Goal: Task Accomplishment & Management: Complete application form

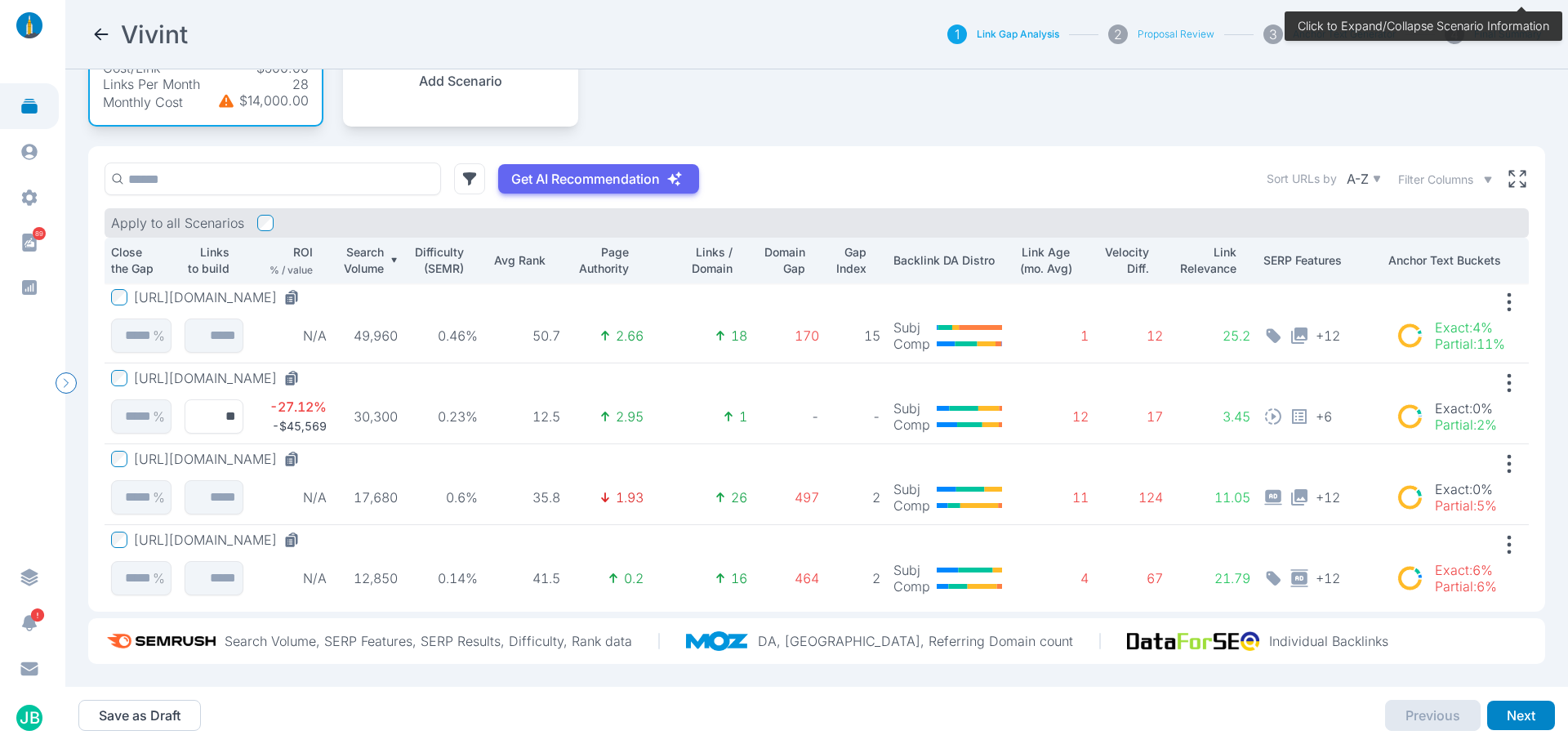
scroll to position [182, 0]
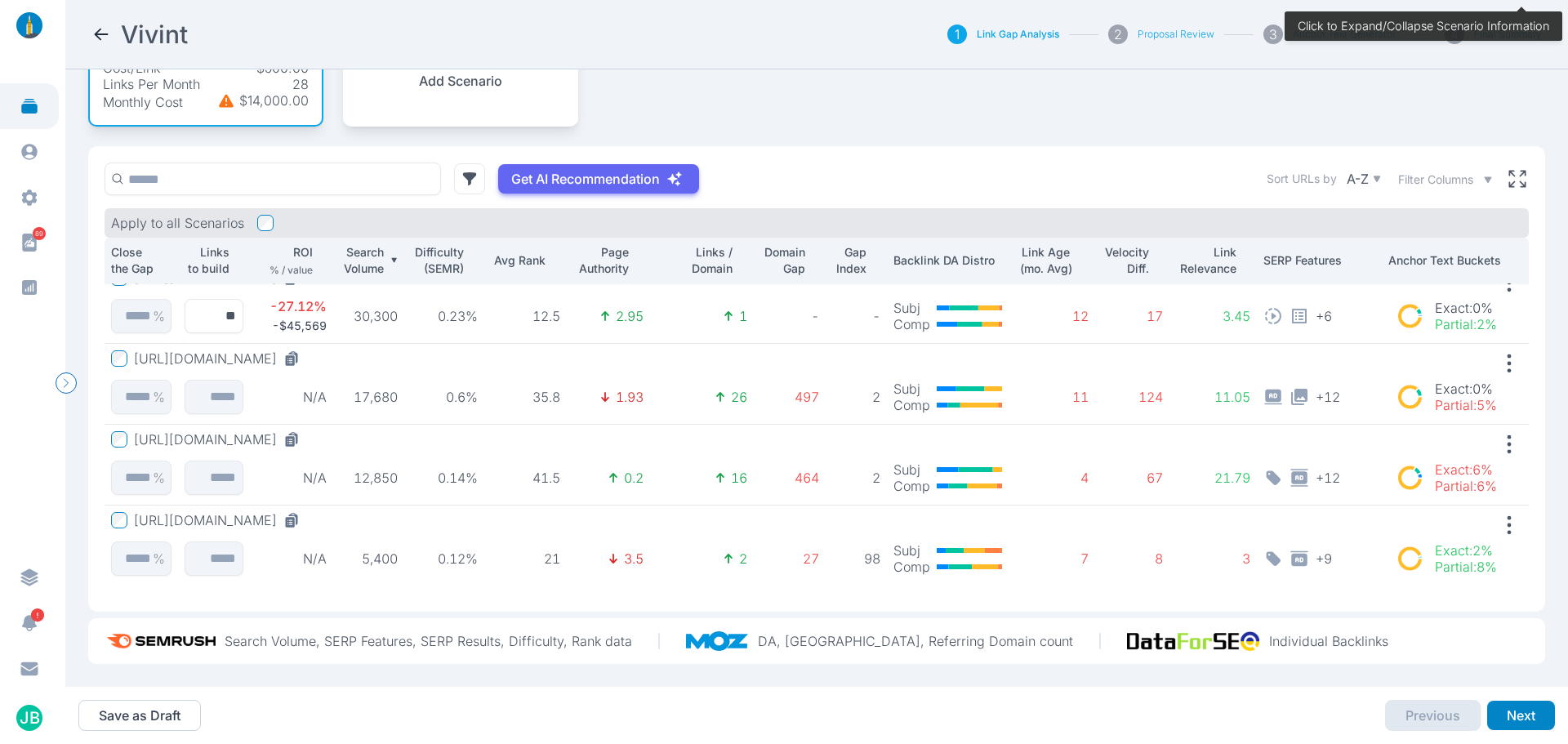
click at [301, 512] on button "[URL][DOMAIN_NAME]" at bounding box center [220, 519] width 173 height 16
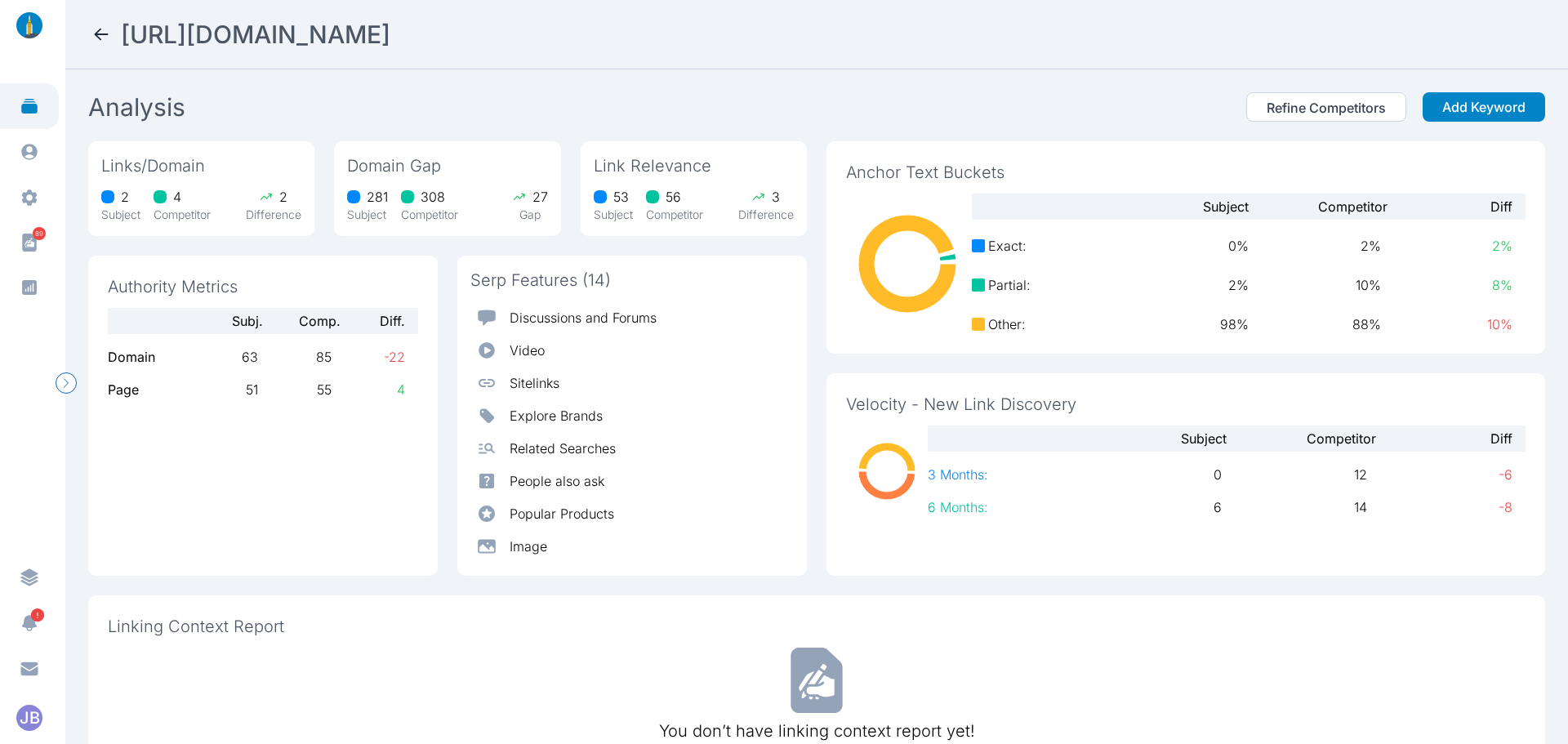
click at [94, 35] on icon at bounding box center [101, 35] width 13 height 12
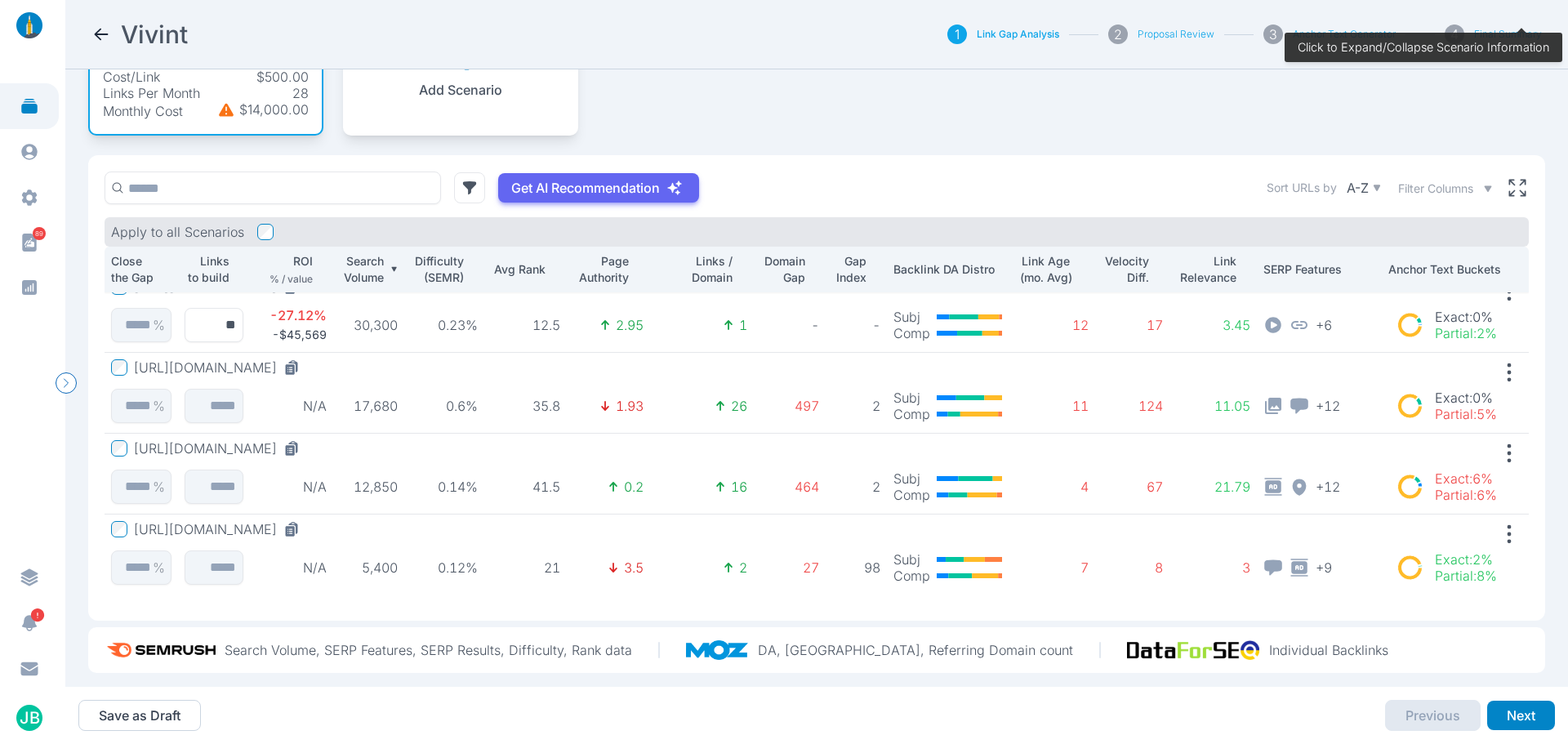
scroll to position [185, 0]
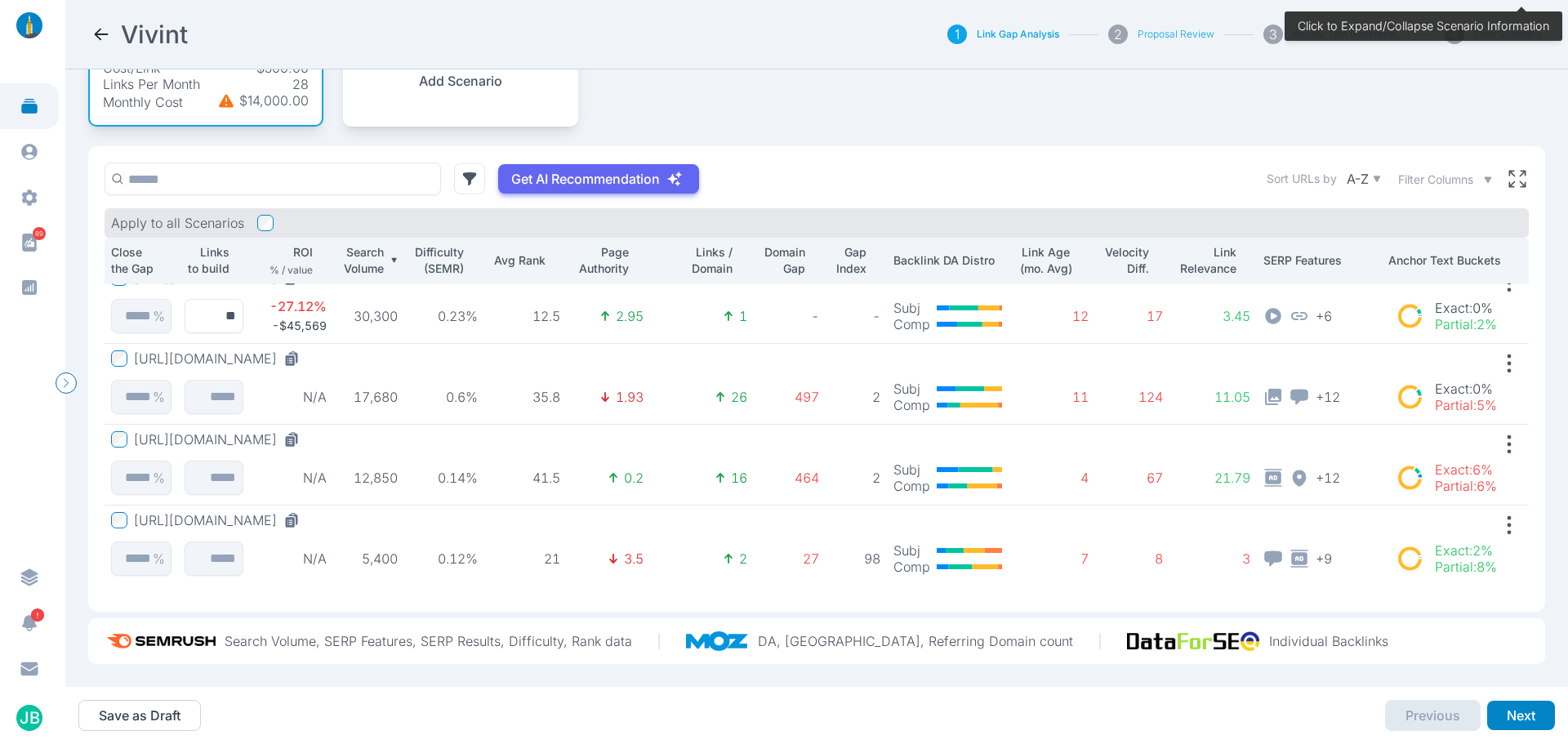
click at [306, 512] on button "[URL][DOMAIN_NAME]" at bounding box center [220, 519] width 173 height 16
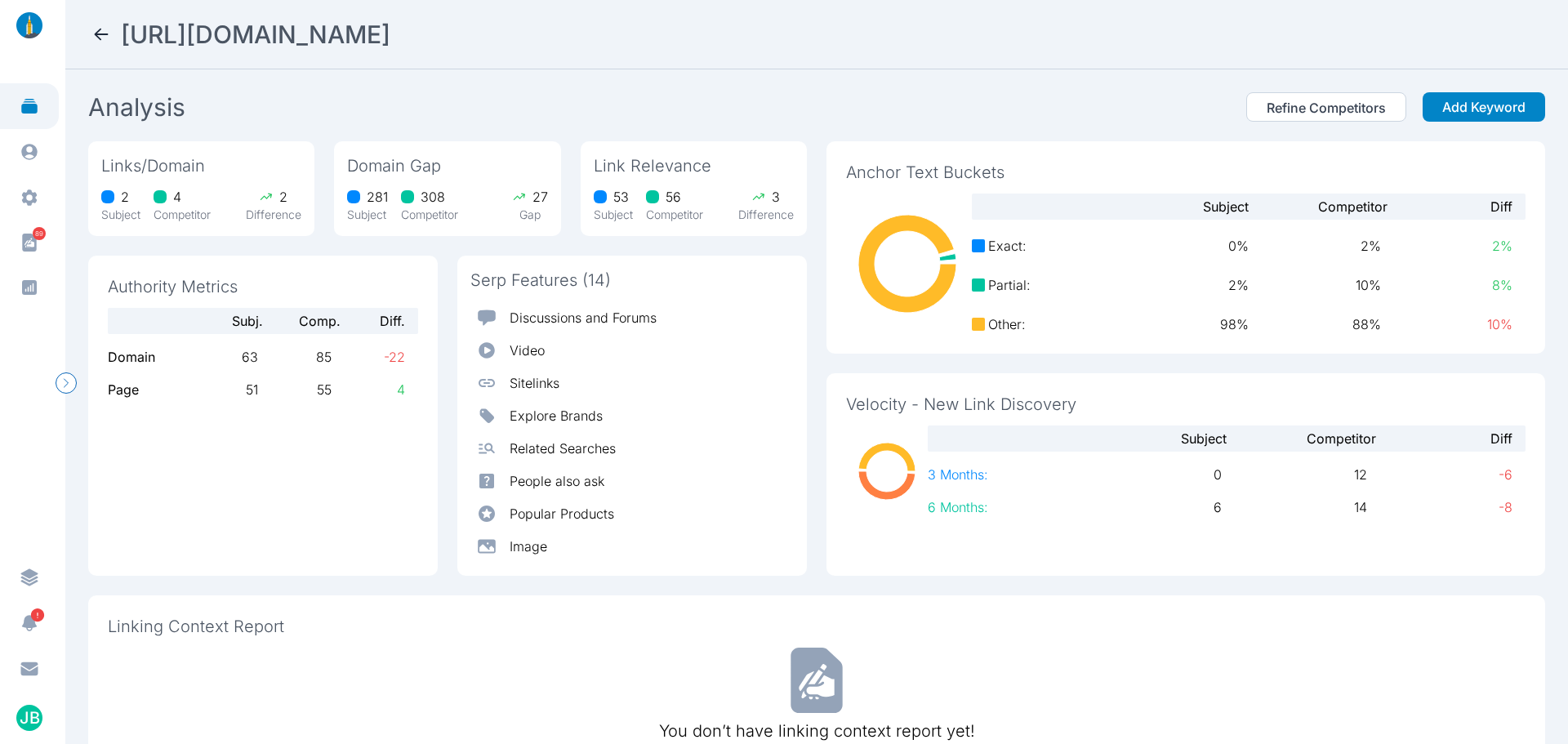
click at [718, 25] on div "[URL][DOMAIN_NAME]" at bounding box center [816, 34] width 1450 height 30
click at [390, 33] on h2 "[URL][DOMAIN_NAME]" at bounding box center [255, 34] width 270 height 30
copy h2 "[URL][DOMAIN_NAME]"
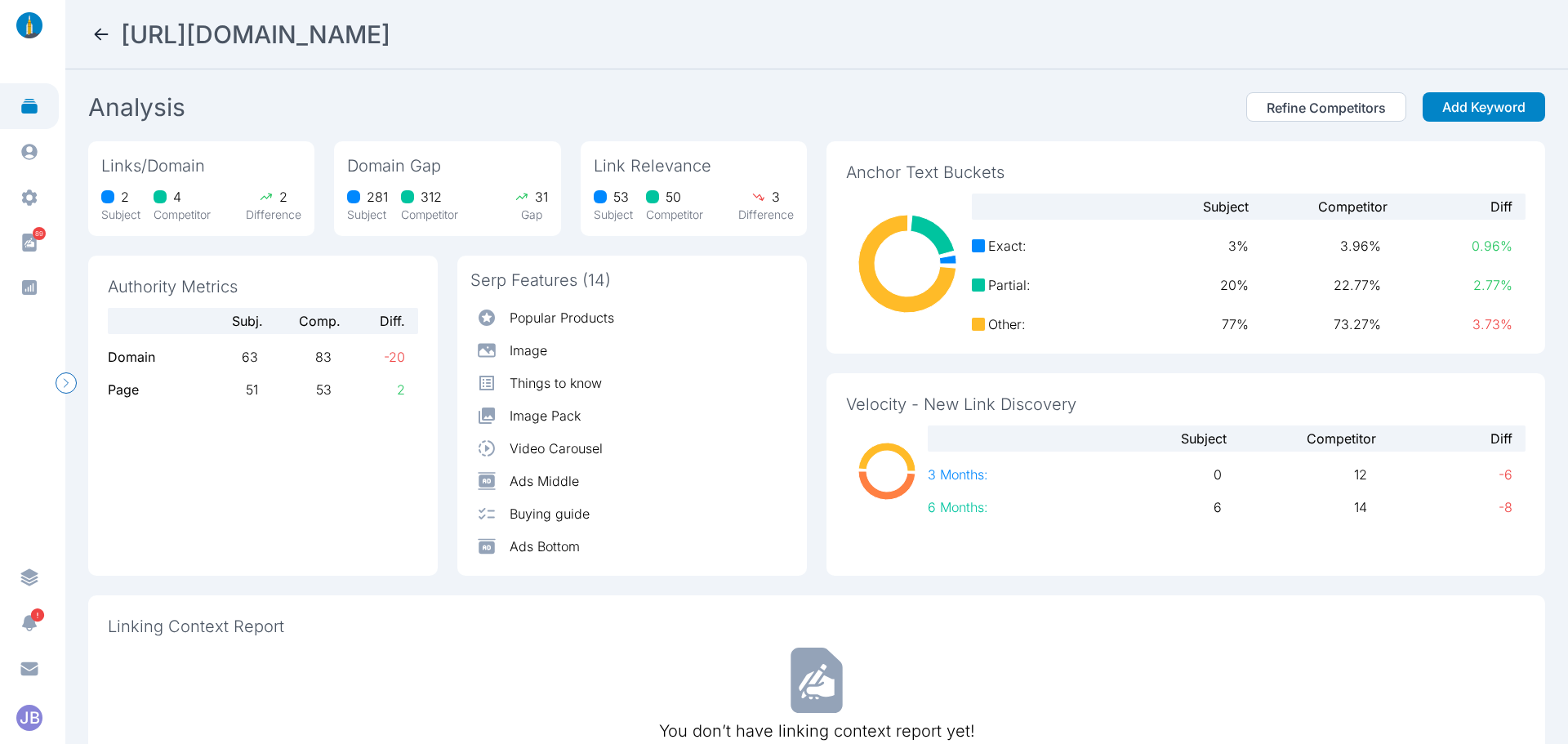
click at [212, 93] on section "Analysis Refine Competitors Add Keyword" at bounding box center [817, 110] width 1457 height 36
click at [101, 37] on icon at bounding box center [101, 34] width 19 height 19
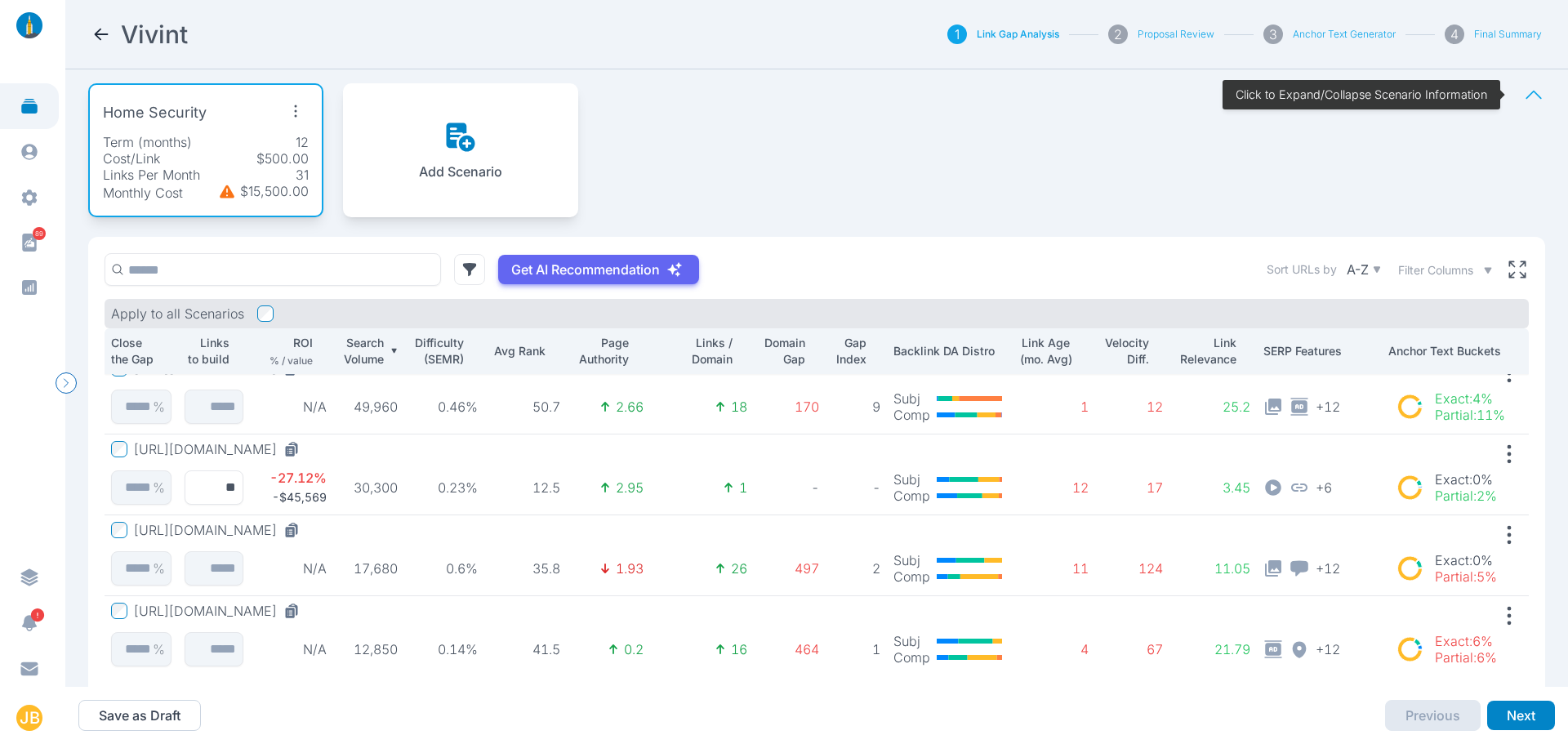
scroll to position [100, 0]
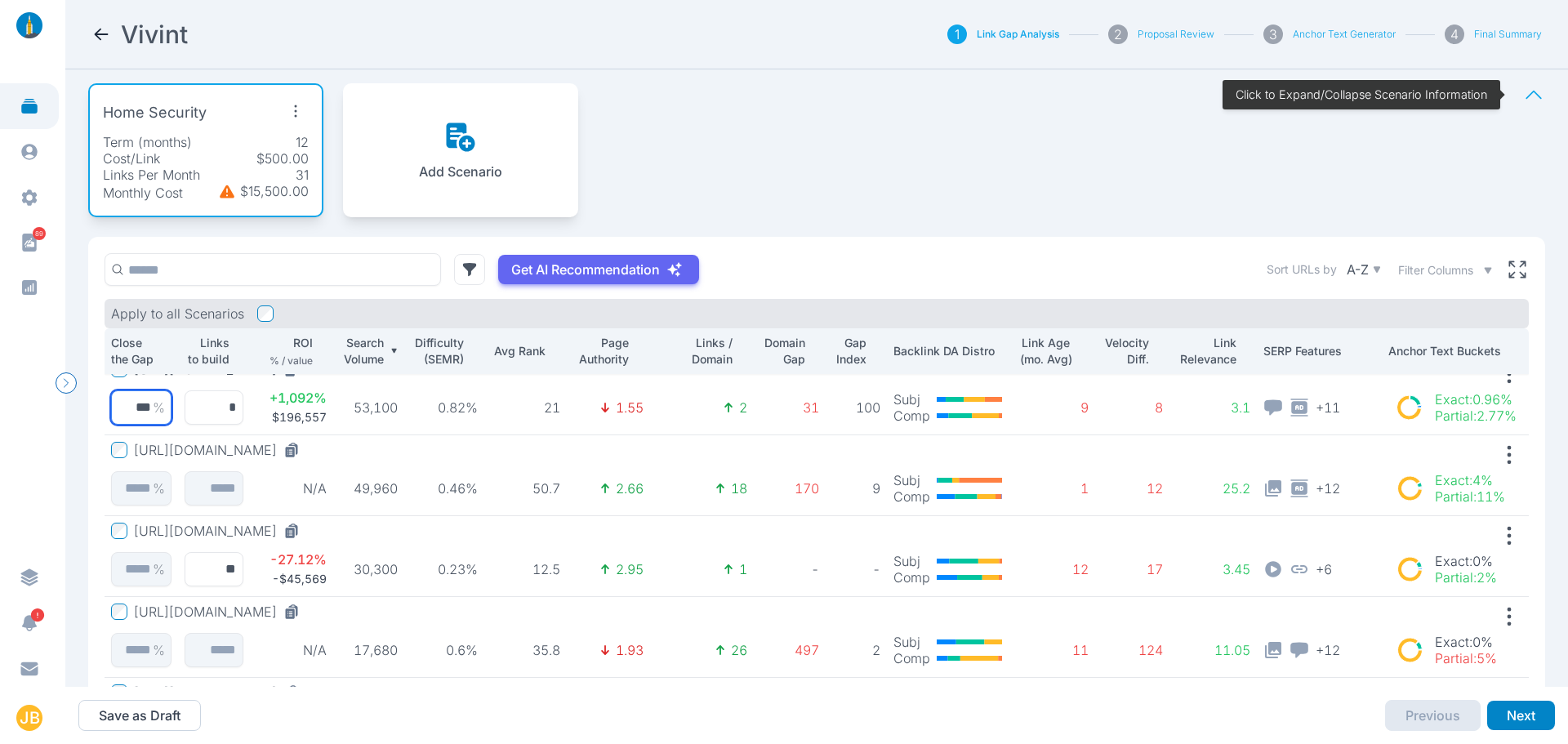
click at [127, 412] on input "***" at bounding box center [141, 408] width 61 height 35
drag, startPoint x: 123, startPoint y: 412, endPoint x: 163, endPoint y: 410, distance: 40.0
click at [163, 410] on div "*** %" at bounding box center [141, 408] width 61 height 35
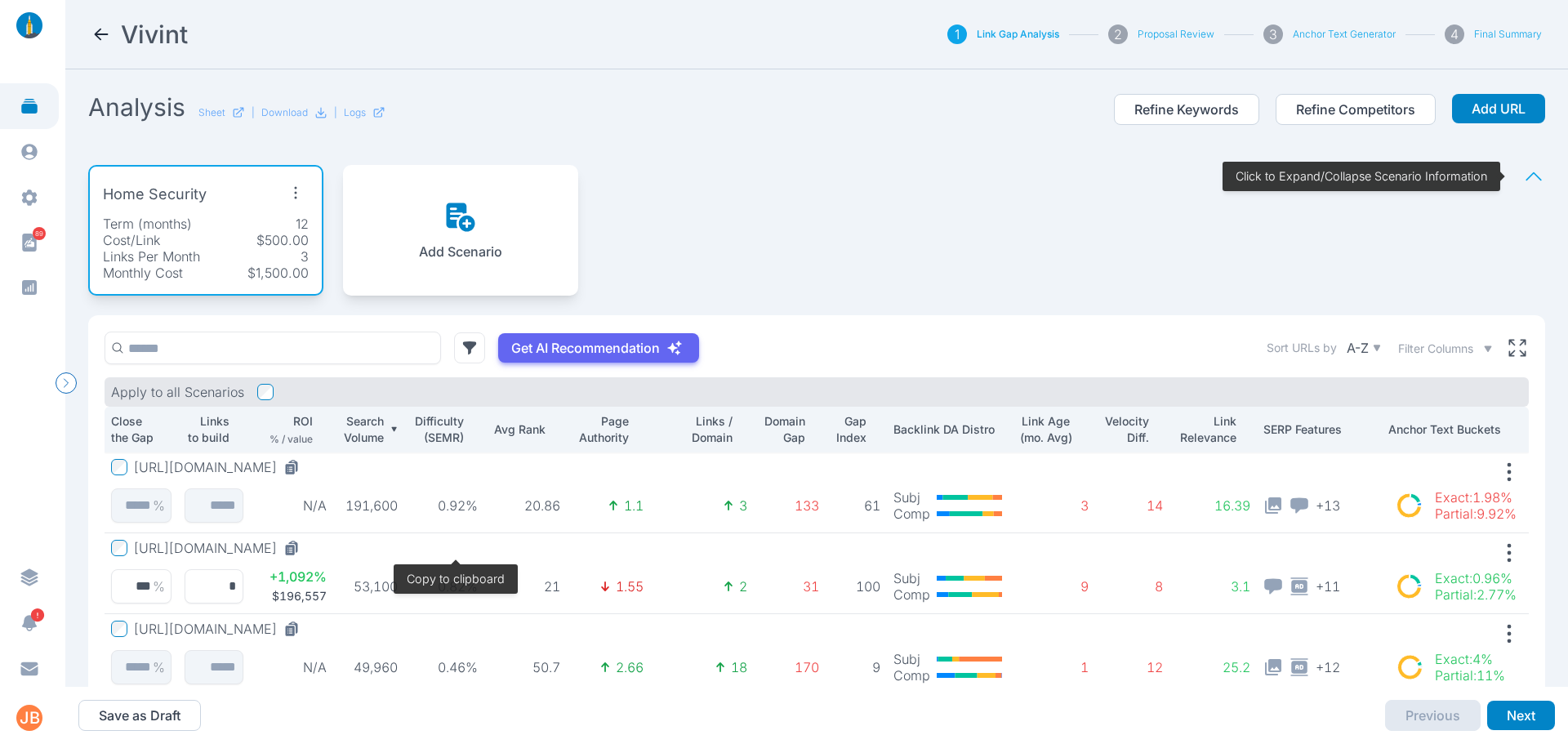
scroll to position [82, 0]
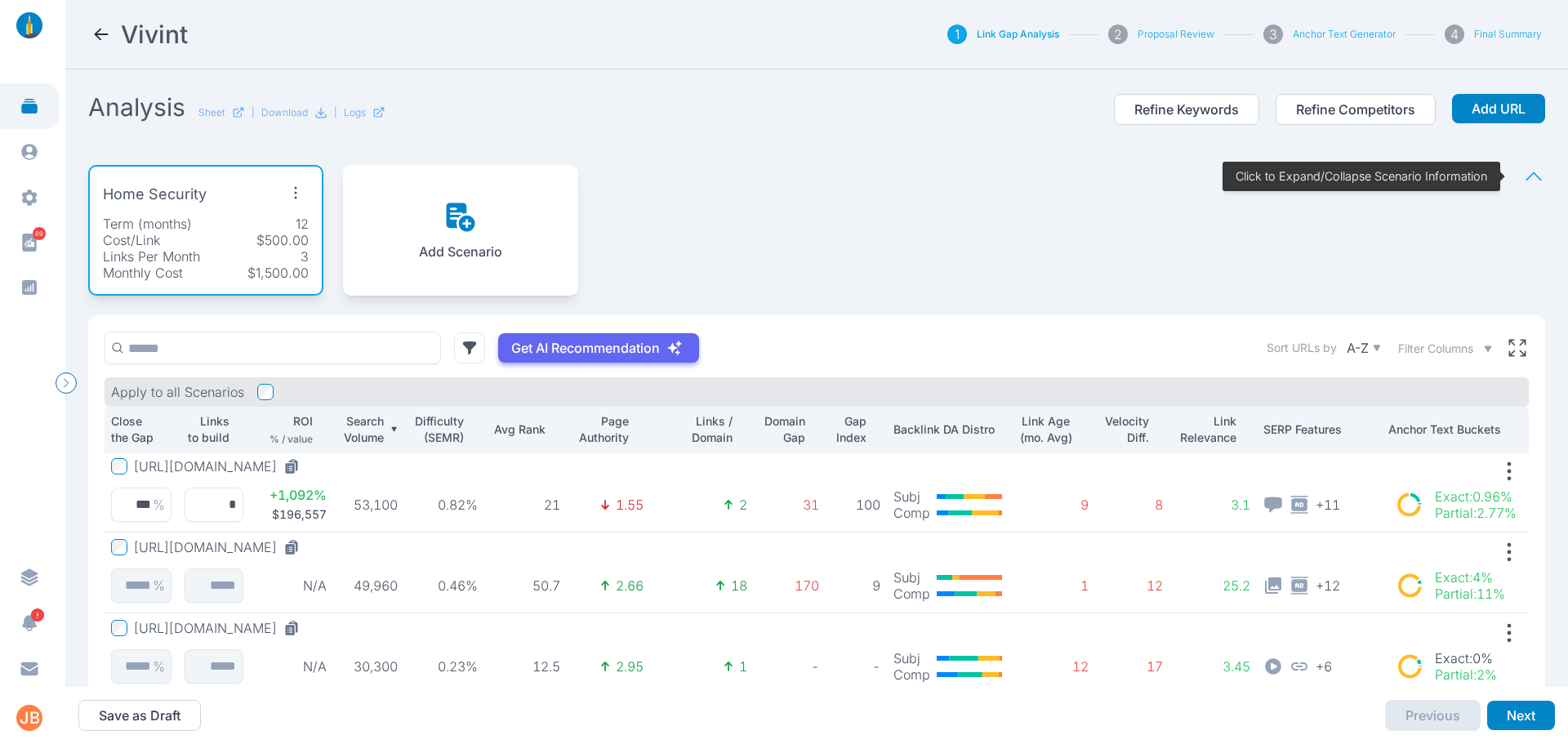
click at [259, 544] on button "[URL][DOMAIN_NAME]" at bounding box center [220, 546] width 173 height 16
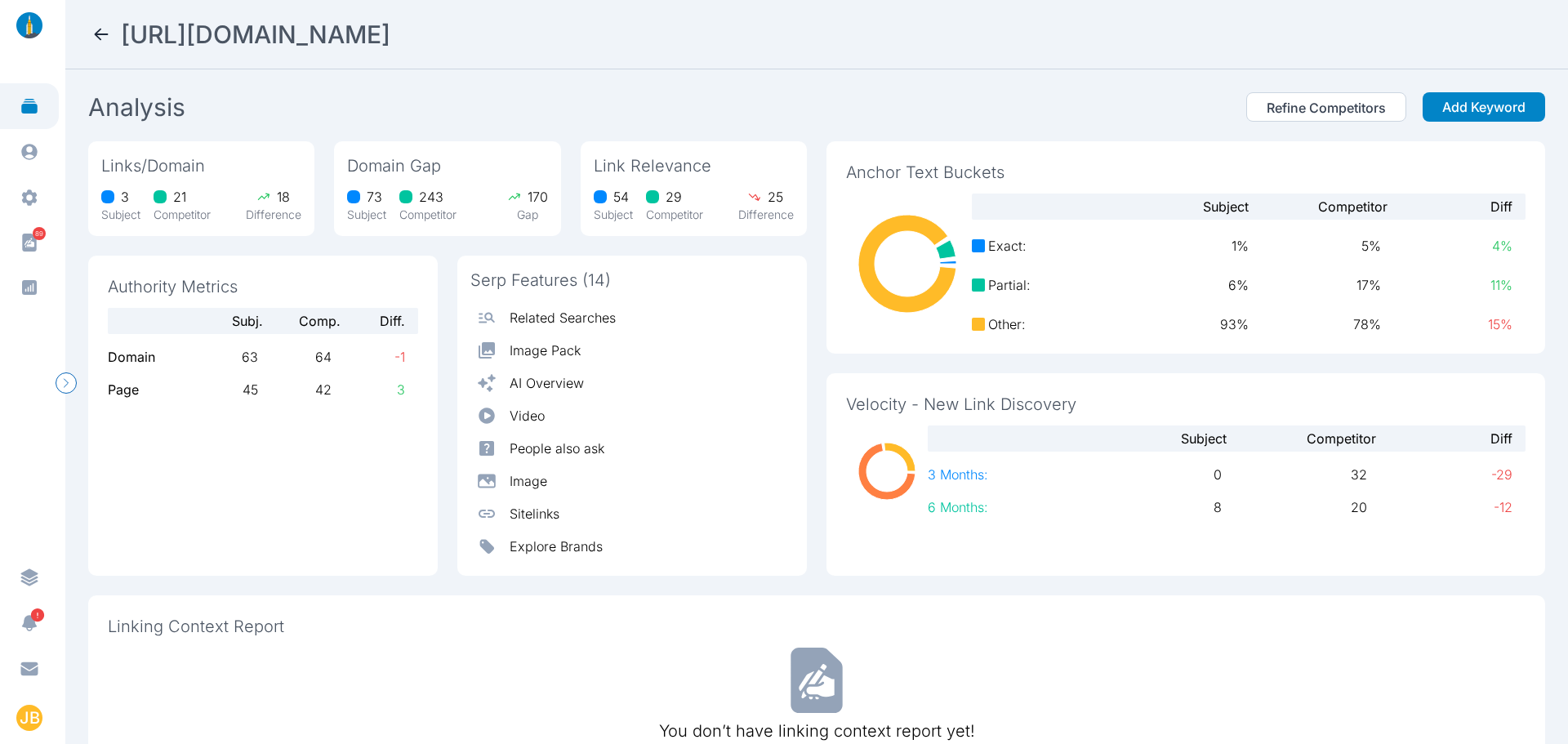
drag, startPoint x: 749, startPoint y: 38, endPoint x: 74, endPoint y: 69, distance: 675.7
click at [74, 69] on div "[URL][DOMAIN_NAME] Analysis Refine Competitors Add Keyword Links/Domain 3 Subje…" at bounding box center [816, 372] width 1502 height 744
drag, startPoint x: 164, startPoint y: 25, endPoint x: 146, endPoint y: 34, distance: 20.1
click at [158, 29] on h2 "[URL][DOMAIN_NAME]" at bounding box center [255, 34] width 270 height 30
drag, startPoint x: 125, startPoint y: 38, endPoint x: 777, endPoint y: 50, distance: 652.1
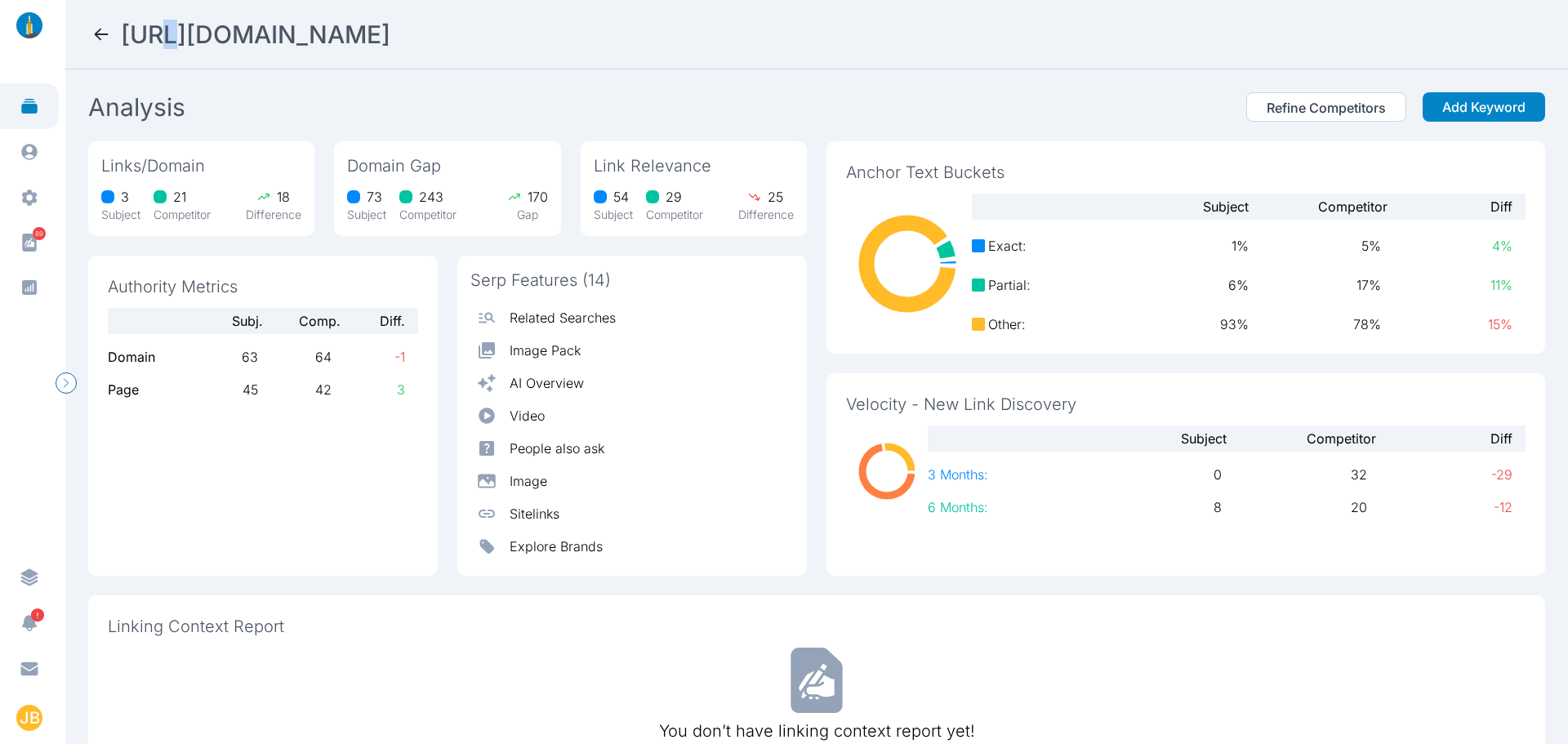
click at [765, 52] on nav "[URL][DOMAIN_NAME]" at bounding box center [816, 35] width 1502 height 69
copy h2 "[URL][DOMAIN_NAME]"
click at [1443, 109] on button "Add Keyword" at bounding box center [1483, 107] width 122 height 30
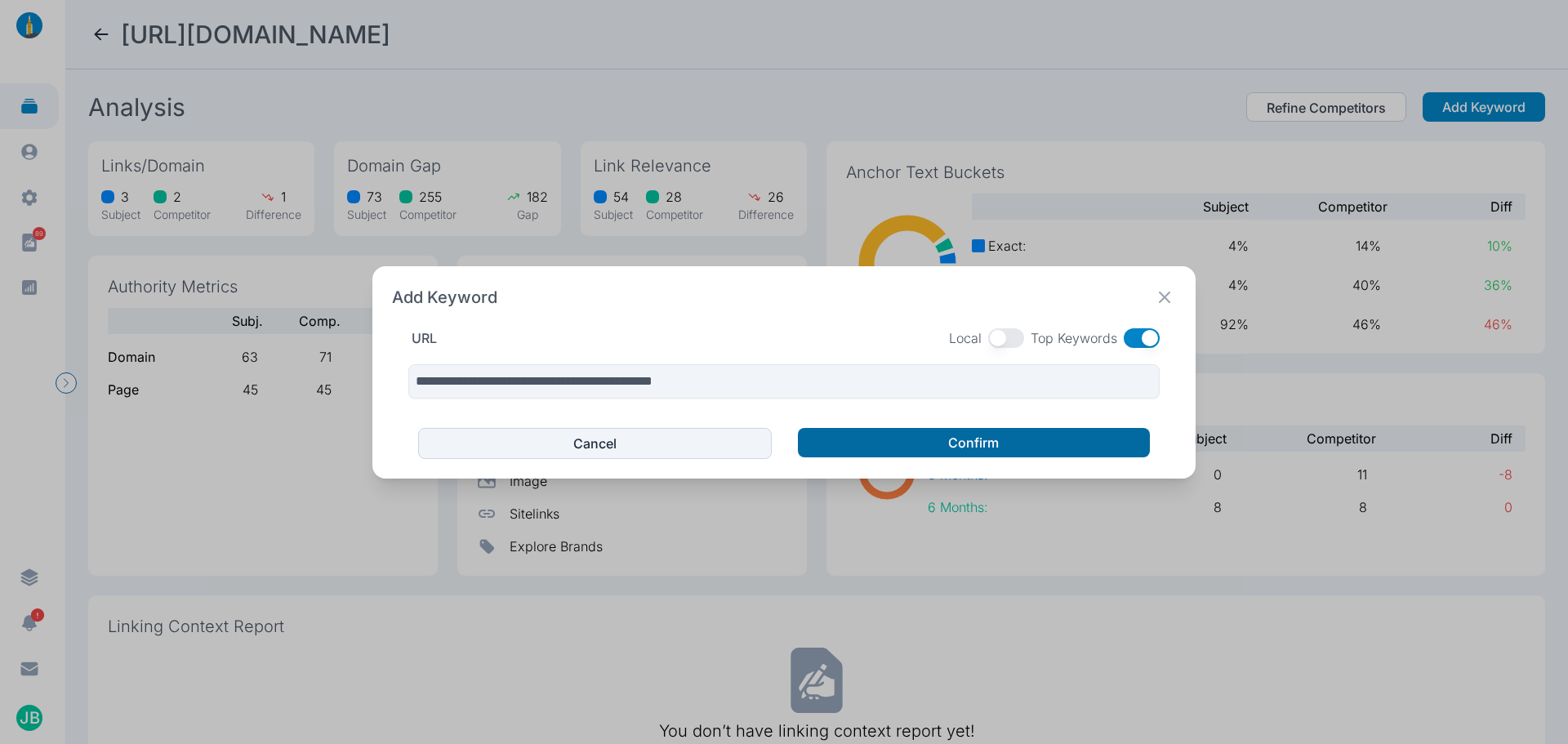
click at [923, 445] on button "Confirm" at bounding box center [973, 442] width 352 height 30
click at [993, 438] on button "Confirm" at bounding box center [973, 442] width 352 height 30
click at [1110, 337] on span "Top Keywords" at bounding box center [1074, 337] width 87 height 16
click at [1141, 332] on button "button" at bounding box center [1141, 338] width 36 height 19
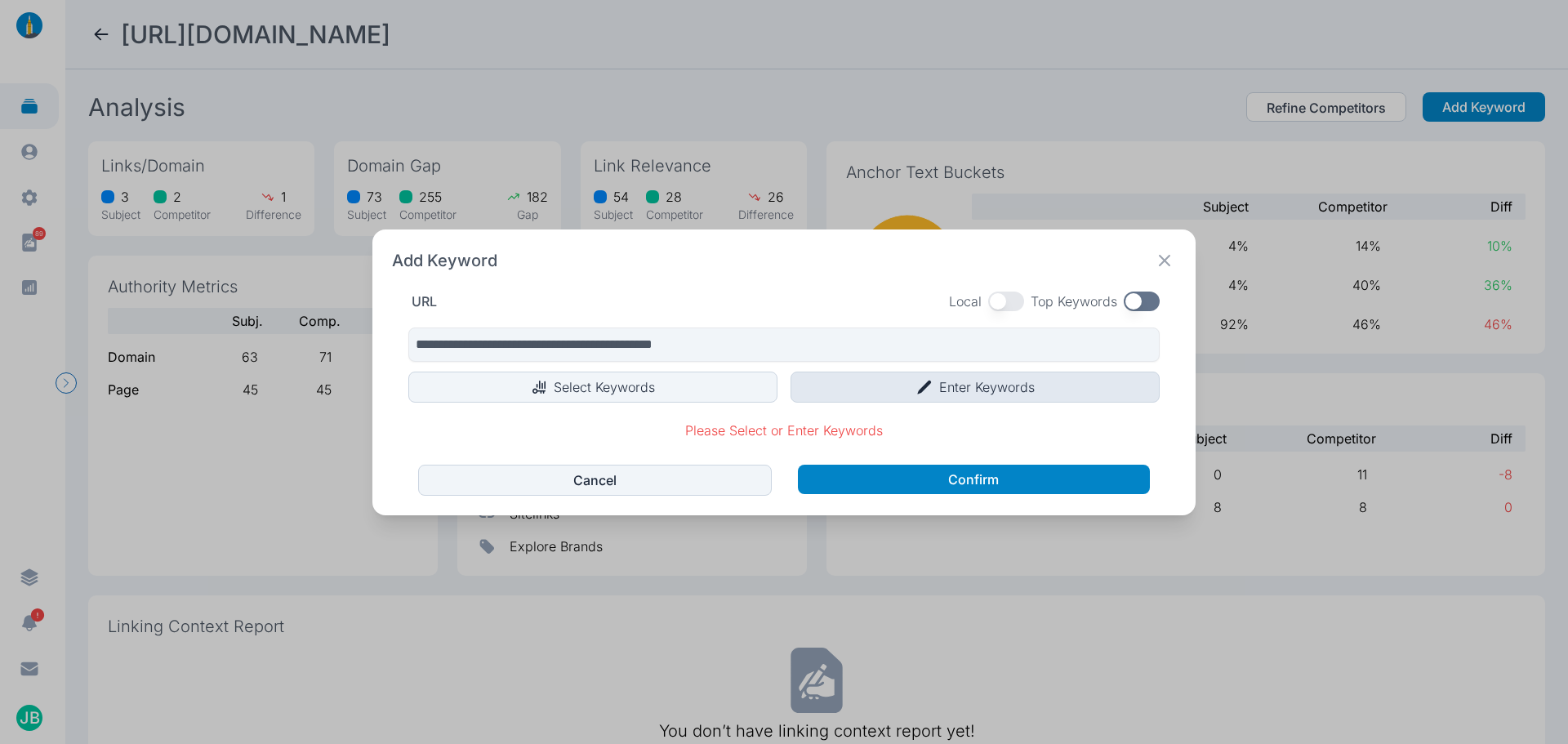
click at [805, 386] on button "Enter Keywords" at bounding box center [974, 387] width 369 height 31
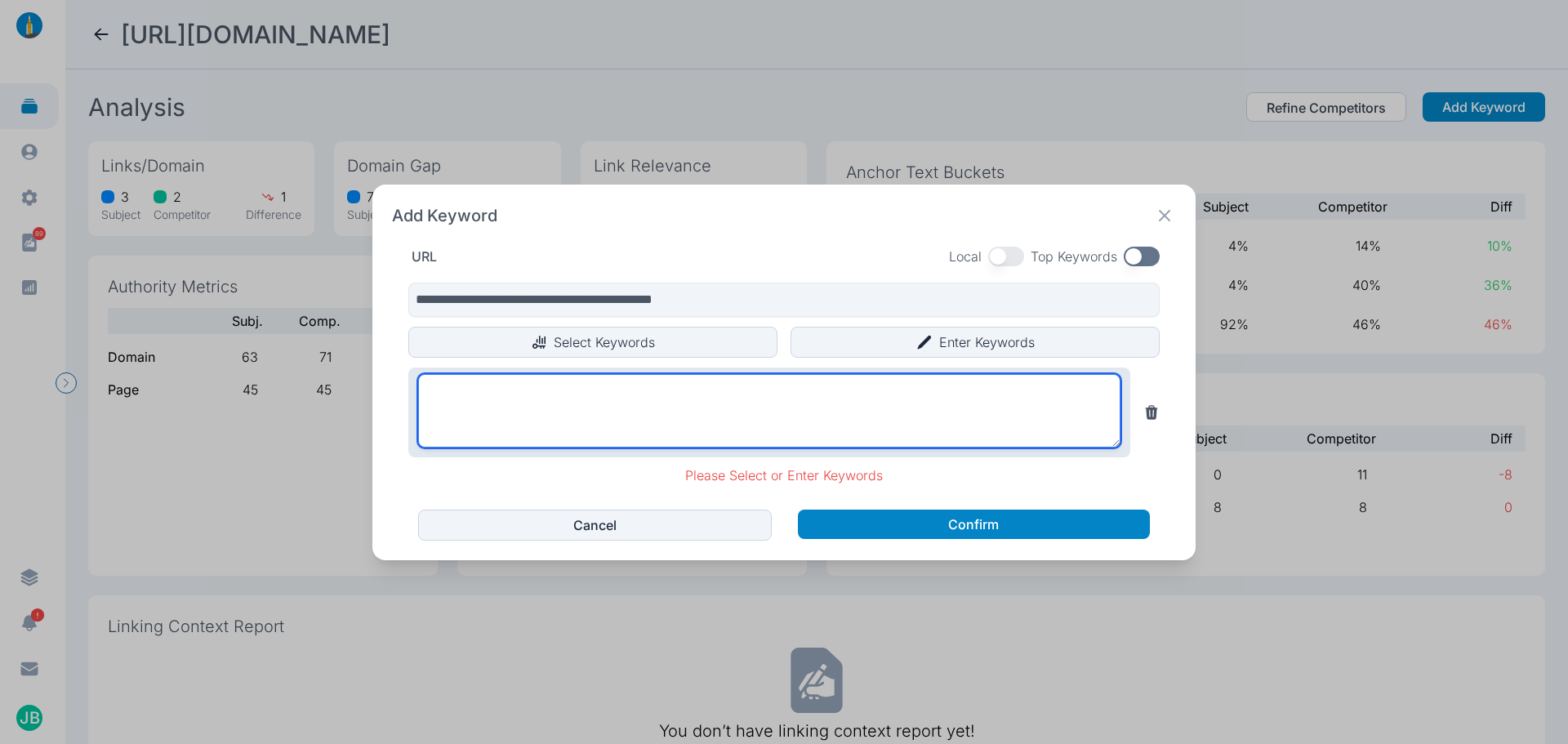
click at [651, 404] on textarea at bounding box center [769, 411] width 703 height 73
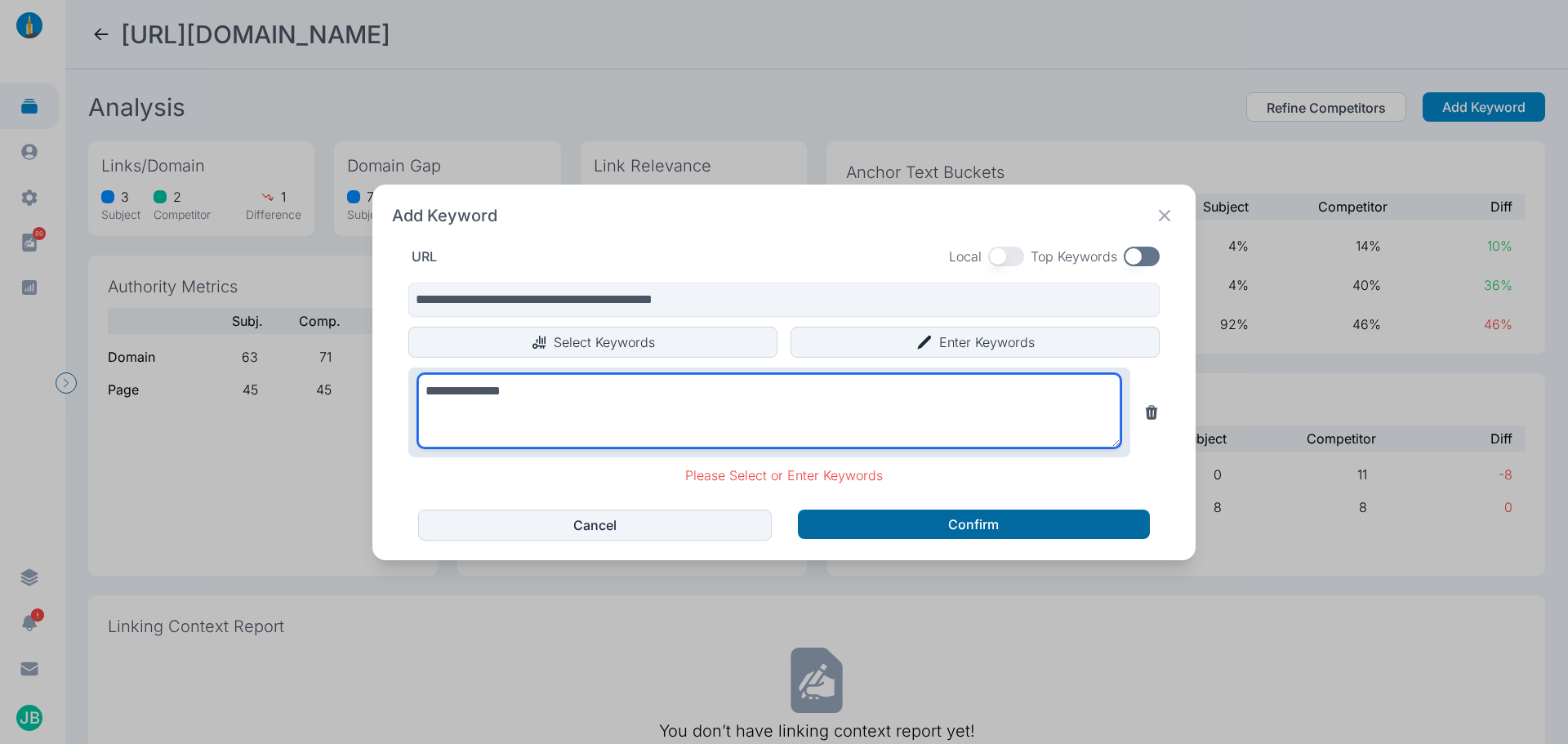
type textarea "**********"
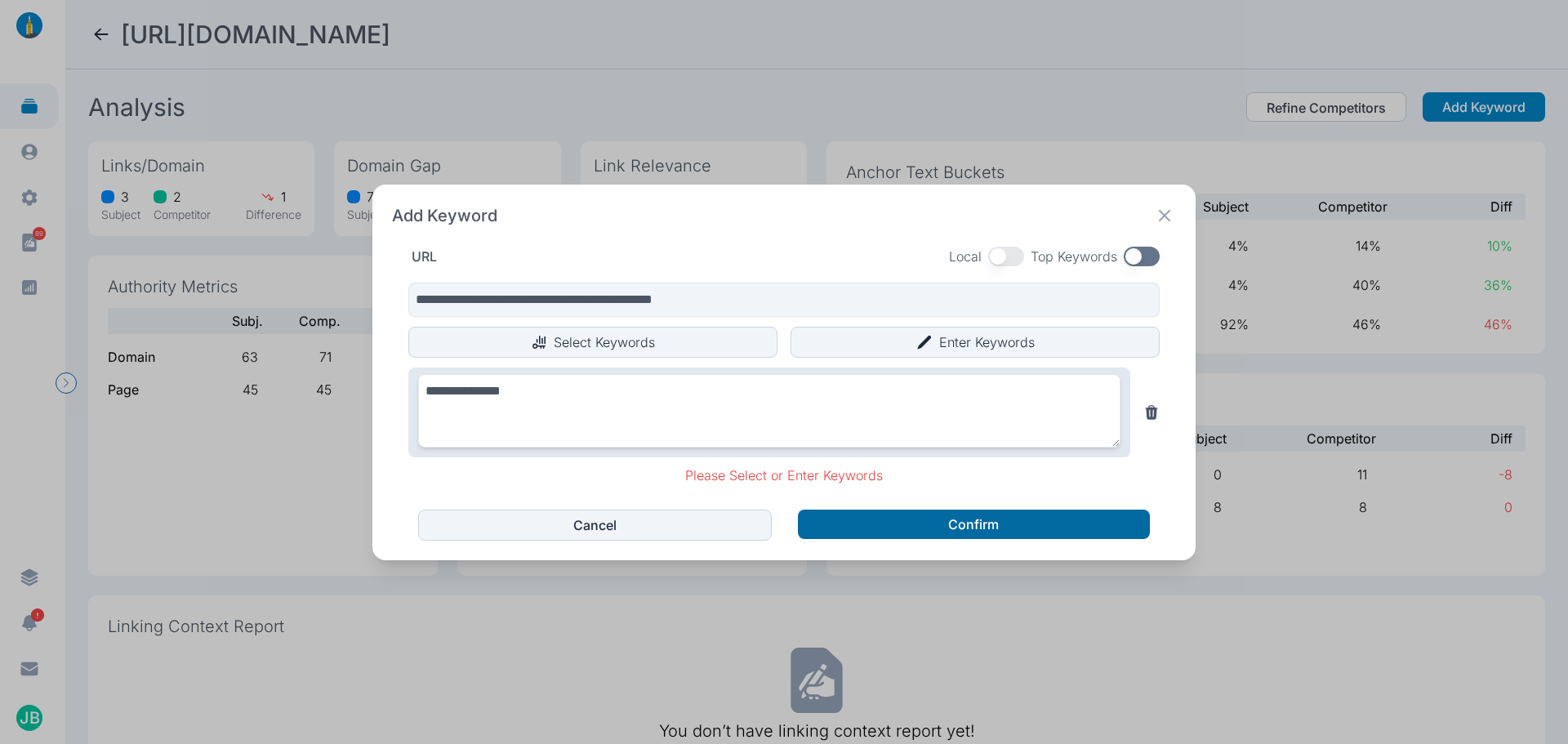
click at [856, 524] on div "**********" at bounding box center [784, 373] width 823 height 376
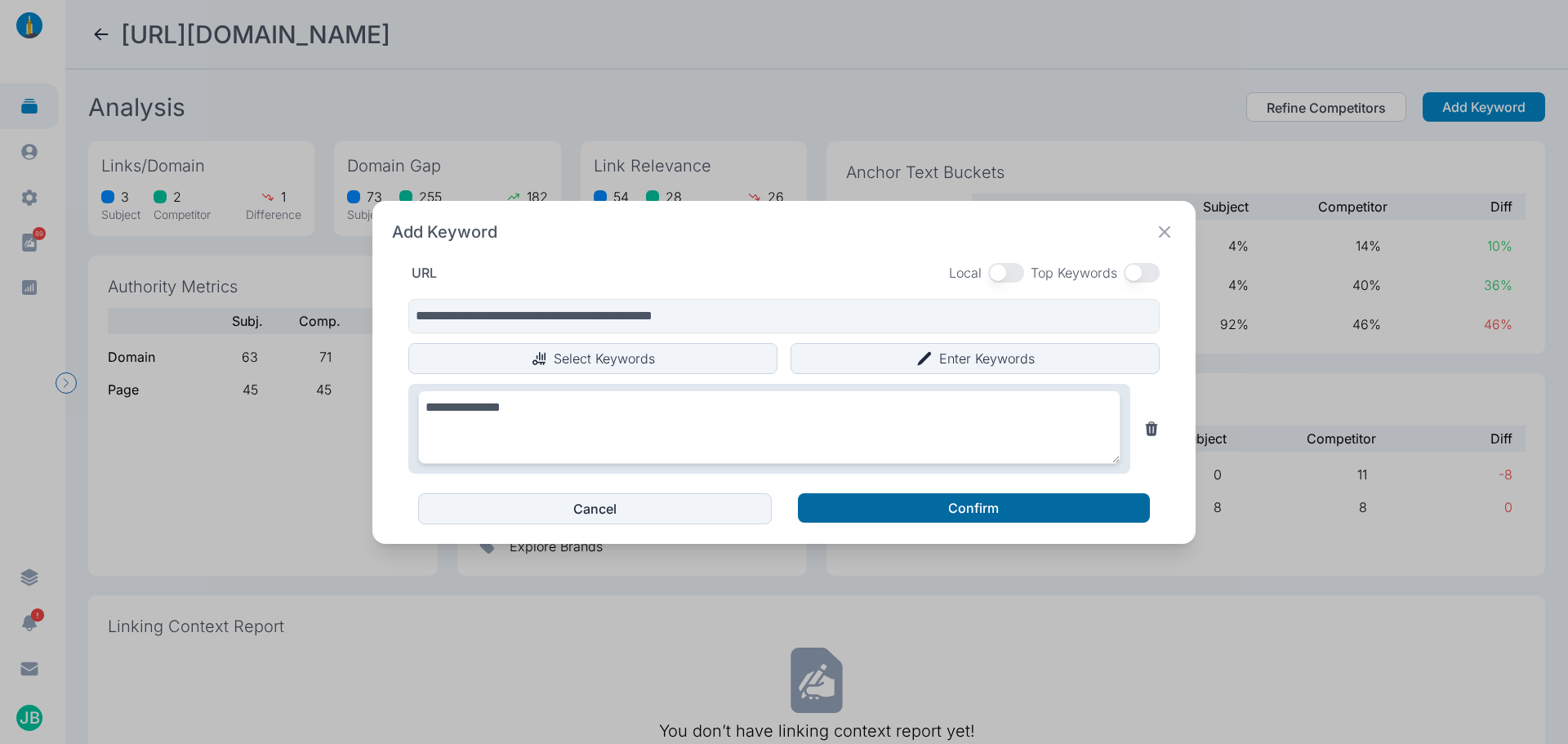
click at [870, 514] on button "Confirm" at bounding box center [973, 508] width 352 height 30
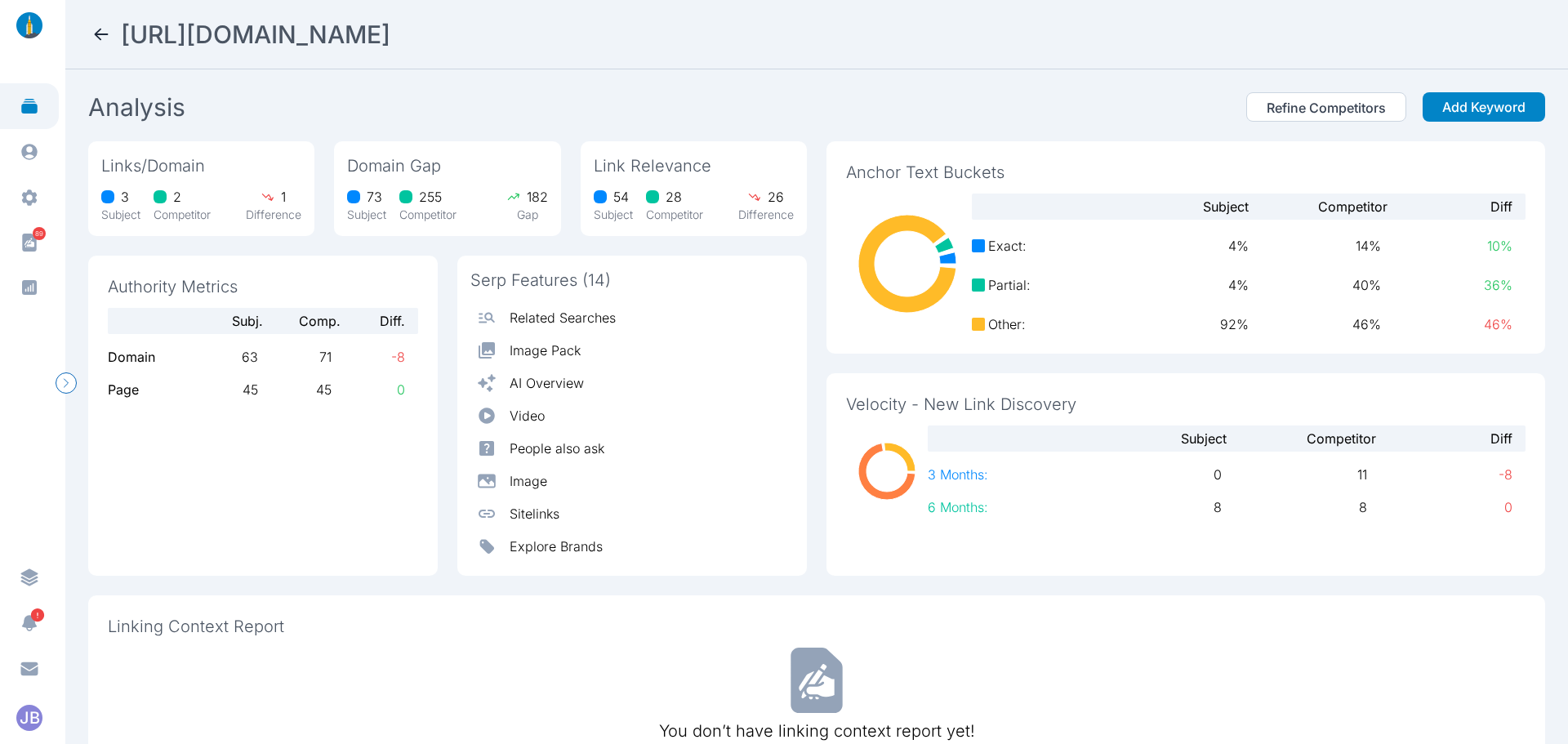
click at [106, 40] on icon at bounding box center [101, 34] width 19 height 19
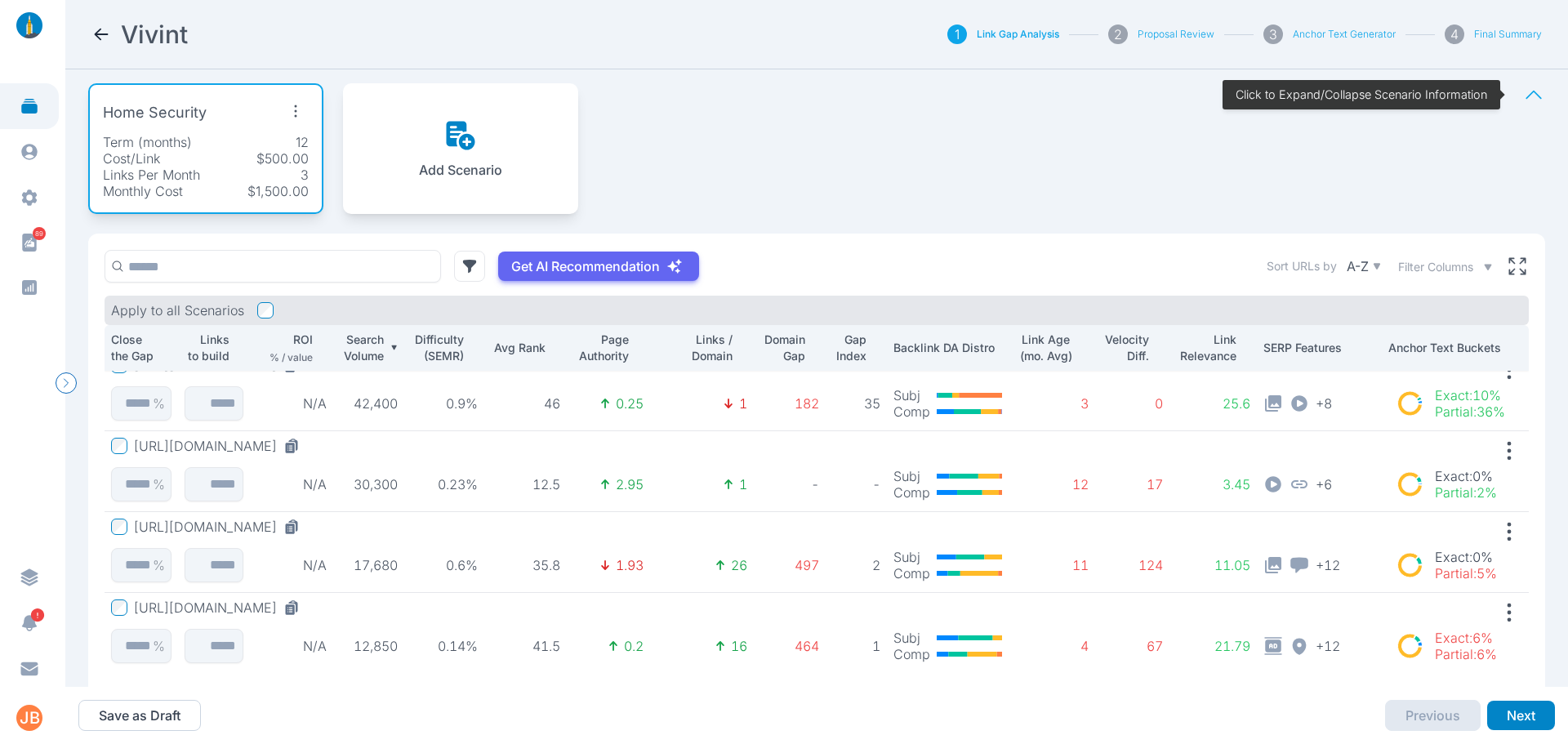
scroll to position [18, 0]
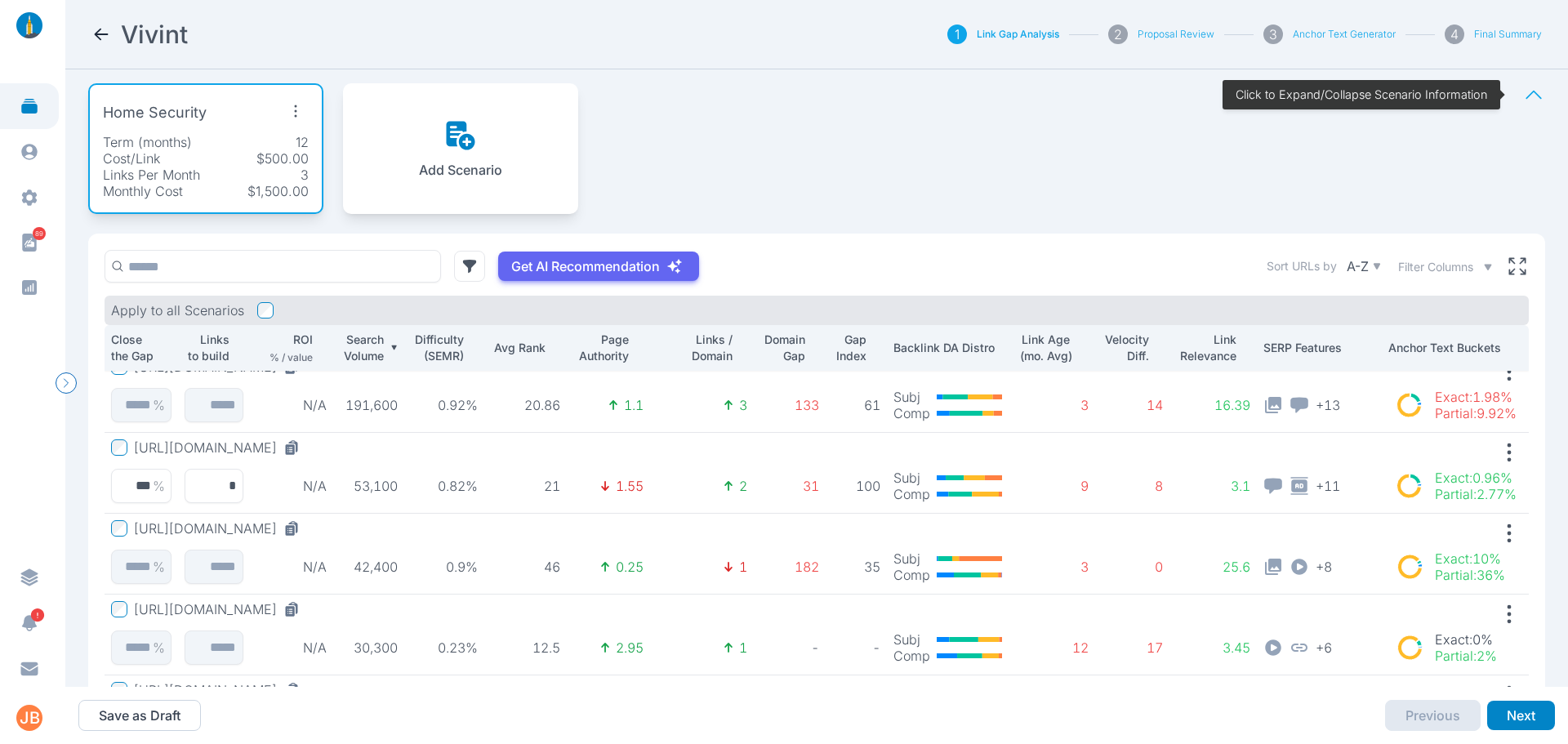
click at [306, 529] on button "[URL][DOMAIN_NAME]" at bounding box center [220, 528] width 173 height 16
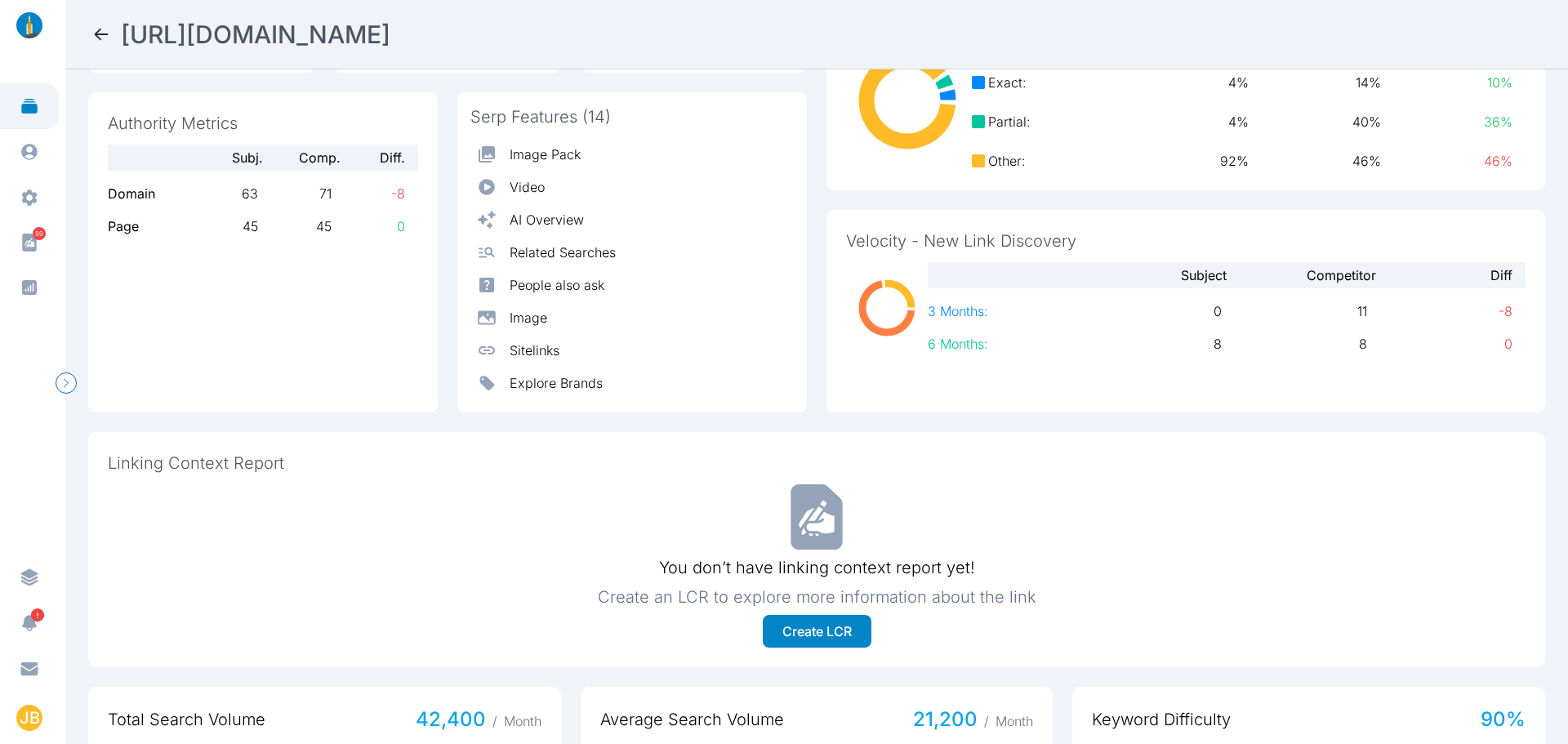
scroll to position [327, 0]
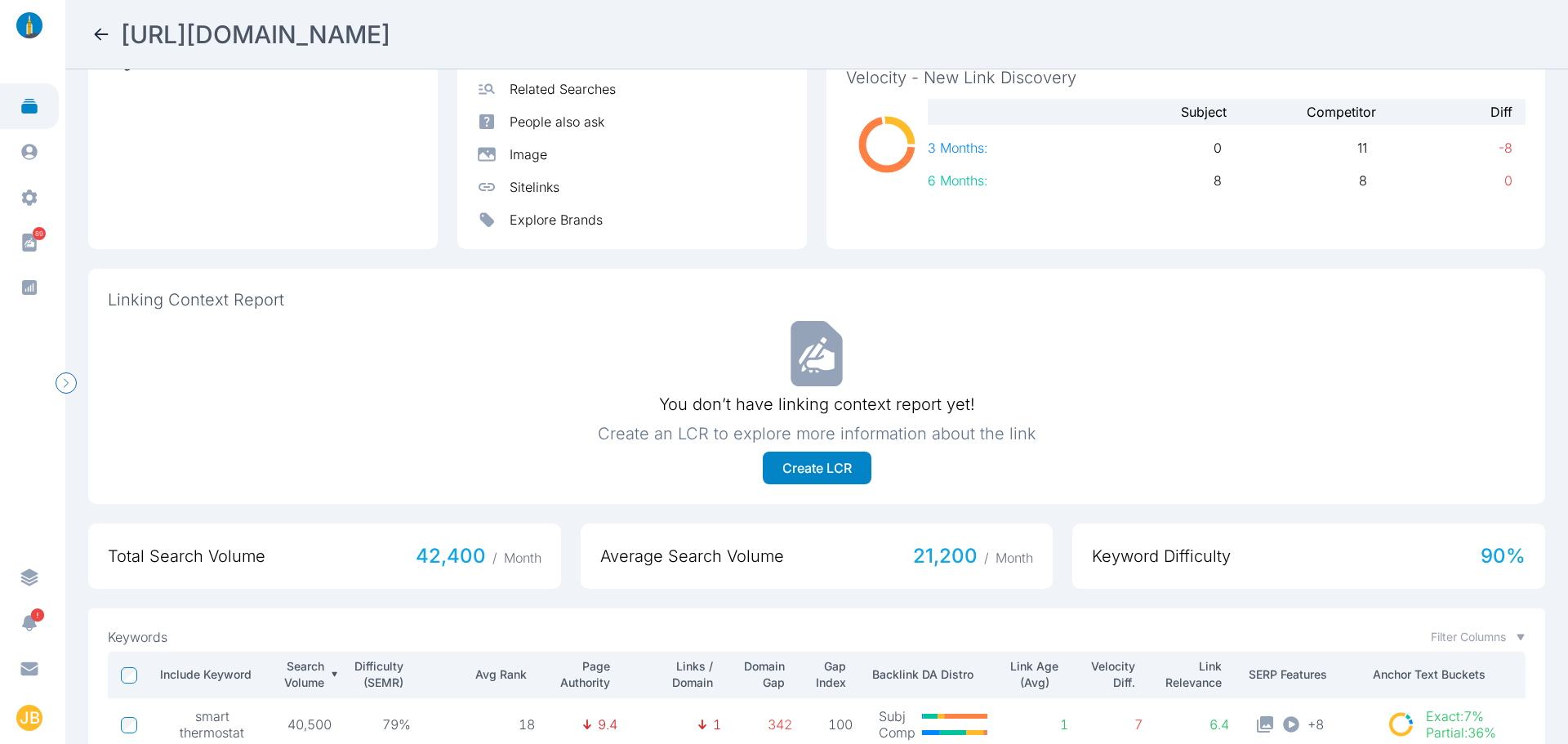
click at [83, 24] on nav "[URL][DOMAIN_NAME]" at bounding box center [816, 35] width 1502 height 69
click at [90, 30] on nav "[URL][DOMAIN_NAME]" at bounding box center [816, 35] width 1502 height 69
click at [97, 38] on icon at bounding box center [101, 34] width 19 height 19
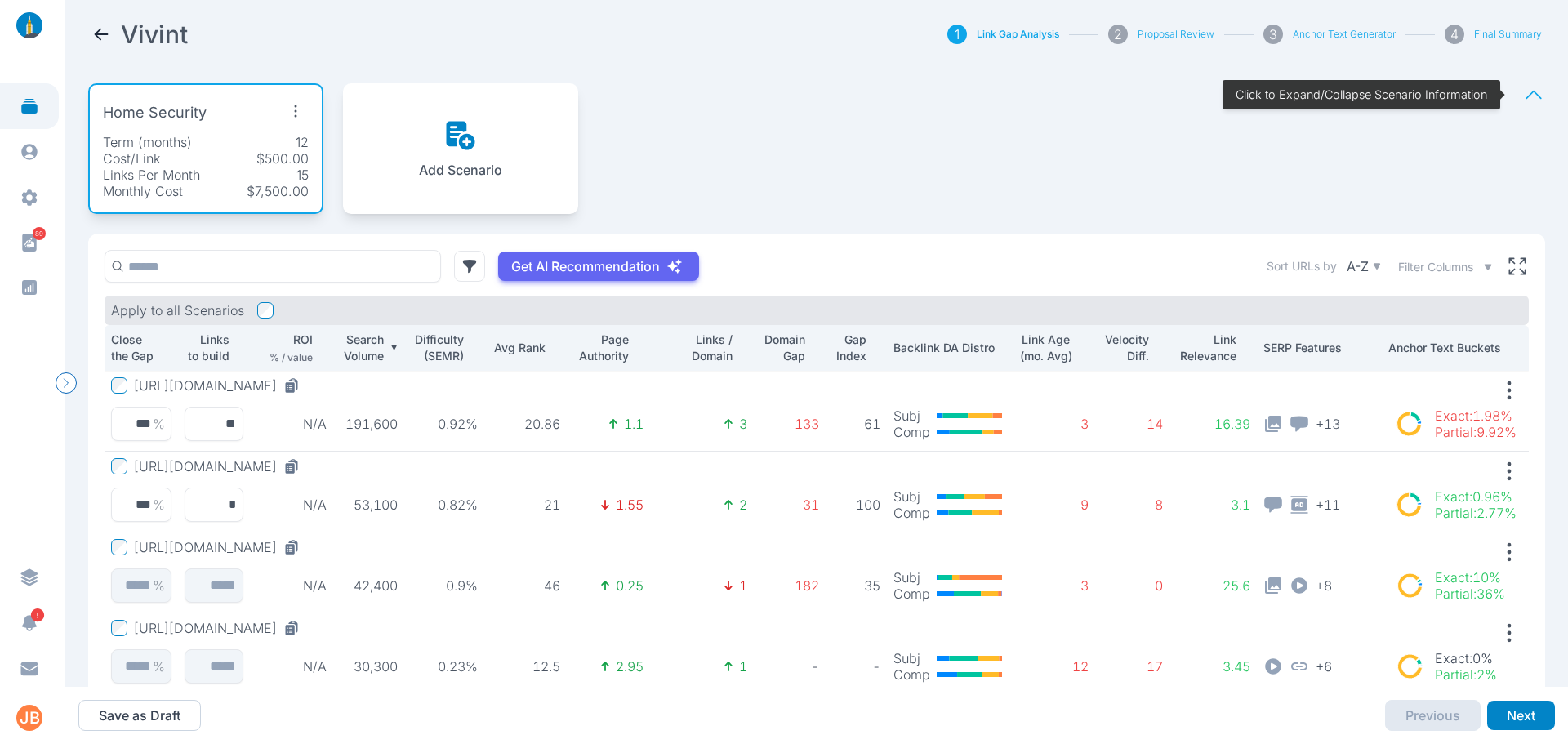
click at [254, 152] on div "Cost/Link $500.00" at bounding box center [206, 158] width 206 height 16
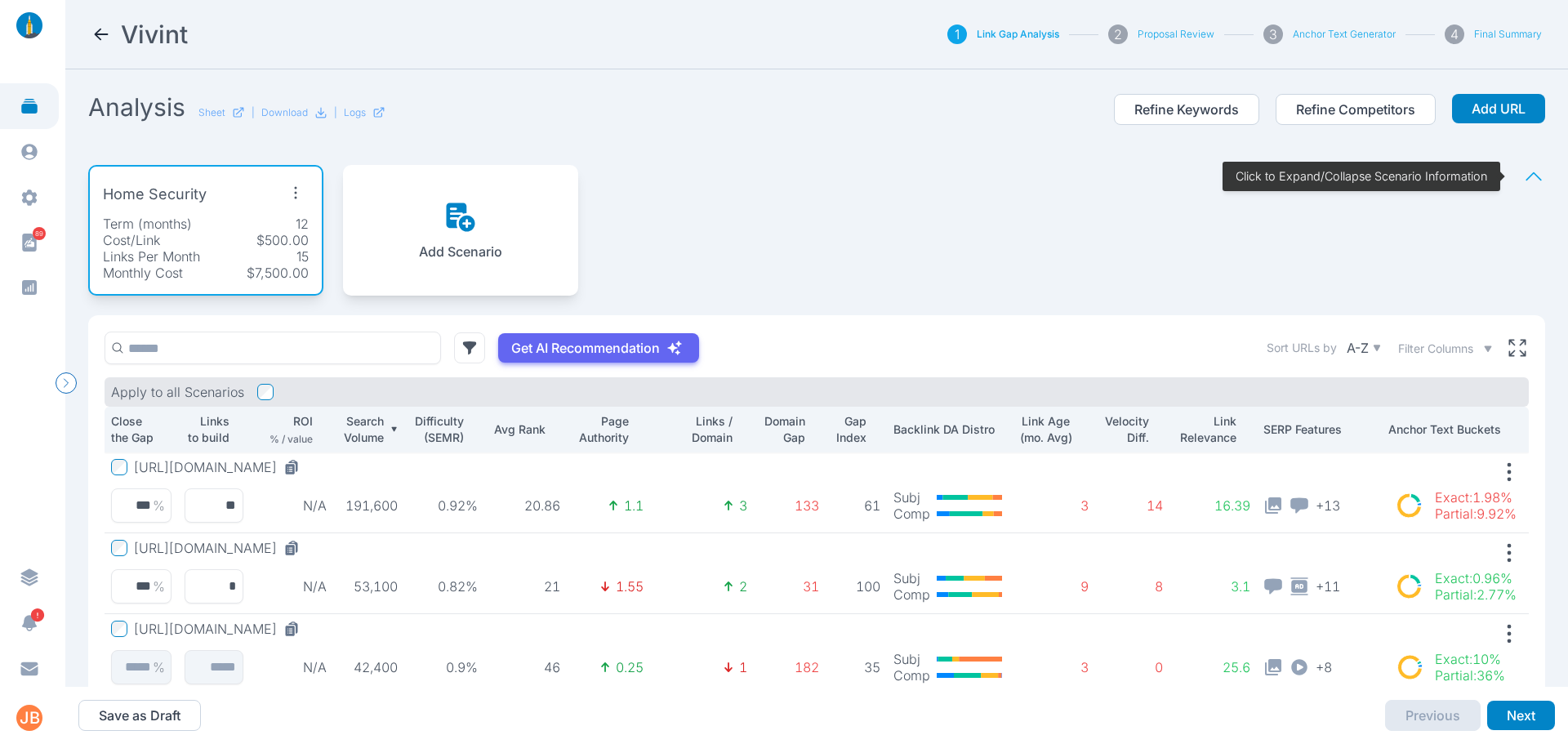
click at [103, 196] on p "Home Security" at bounding box center [155, 195] width 104 height 23
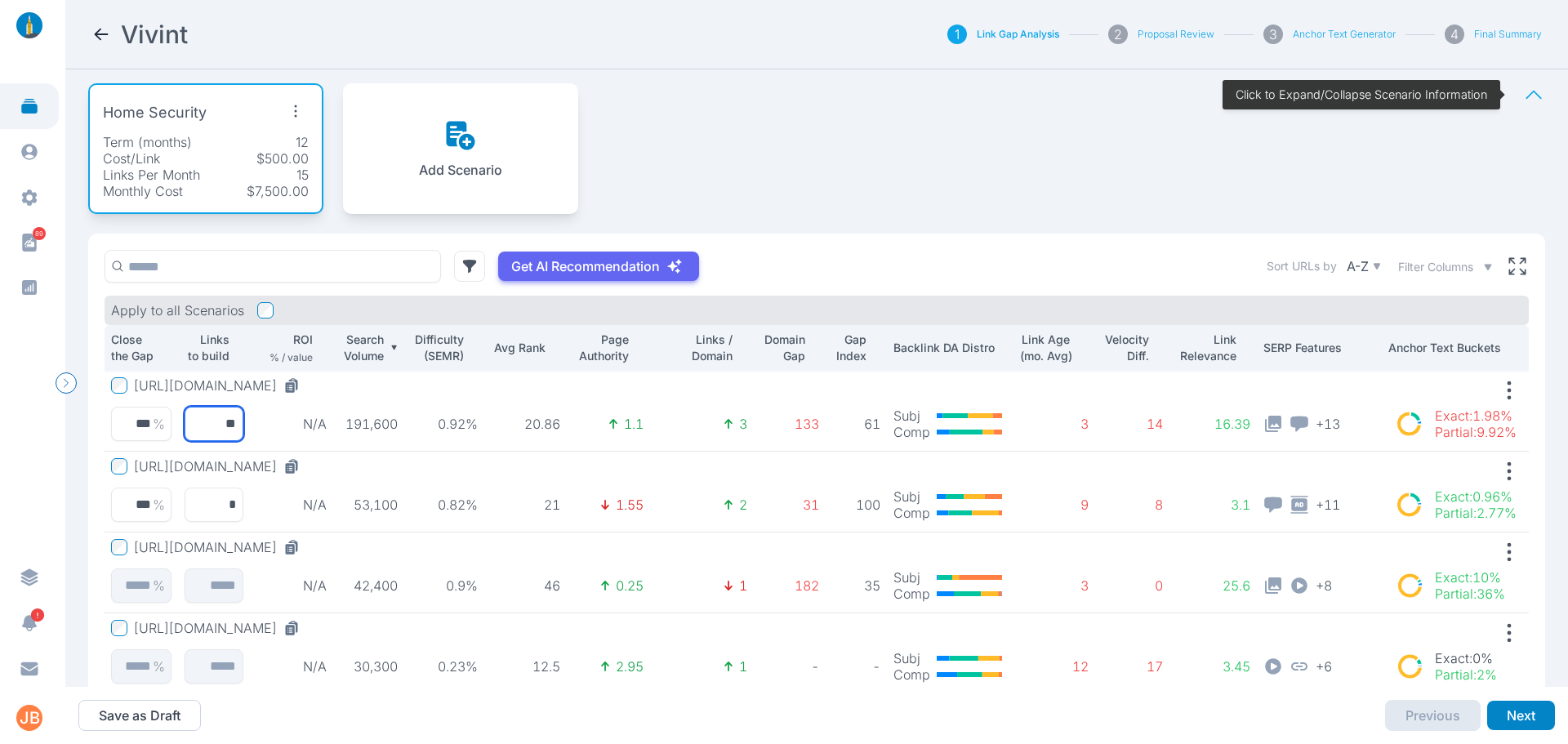
click at [203, 426] on input "**" at bounding box center [215, 424] width 60 height 35
click at [145, 426] on input "***" at bounding box center [141, 424] width 61 height 35
click at [217, 431] on input "**" at bounding box center [215, 424] width 60 height 35
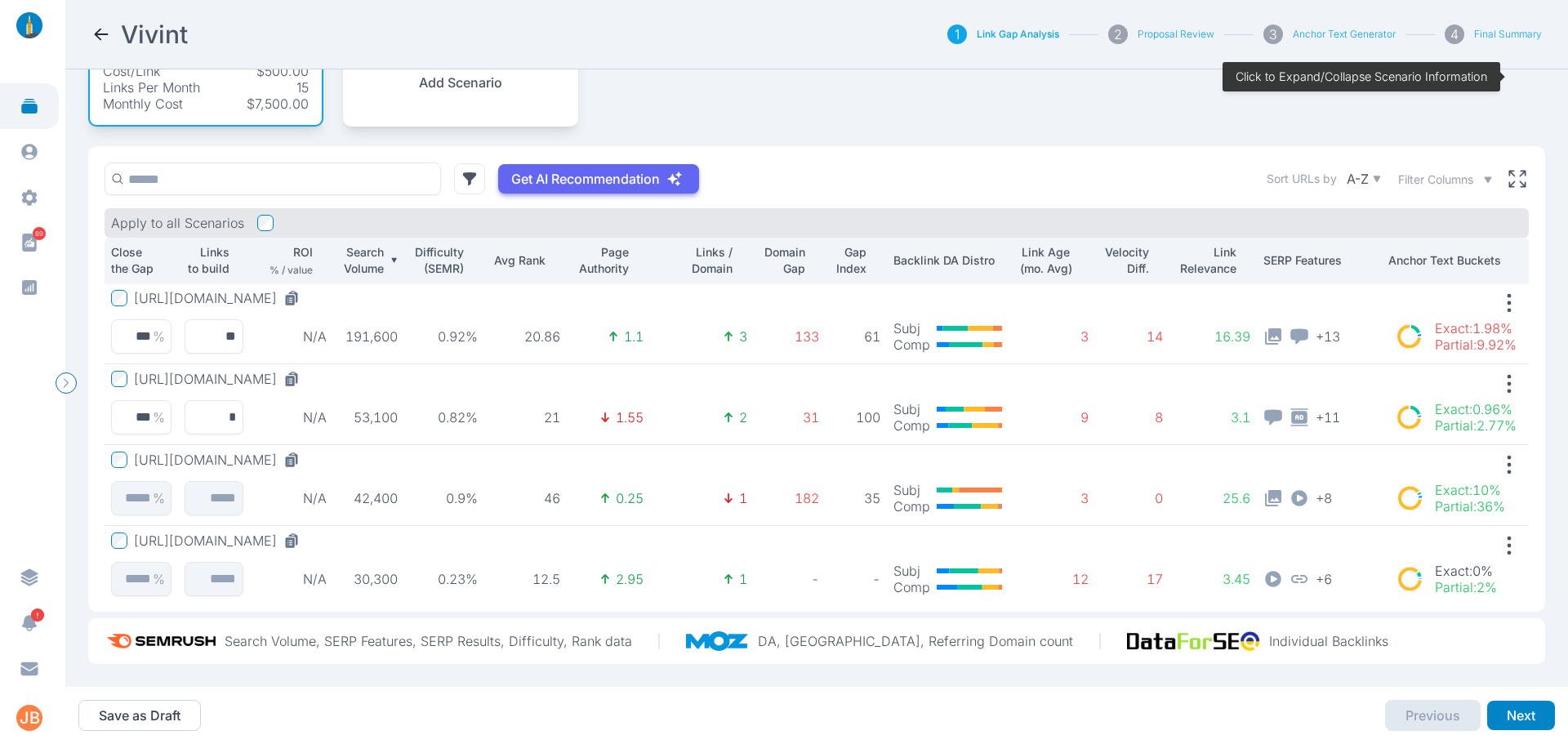
scroll to position [18, 0]
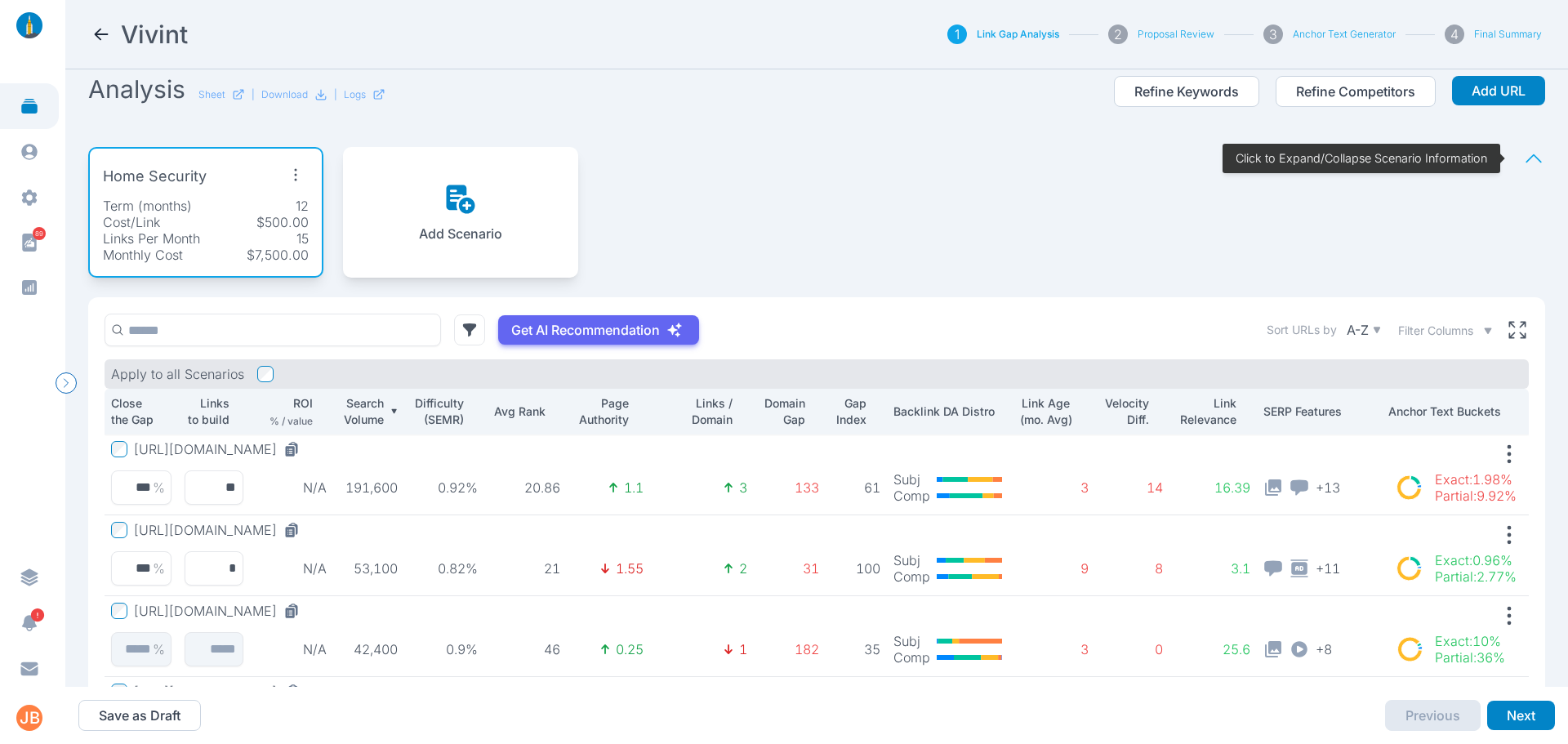
click at [231, 214] on div "Cost/Link $500.00" at bounding box center [206, 222] width 206 height 16
click at [246, 173] on div "Home Security" at bounding box center [206, 176] width 206 height 30
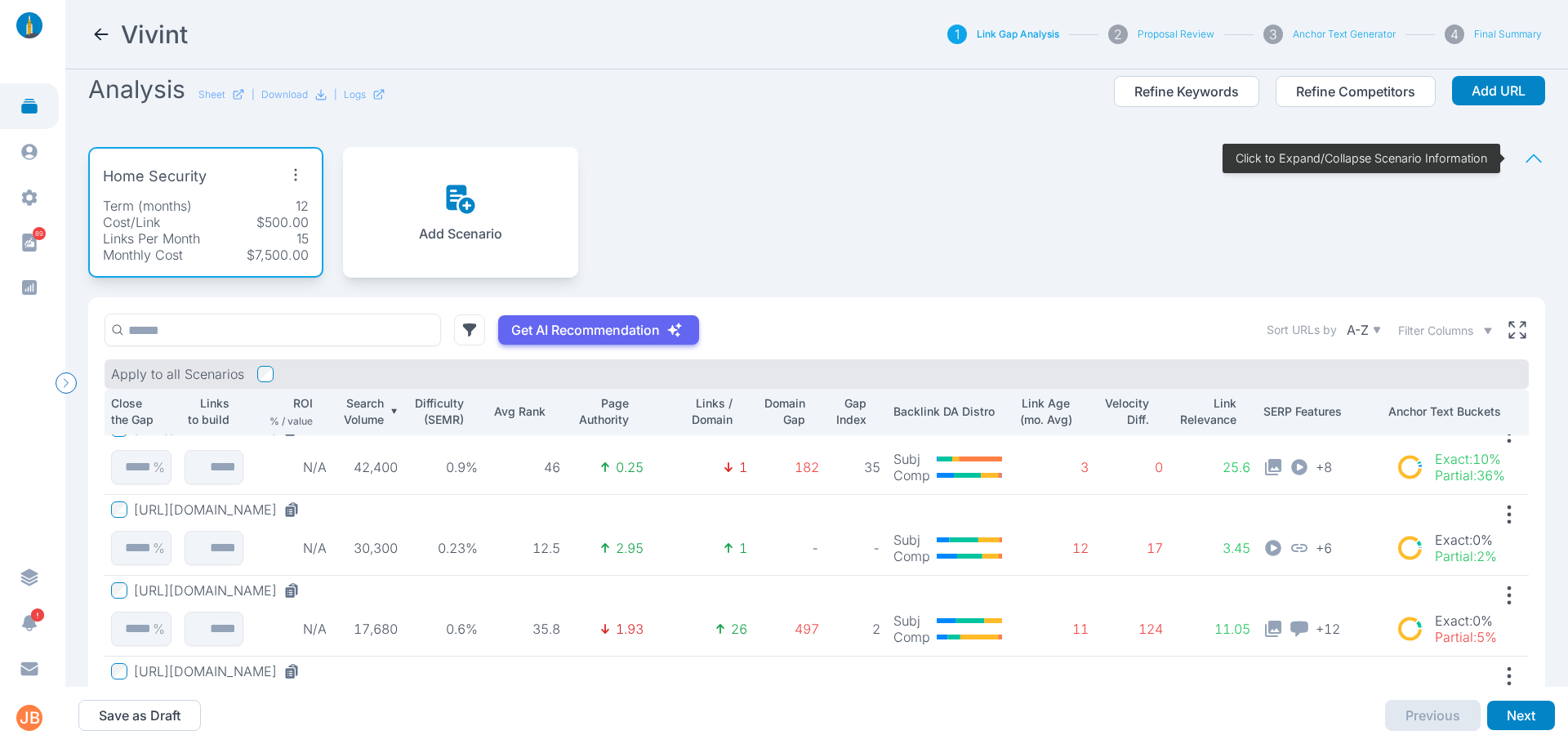
scroll to position [0, 0]
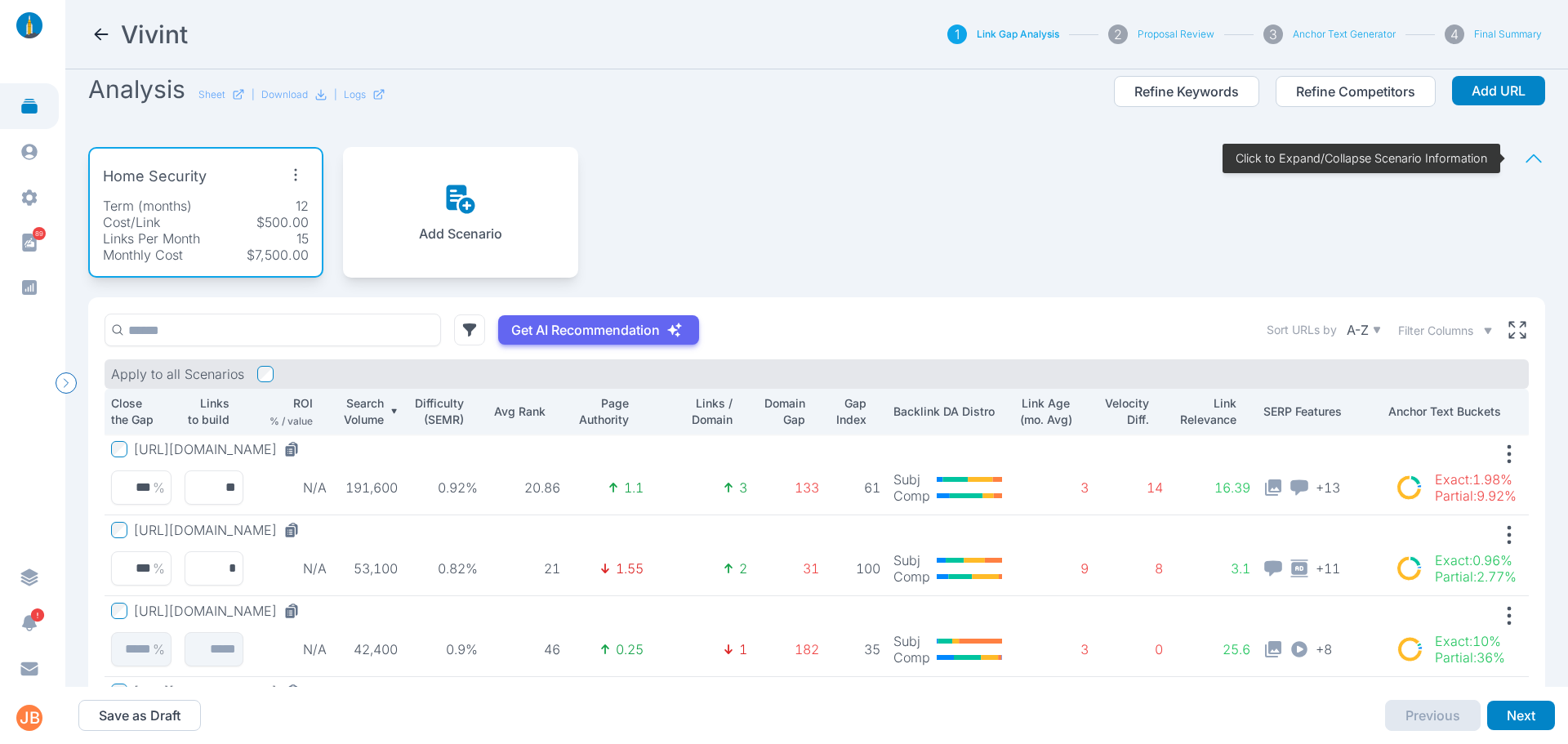
click at [291, 170] on icon "button" at bounding box center [295, 174] width 26 height 26
click at [303, 211] on div "Edit Scenario" at bounding box center [263, 212] width 113 height 30
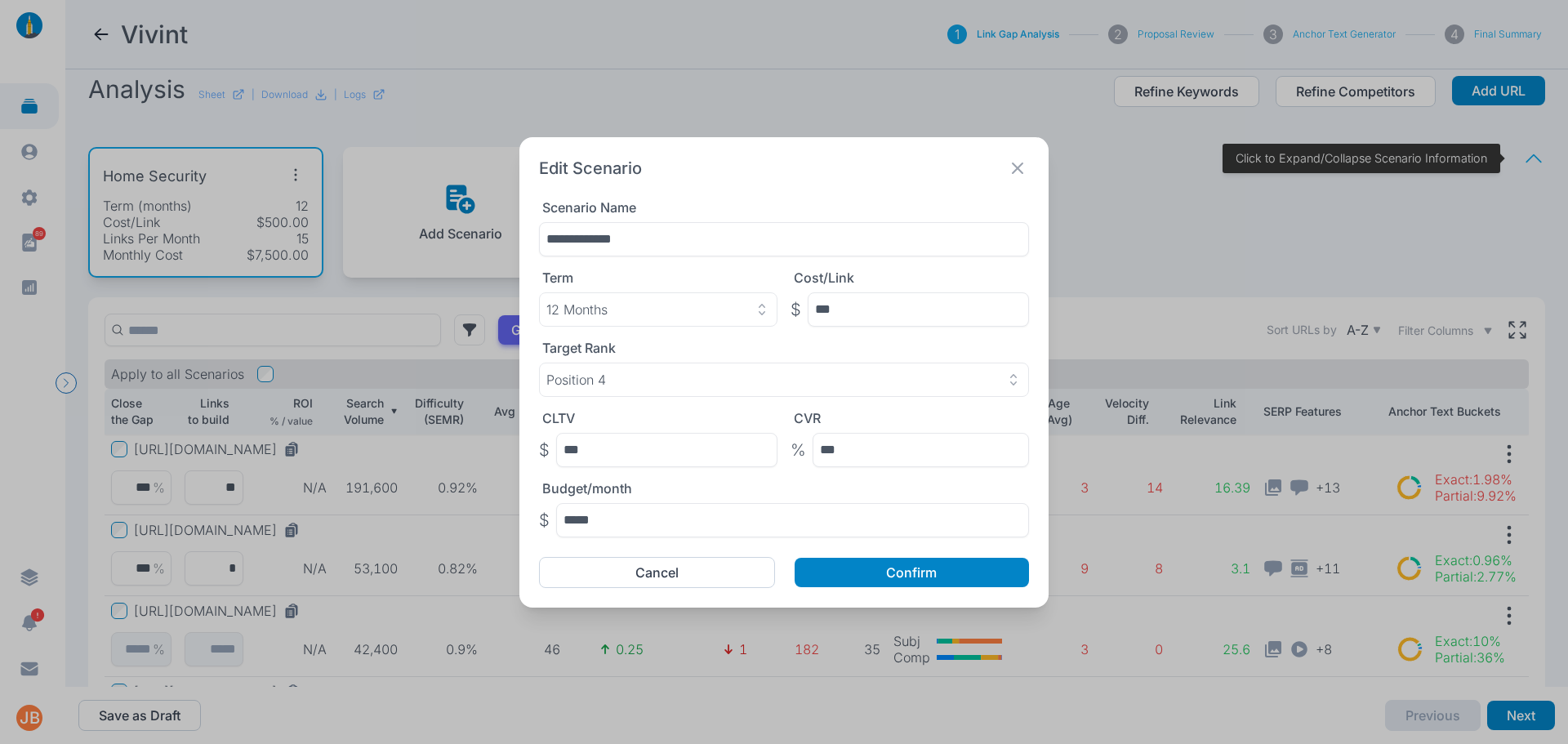
drag, startPoint x: 667, startPoint y: 238, endPoint x: 504, endPoint y: 228, distance: 163.3
click at [500, 238] on div "**********" at bounding box center [784, 372] width 1568 height 744
type input "*"
type input "**********"
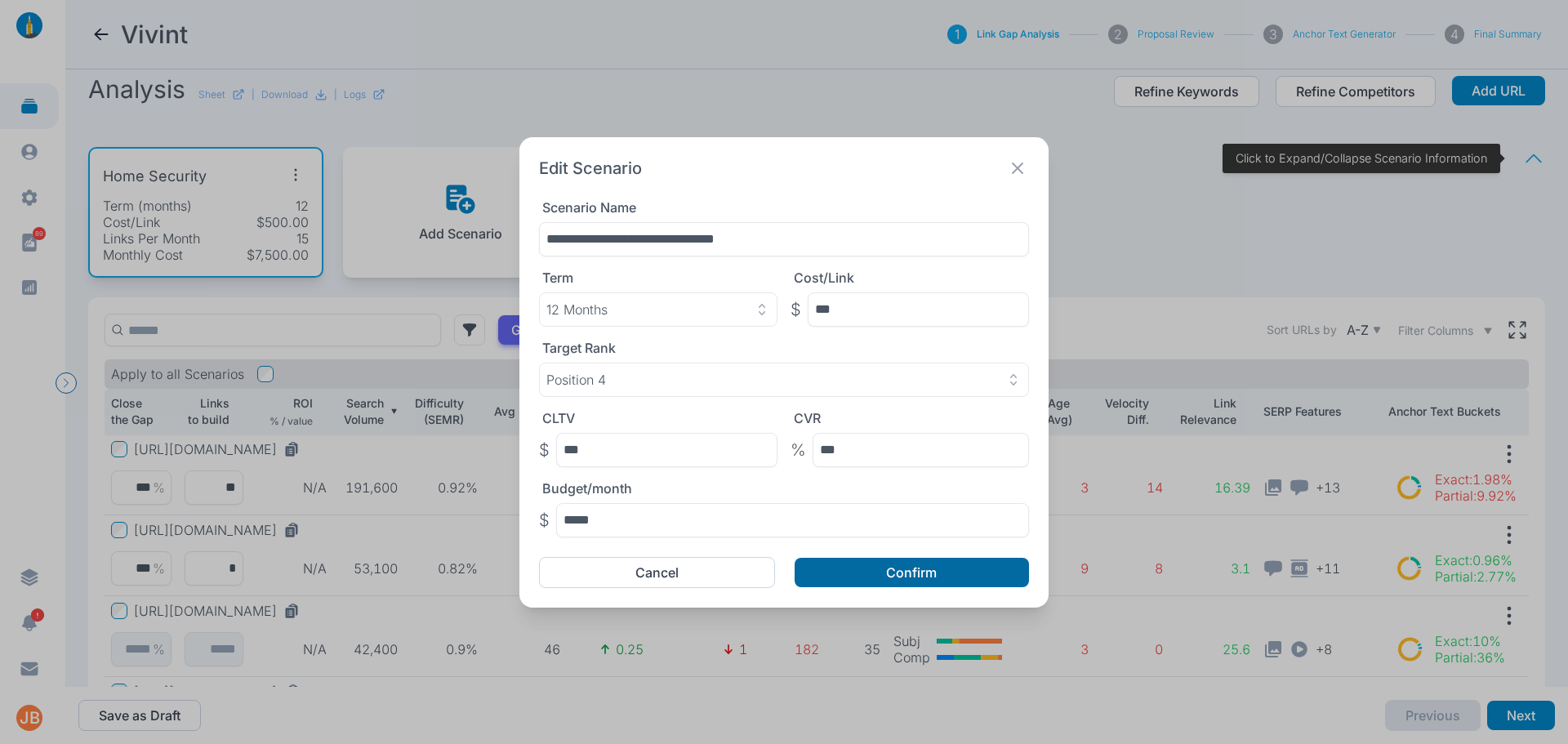
click at [854, 565] on button "Confirm" at bounding box center [912, 572] width 234 height 30
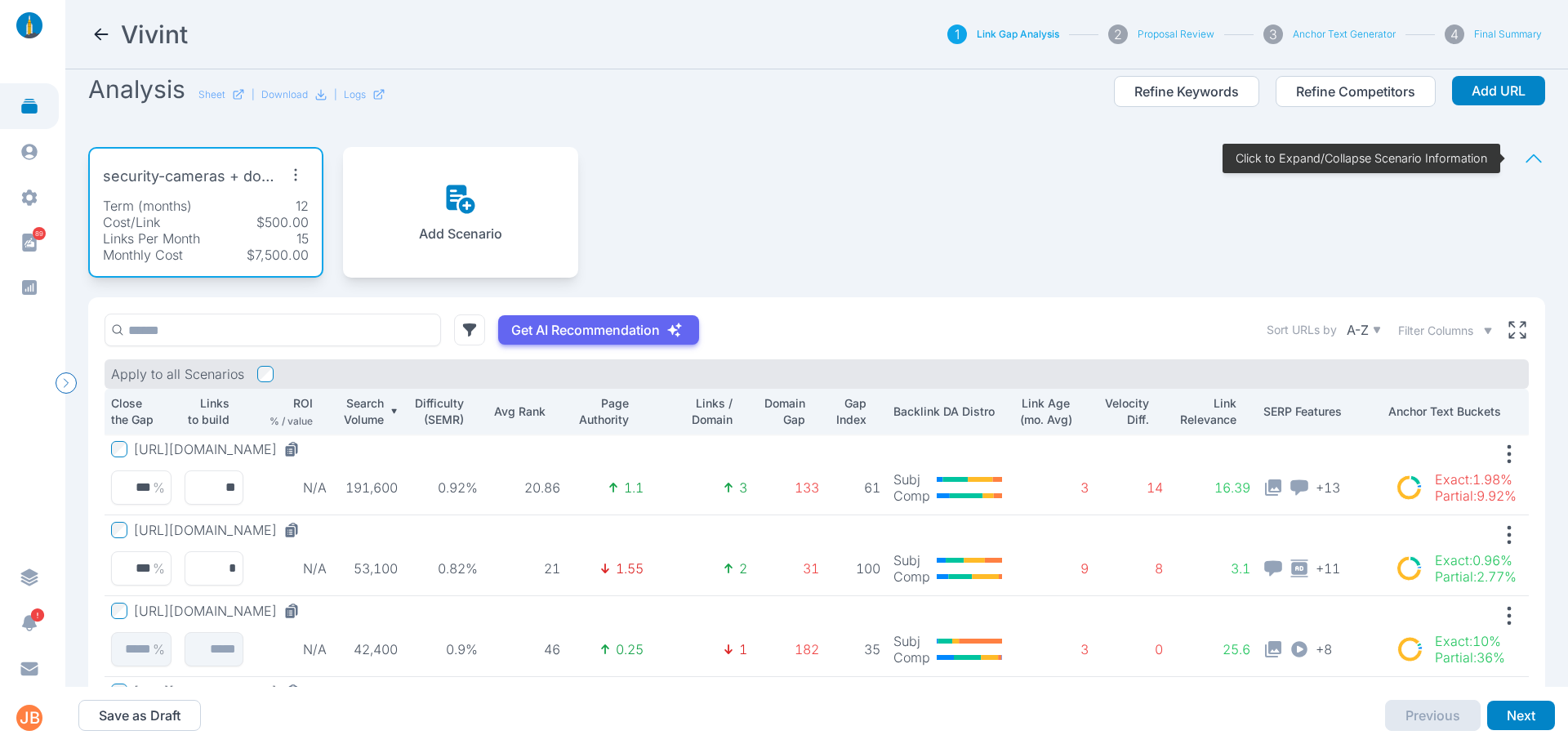
click at [212, 216] on div "Cost/Link $500.00" at bounding box center [206, 222] width 206 height 16
click at [103, 29] on icon at bounding box center [101, 34] width 19 height 19
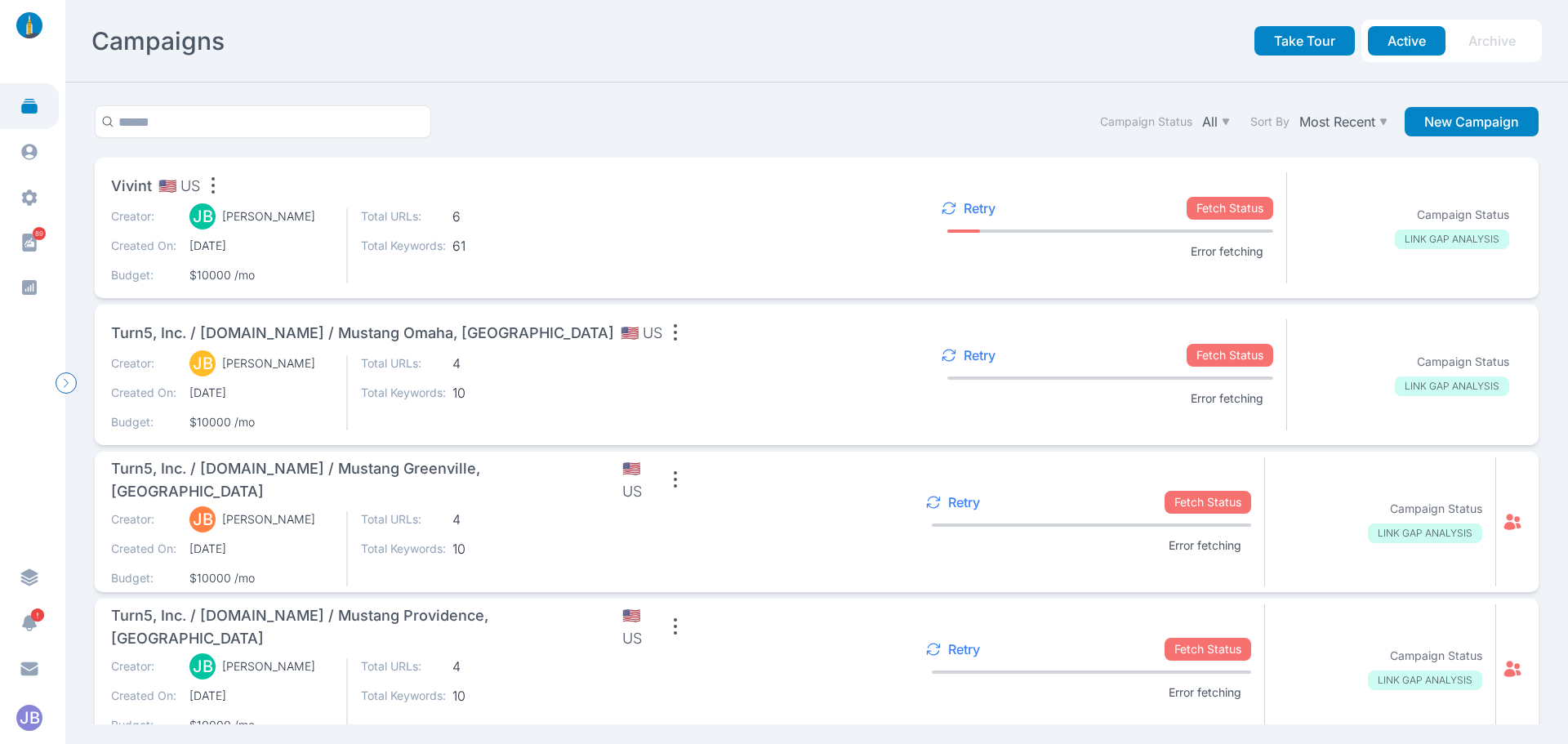
click at [964, 211] on p "Retry" at bounding box center [979, 208] width 32 height 16
click at [964, 204] on p "Retry" at bounding box center [979, 208] width 32 height 16
click at [163, 179] on span "🇺🇸 US" at bounding box center [178, 186] width 41 height 23
click at [214, 179] on icon "button" at bounding box center [213, 185] width 26 height 26
click at [444, 182] on div "Vivint 🇺🇸 US Edit name Duplicate Archive Remove" at bounding box center [405, 189] width 588 height 33
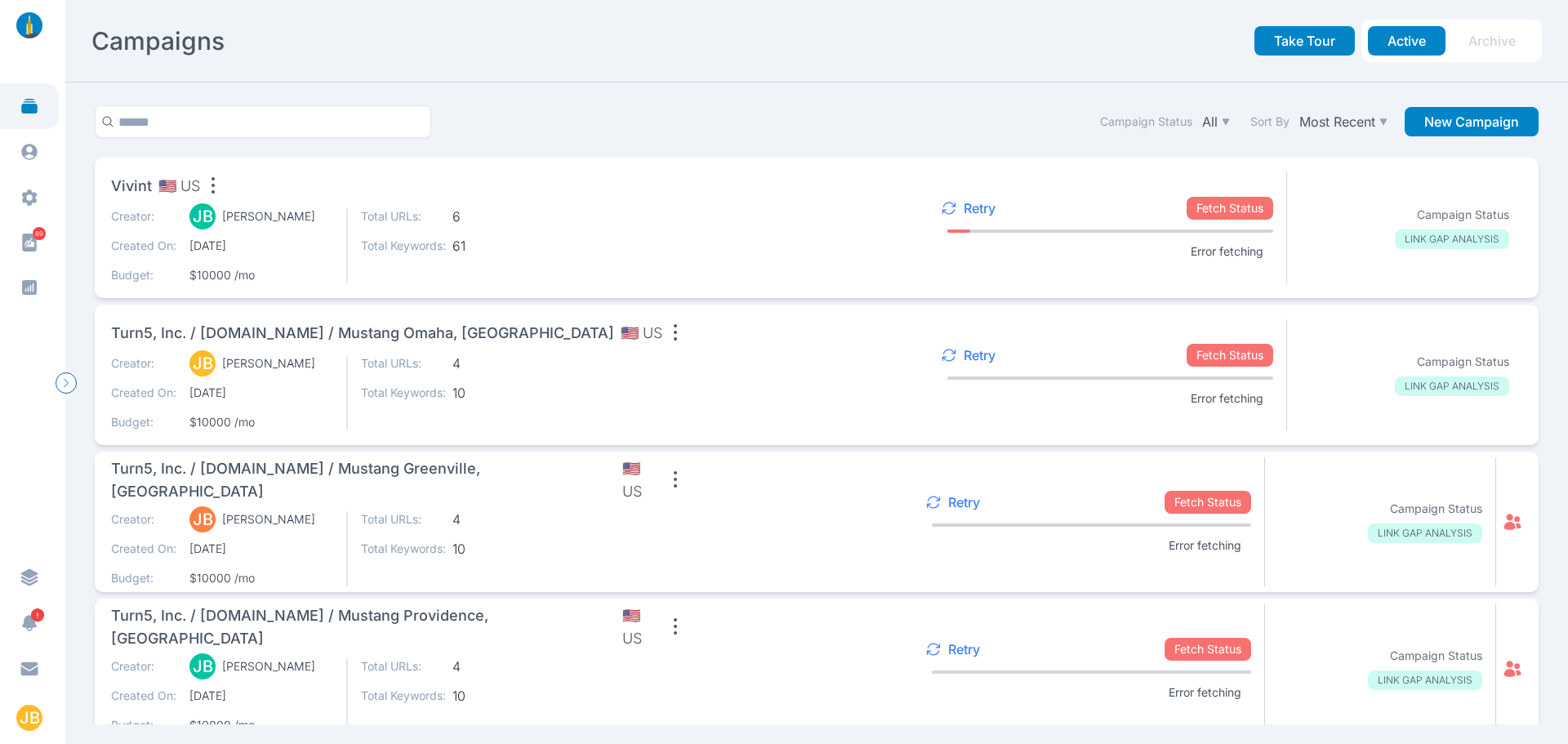
click at [562, 230] on div "Creator: [PERSON_NAME] [PERSON_NAME] Created On: [DATE] Budget: $10000 /mo Tota…" at bounding box center [405, 246] width 588 height 75
click at [236, 249] on span "[DATE]" at bounding box center [261, 246] width 144 height 16
click at [135, 182] on span "Vivint" at bounding box center [131, 186] width 40 height 23
click at [213, 181] on icon "button" at bounding box center [213, 185] width 26 height 26
click at [504, 242] on span "61" at bounding box center [494, 246] width 85 height 16
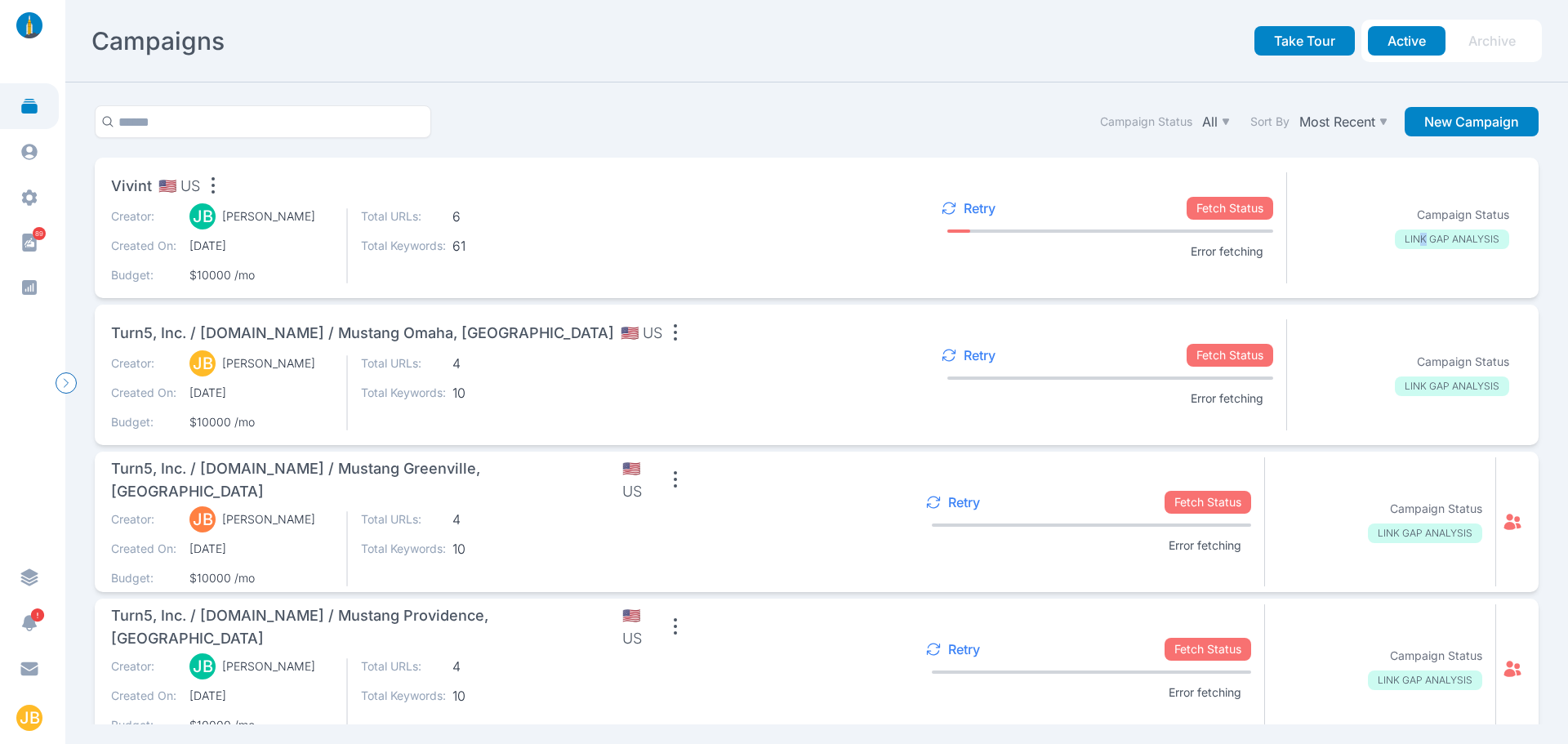
click at [1412, 282] on div "Vivint 🇺🇸 US Creator: [PERSON_NAME] [PERSON_NAME] Created On: [DATE] Budget: $1…" at bounding box center [816, 228] width 1444 height 141
click at [1465, 238] on p "LINK GAP ANALYSIS" at bounding box center [1451, 239] width 115 height 19
click at [268, 224] on p "[PERSON_NAME]" at bounding box center [268, 216] width 93 height 16
click at [133, 182] on span "Vivint" at bounding box center [131, 186] width 40 height 23
click at [196, 190] on icon "button" at bounding box center [191, 185] width 26 height 26
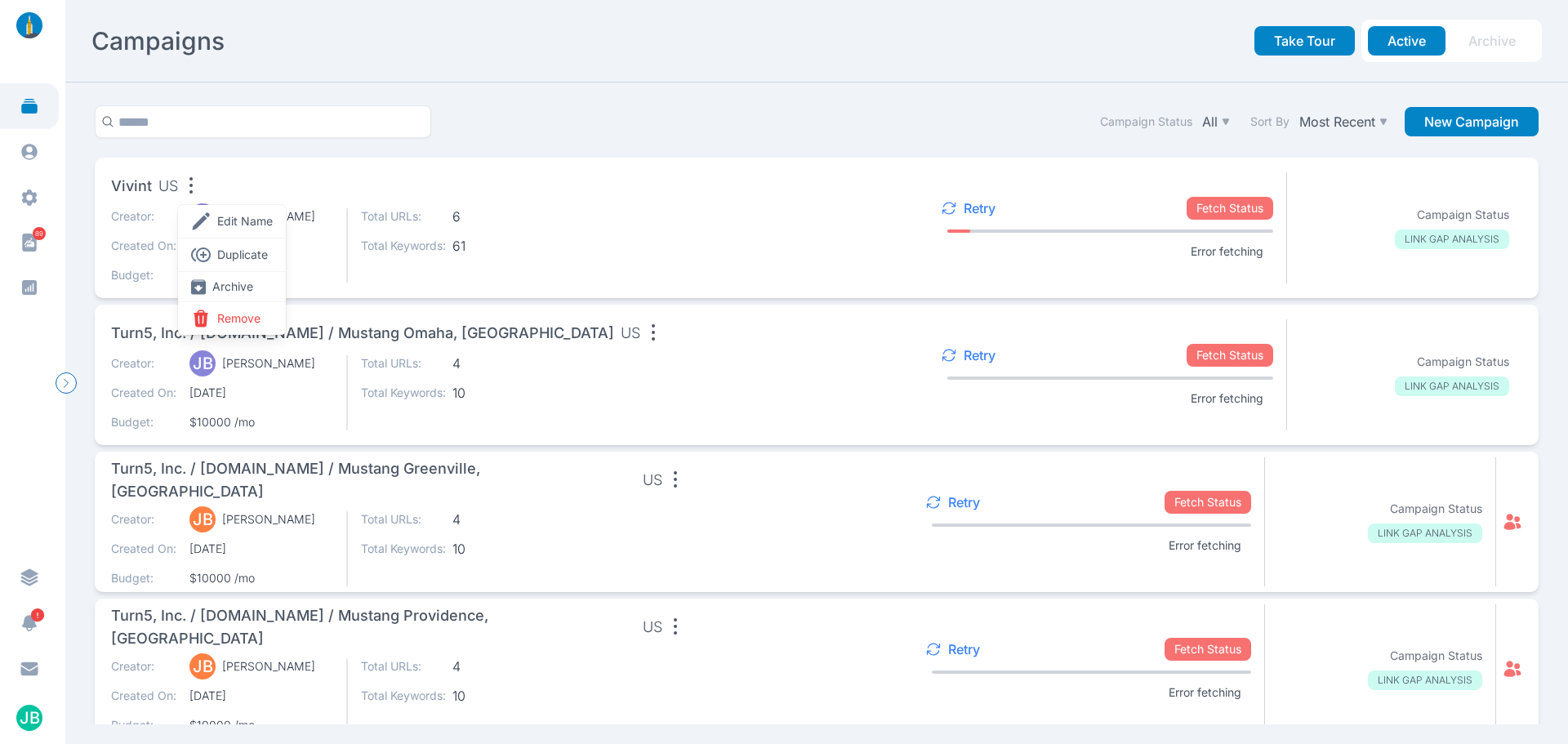
drag, startPoint x: 447, startPoint y: 205, endPoint x: 490, endPoint y: 202, distance: 43.1
click at [449, 205] on section "Vivint US Edit name Duplicate Archive Remove Creator: JB Jason Bates Created On…" at bounding box center [405, 227] width 588 height 111
click at [1480, 111] on button "New Campaign" at bounding box center [1472, 121] width 134 height 30
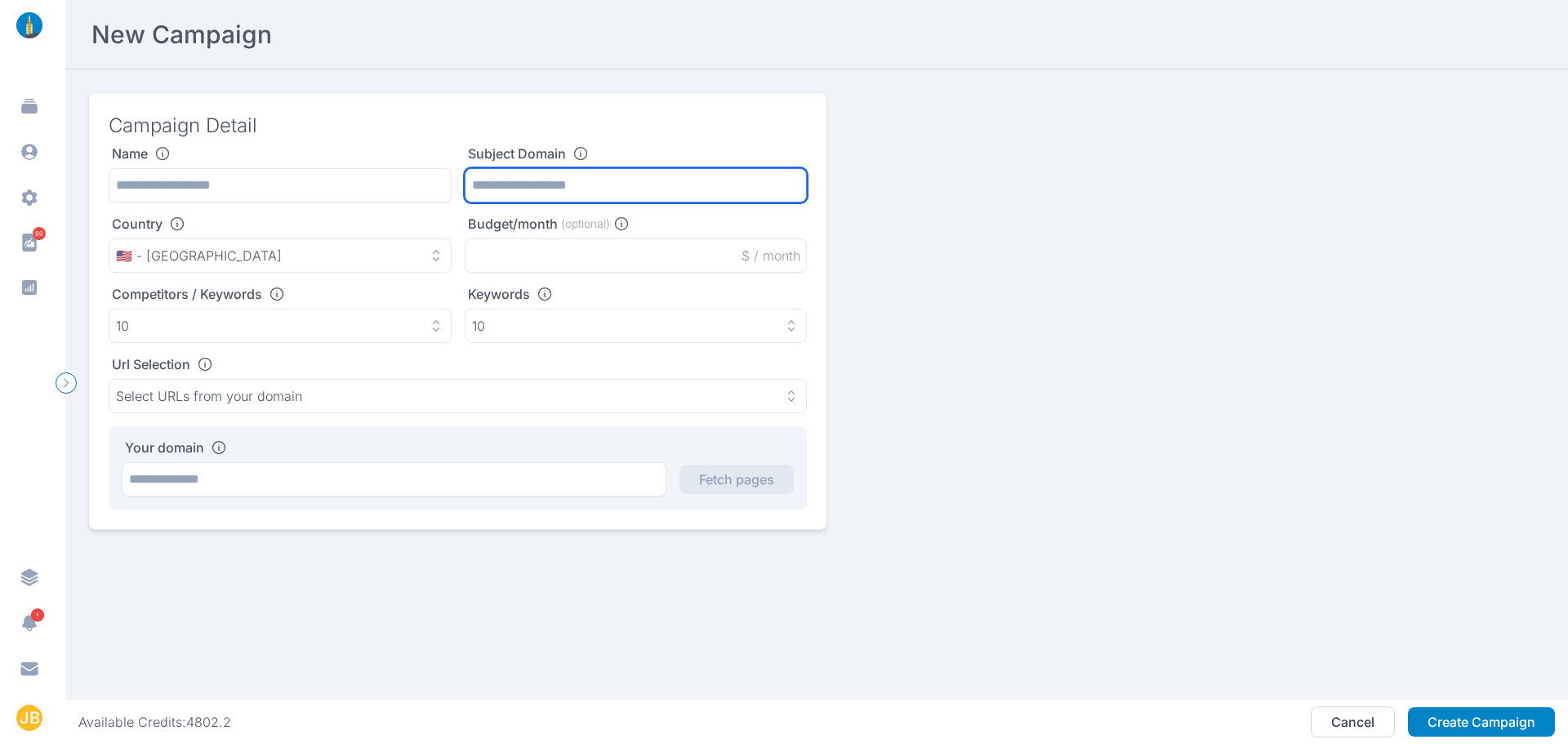
click at [576, 182] on input "text" at bounding box center [636, 186] width 343 height 35
paste input "**********"
type input "**********"
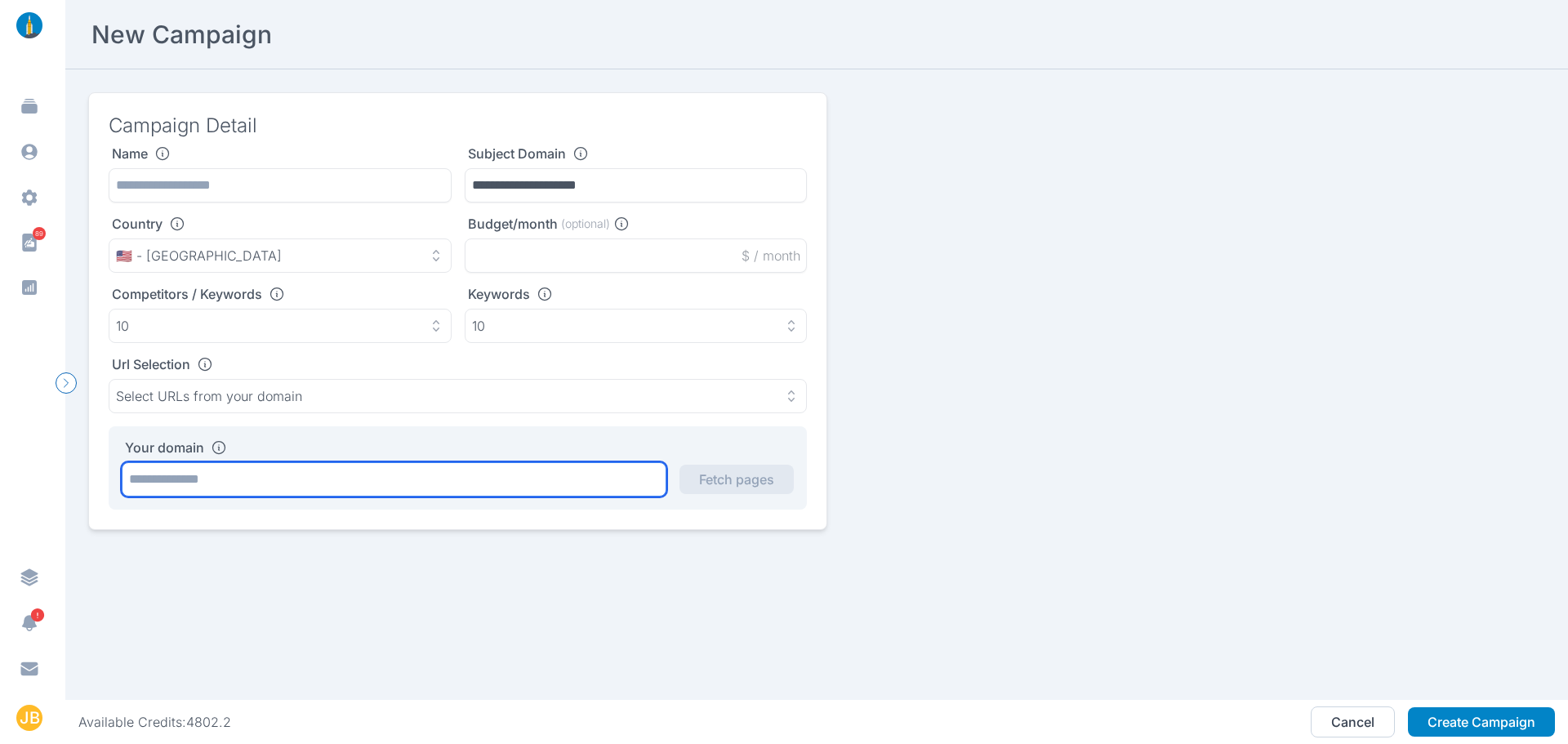
click at [309, 486] on input "text" at bounding box center [393, 480] width 545 height 35
paste input "**********"
type input "**********"
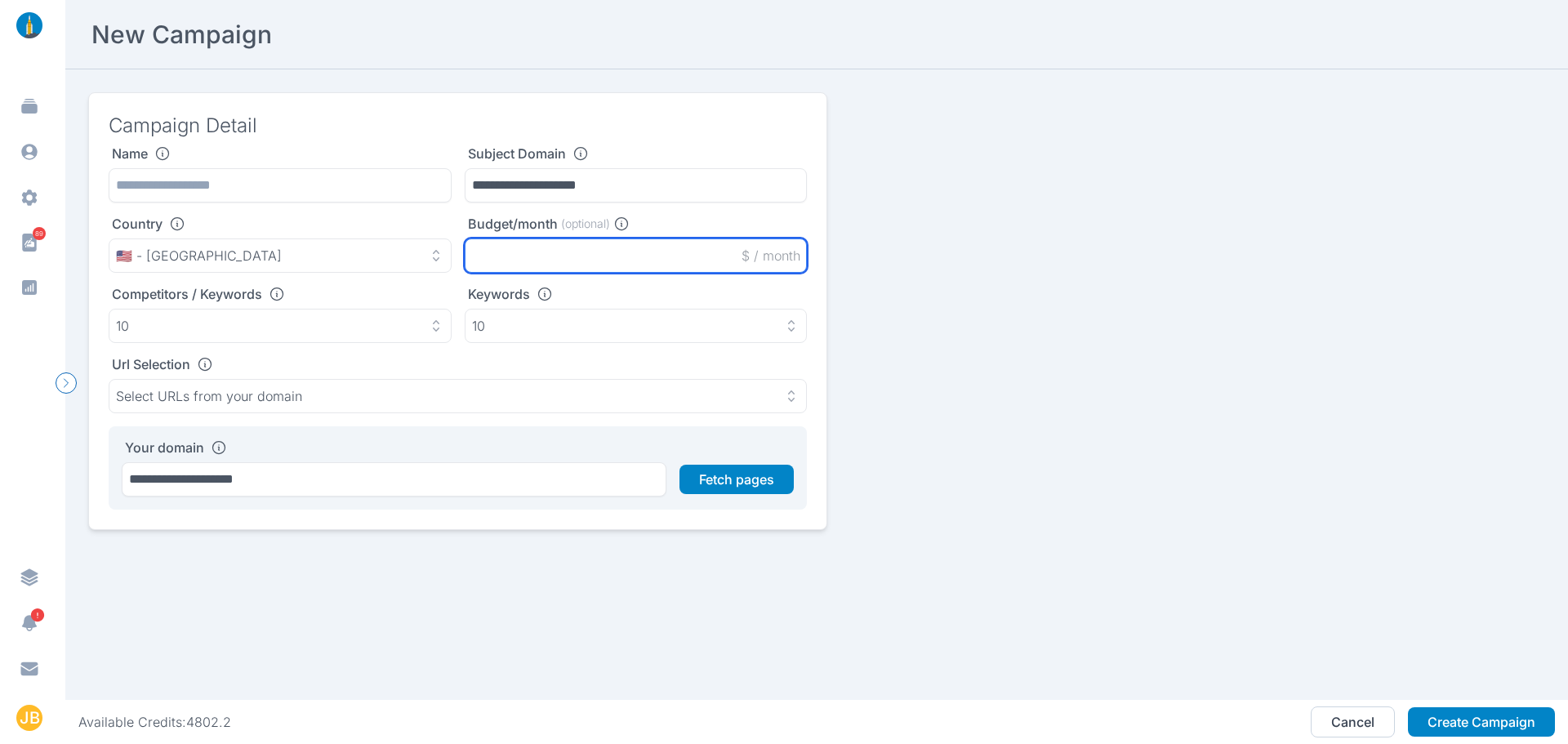
click at [510, 247] on input "text" at bounding box center [636, 255] width 343 height 35
type input "*****"
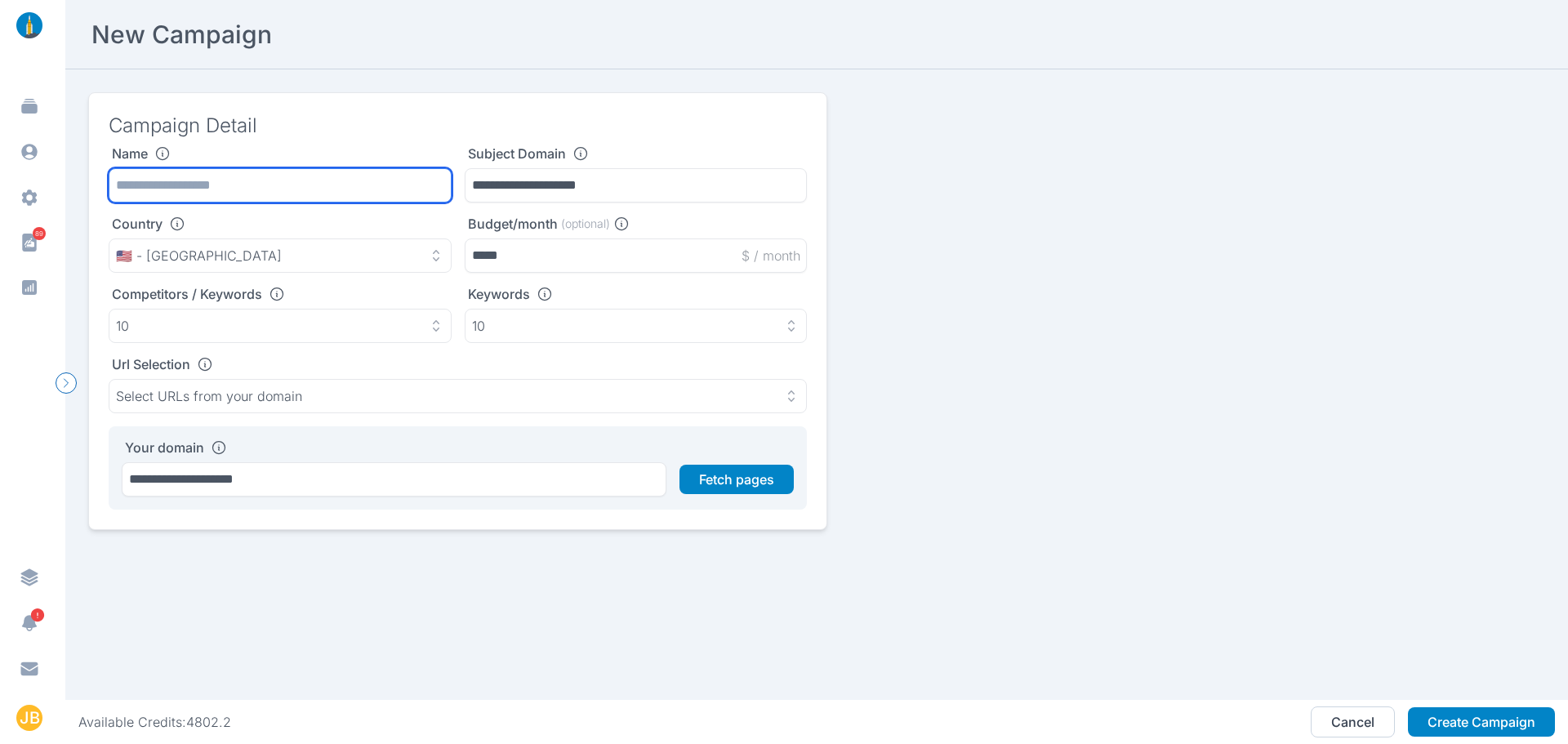
click at [263, 198] on input "text" at bounding box center [280, 186] width 343 height 35
type input "*"
type input "********"
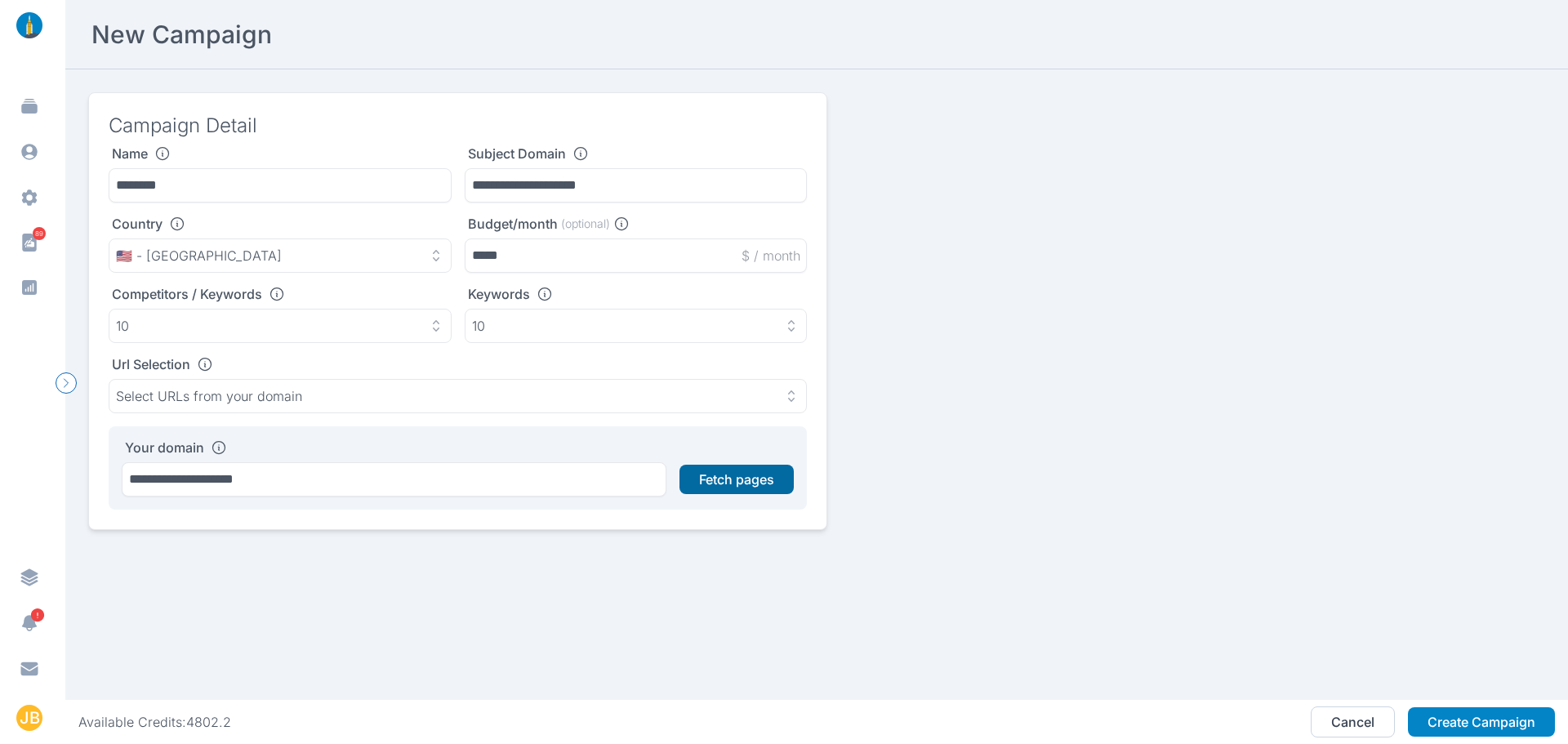
click at [715, 479] on button "Fetch pages" at bounding box center [736, 479] width 115 height 30
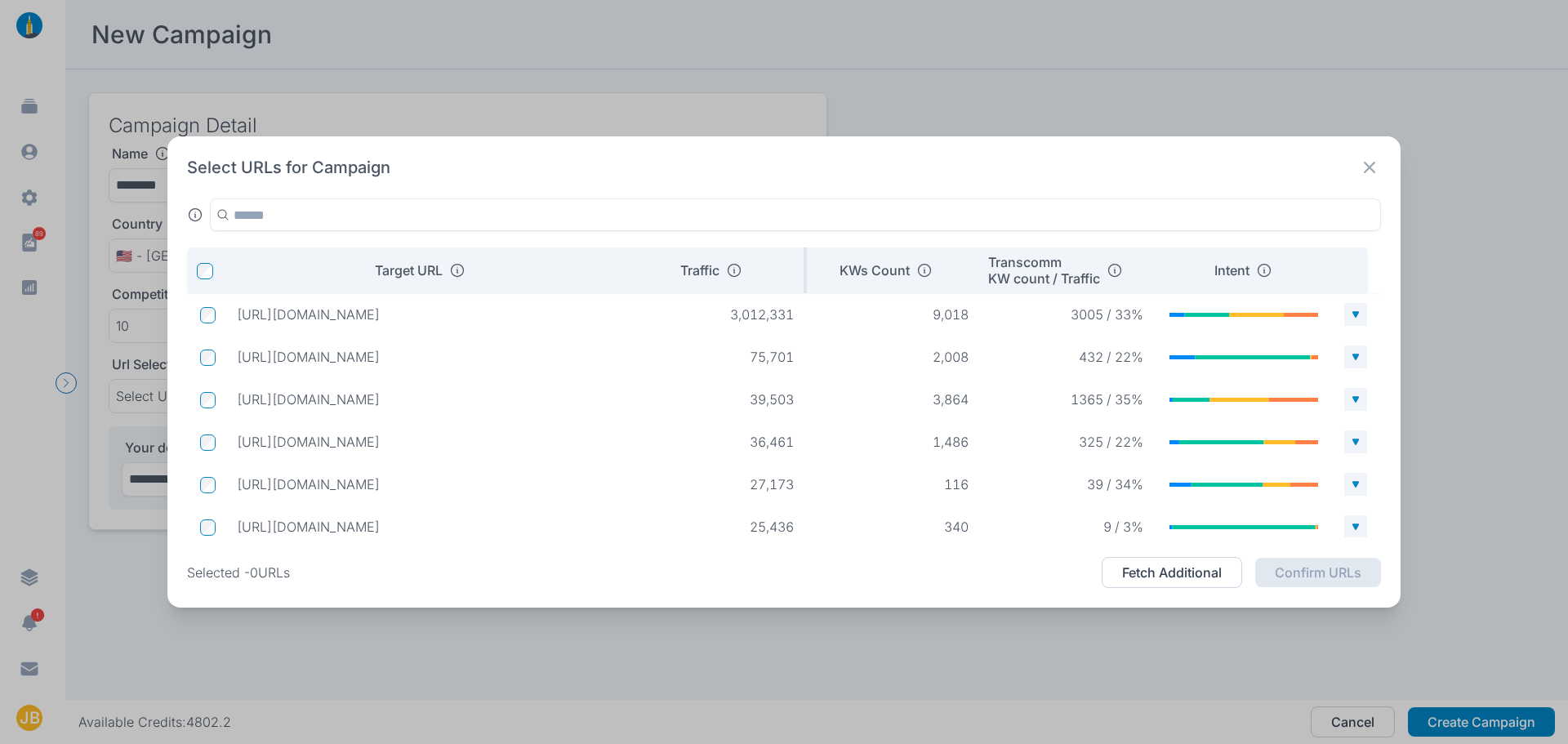
click at [725, 273] on div "Traffic" at bounding box center [712, 270] width 146 height 16
click at [546, 481] on p "https://www.zoom.com/en/blog/introducing-zoom-workplace/" at bounding box center [428, 484] width 383 height 16
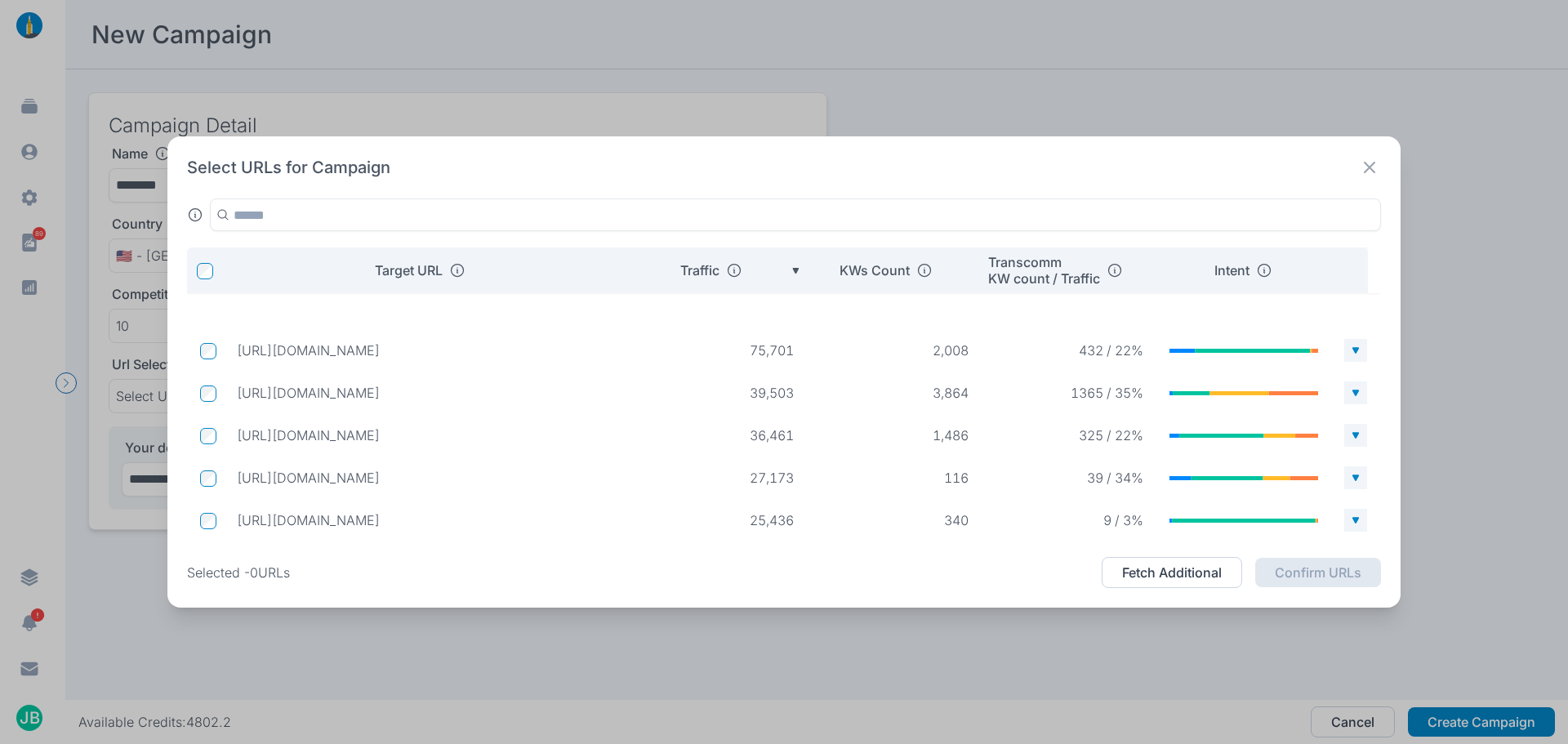
scroll to position [75, 0]
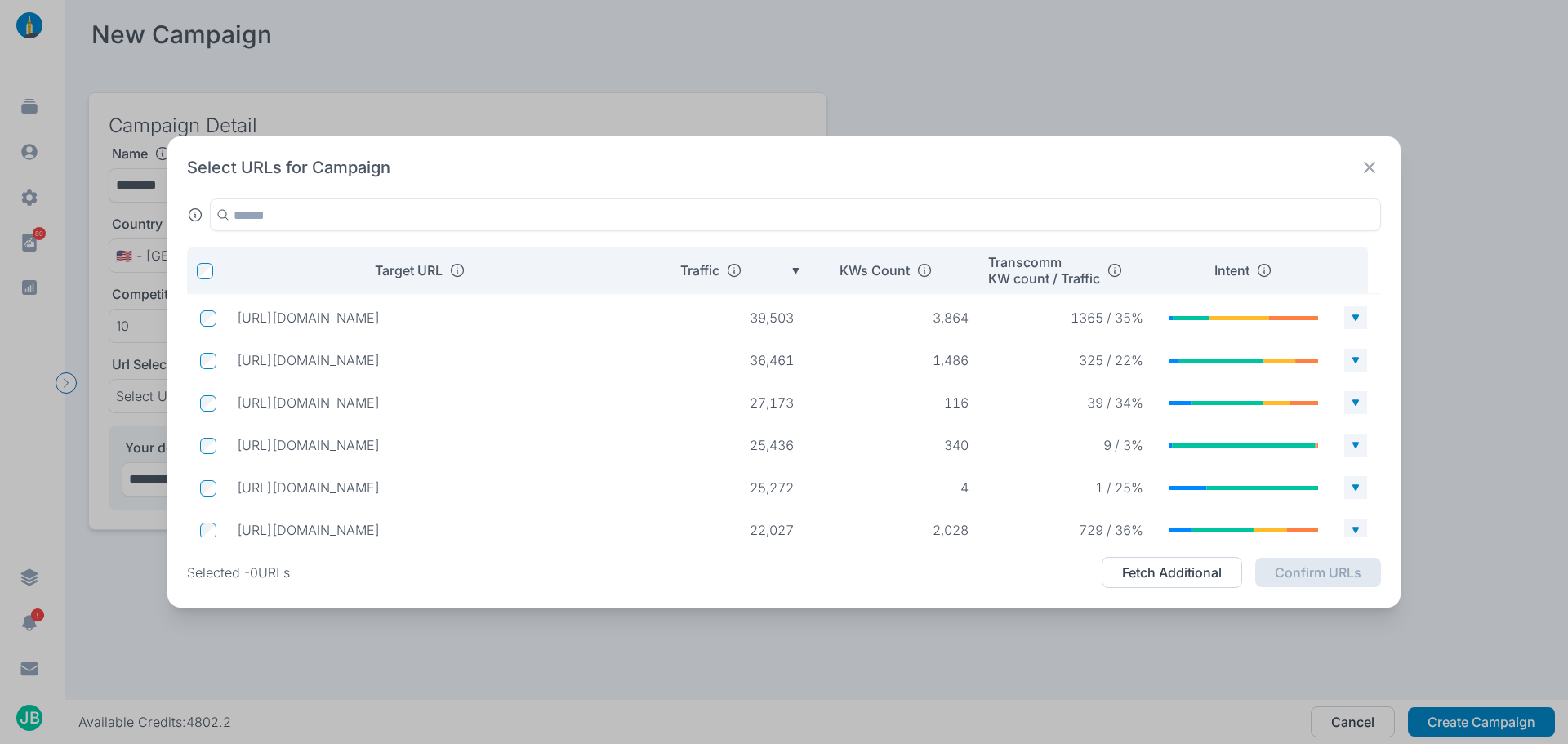
click at [521, 494] on p "https://community.zoom.com/t5/Zoom-Meetings/How-do-you-ensure-seamless-video-co…" at bounding box center [428, 487] width 383 height 16
click at [533, 489] on p "https://community.zoom.com/t5/Zoom-Meetings/How-do-you-ensure-seamless-video-co…" at bounding box center [428, 487] width 383 height 16
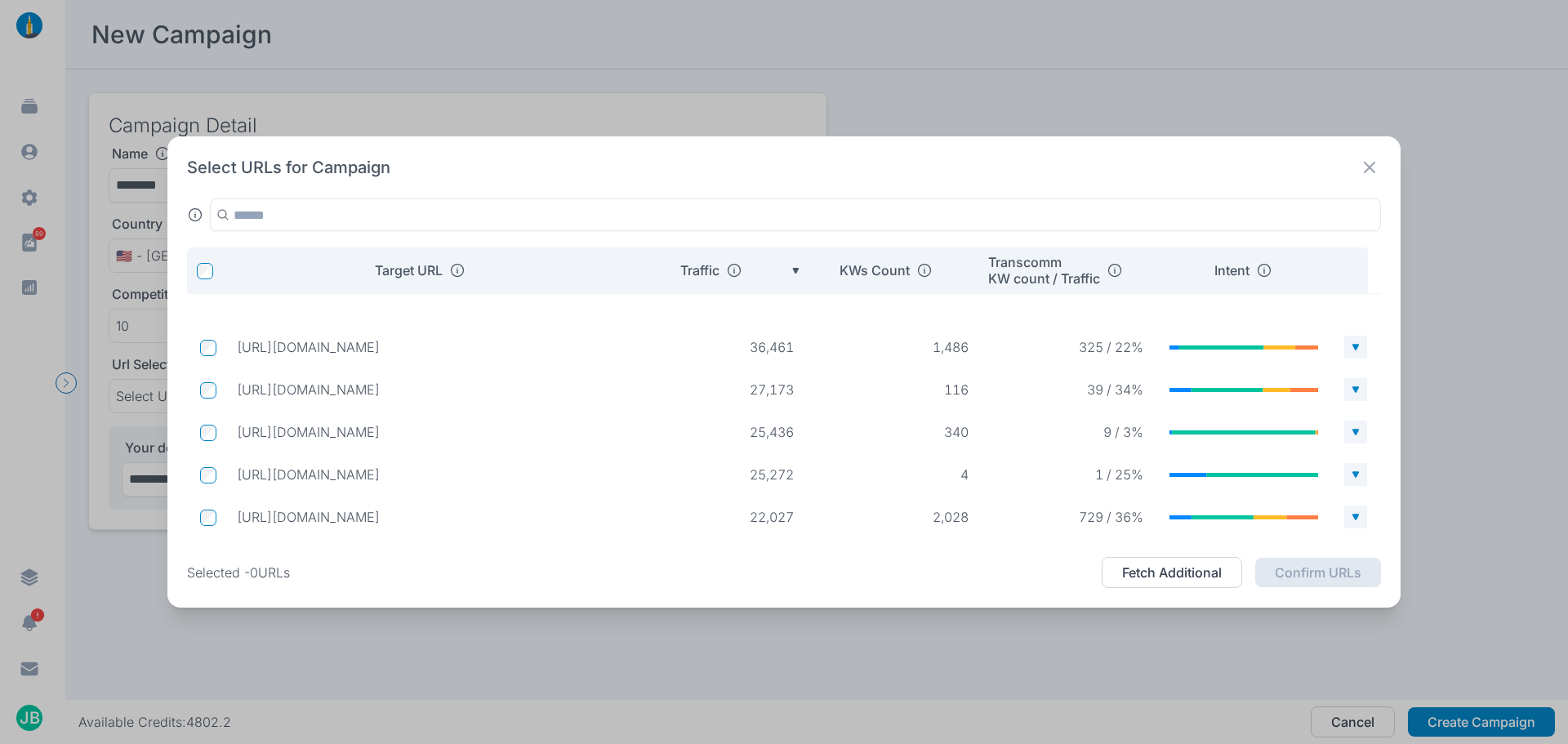
scroll to position [144, 0]
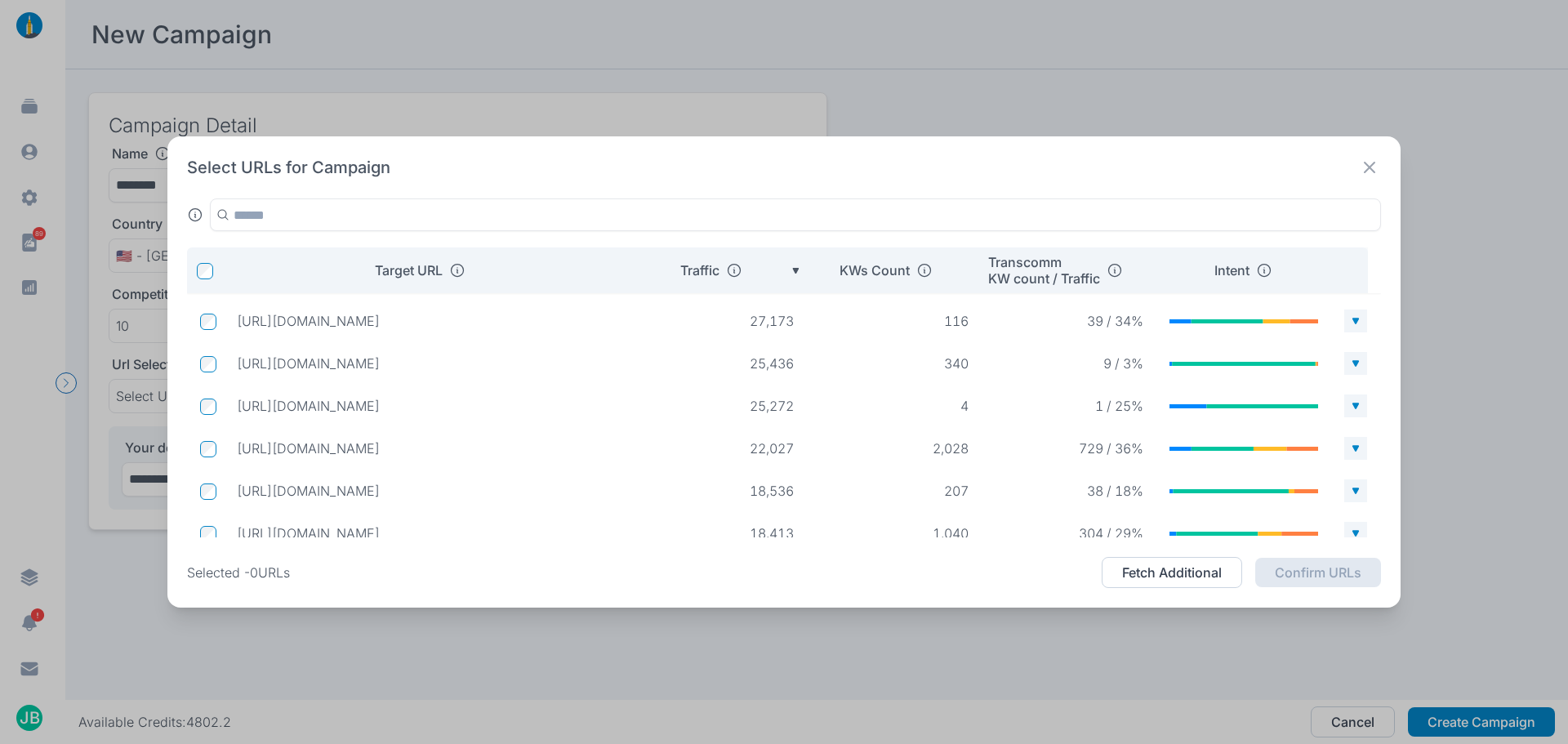
click at [372, 445] on p "https://www.zoom.com/en/products/virtual-meetings/features/free-video-conferenc…" at bounding box center [428, 448] width 383 height 16
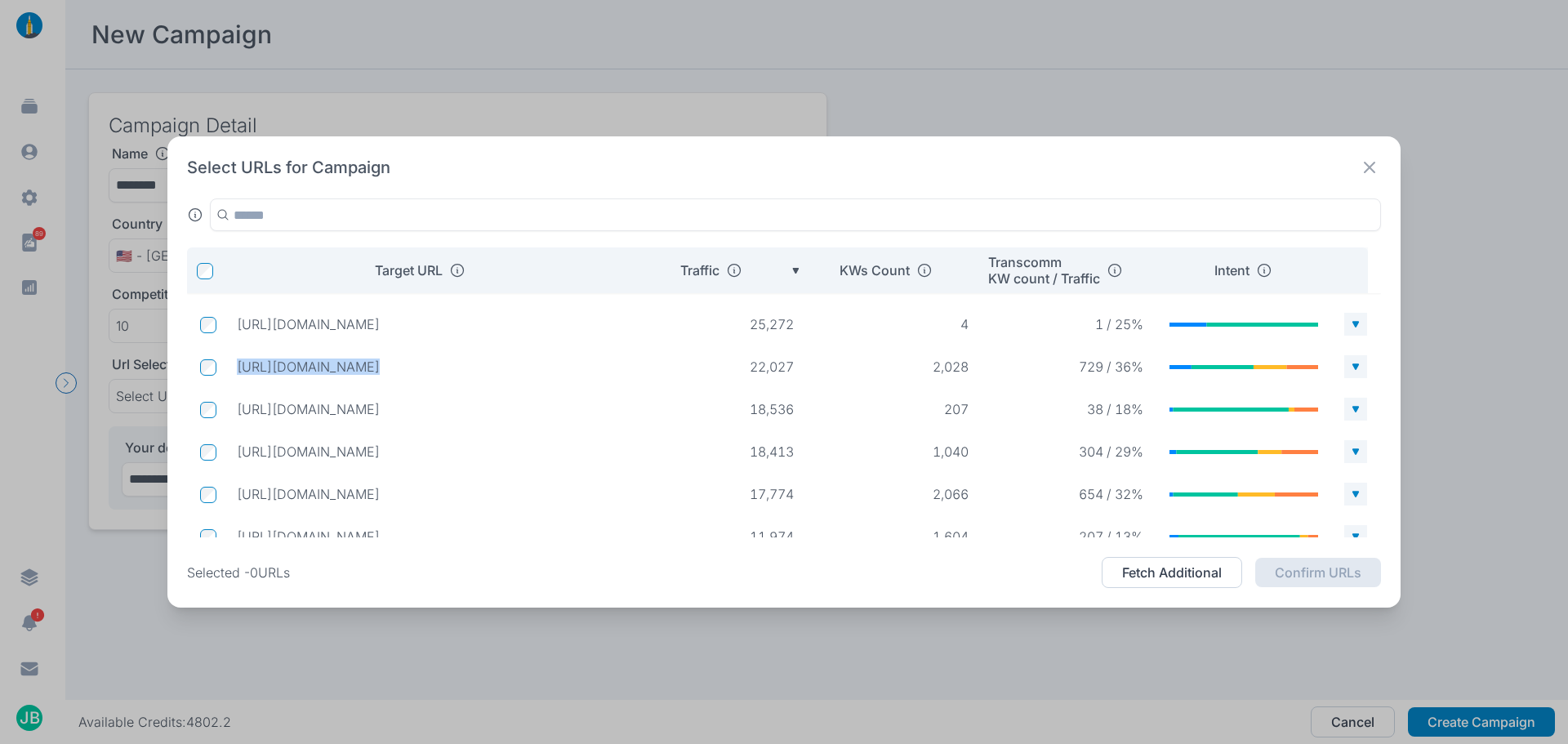
click at [508, 361] on p "https://www.zoom.com/en/products/virtual-meetings/features/free-video-conferenc…" at bounding box center [428, 366] width 383 height 16
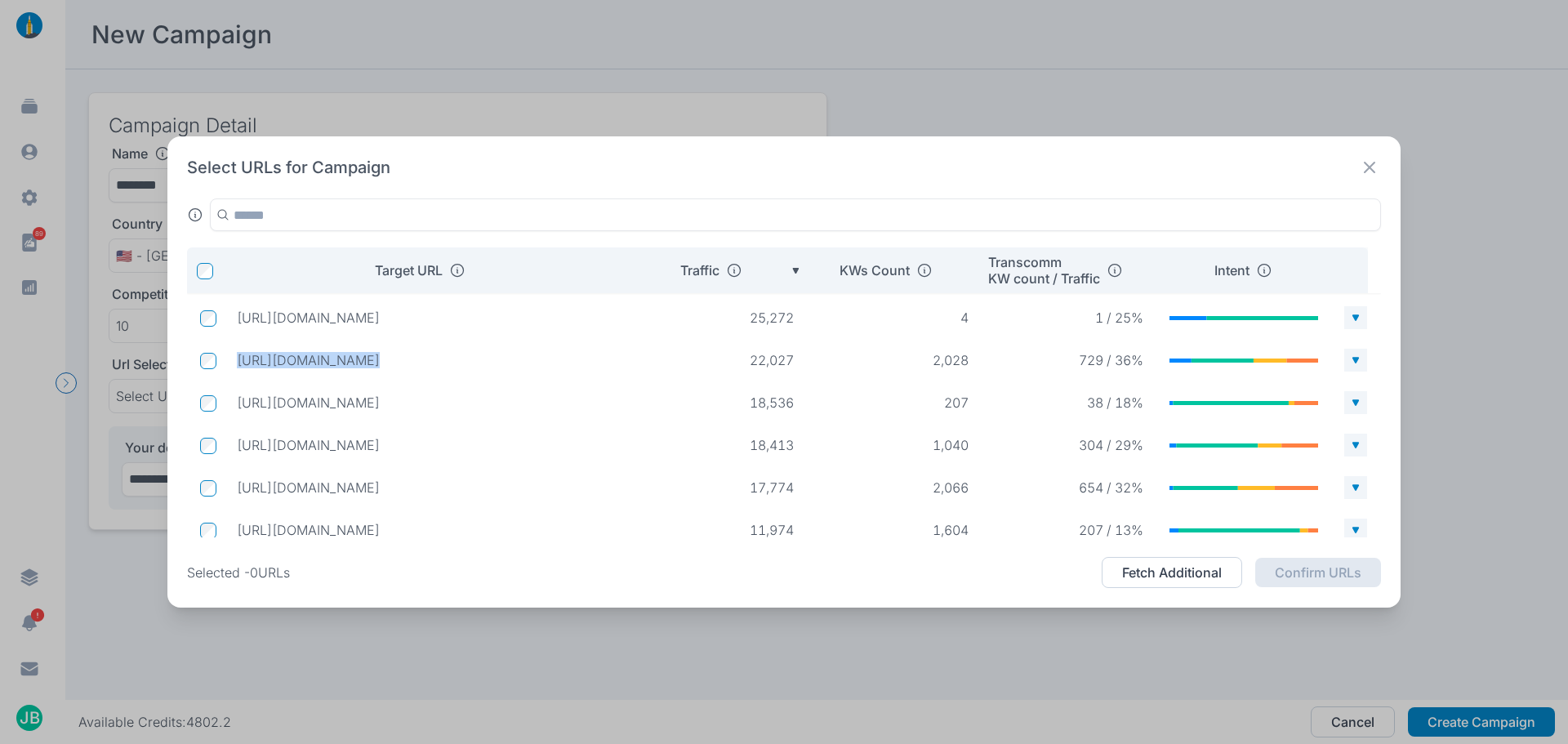
click at [508, 361] on p "https://www.zoom.com/en/products/virtual-meetings/features/free-video-conferenc…" at bounding box center [428, 359] width 383 height 16
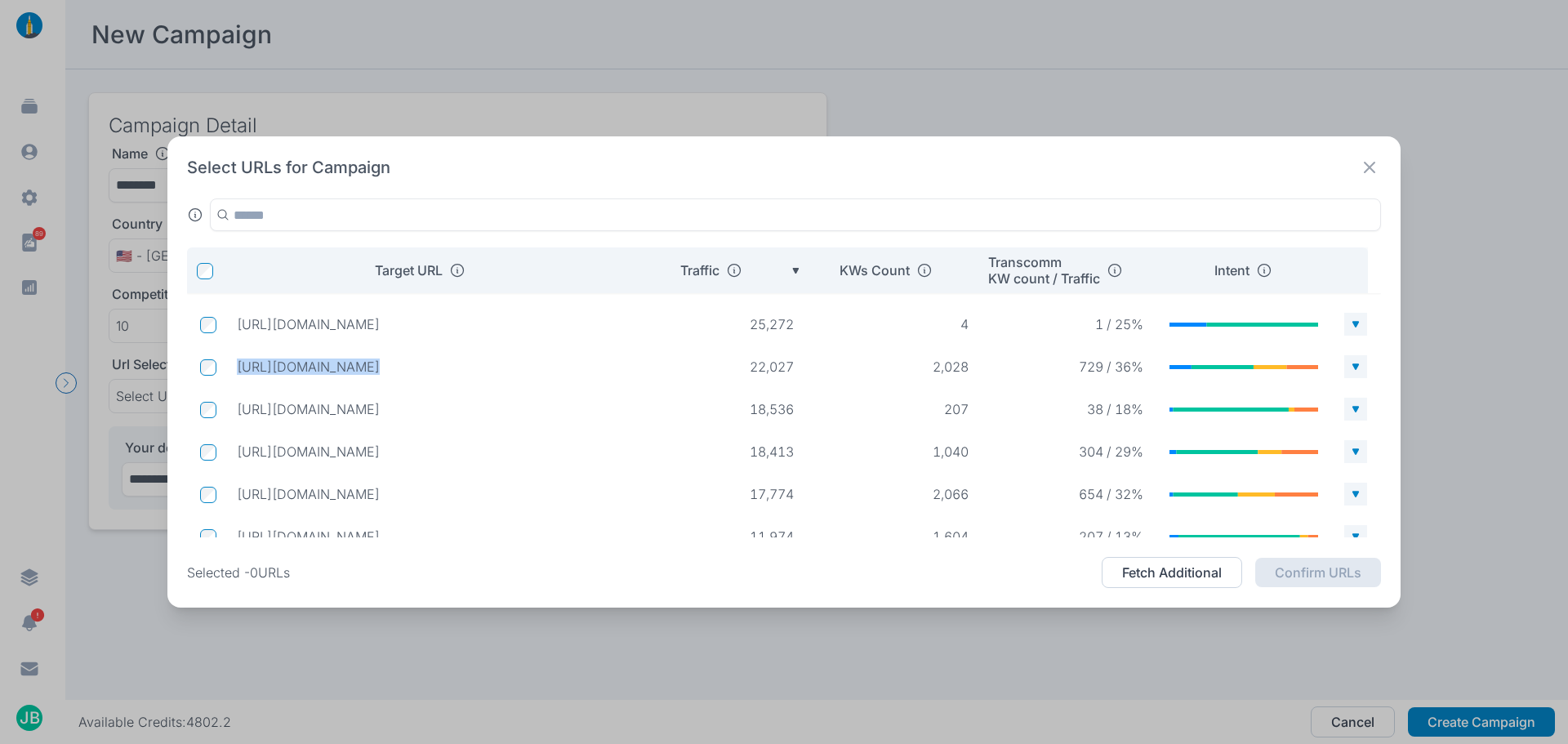
click at [207, 362] on td at bounding box center [205, 366] width 37 height 31
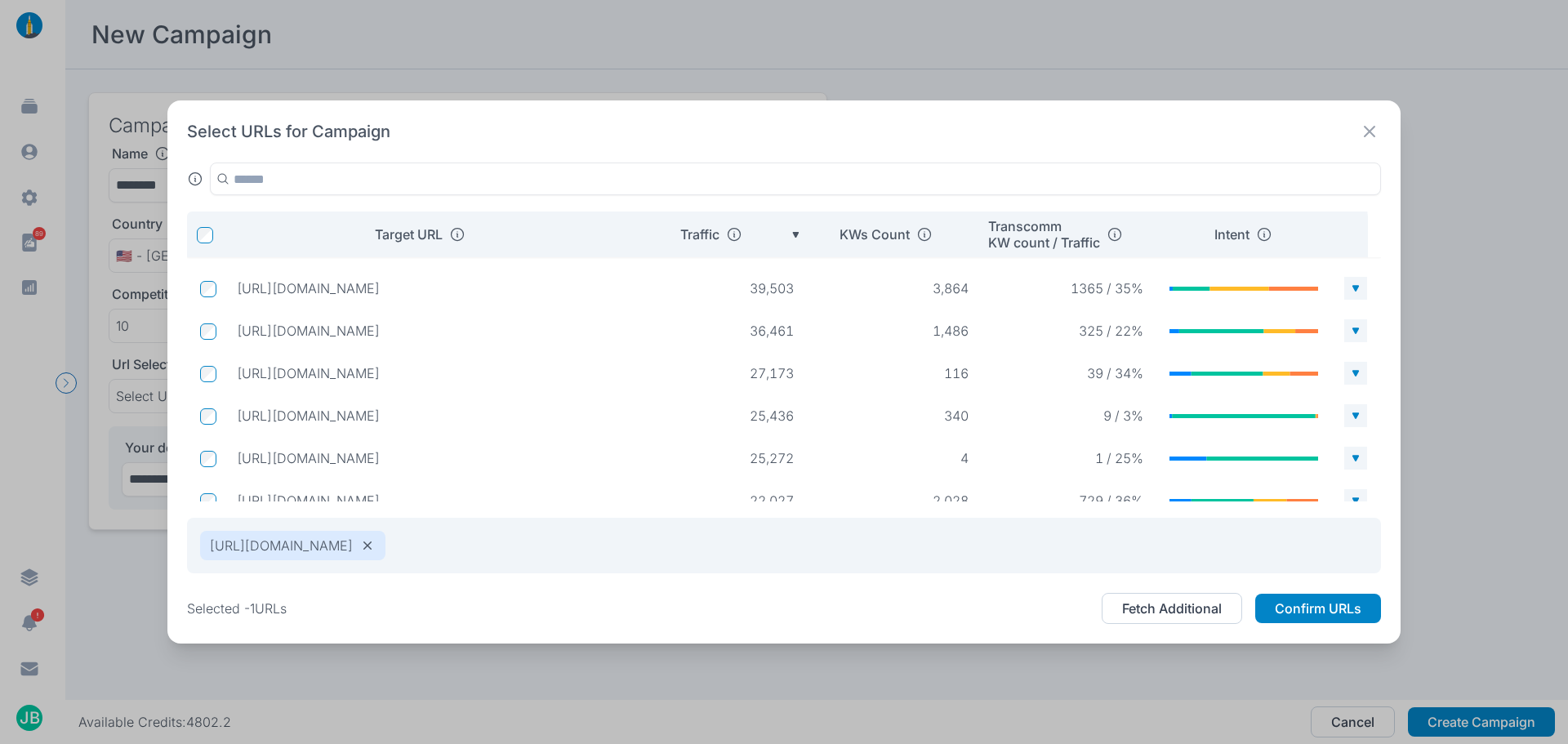
scroll to position [0, 0]
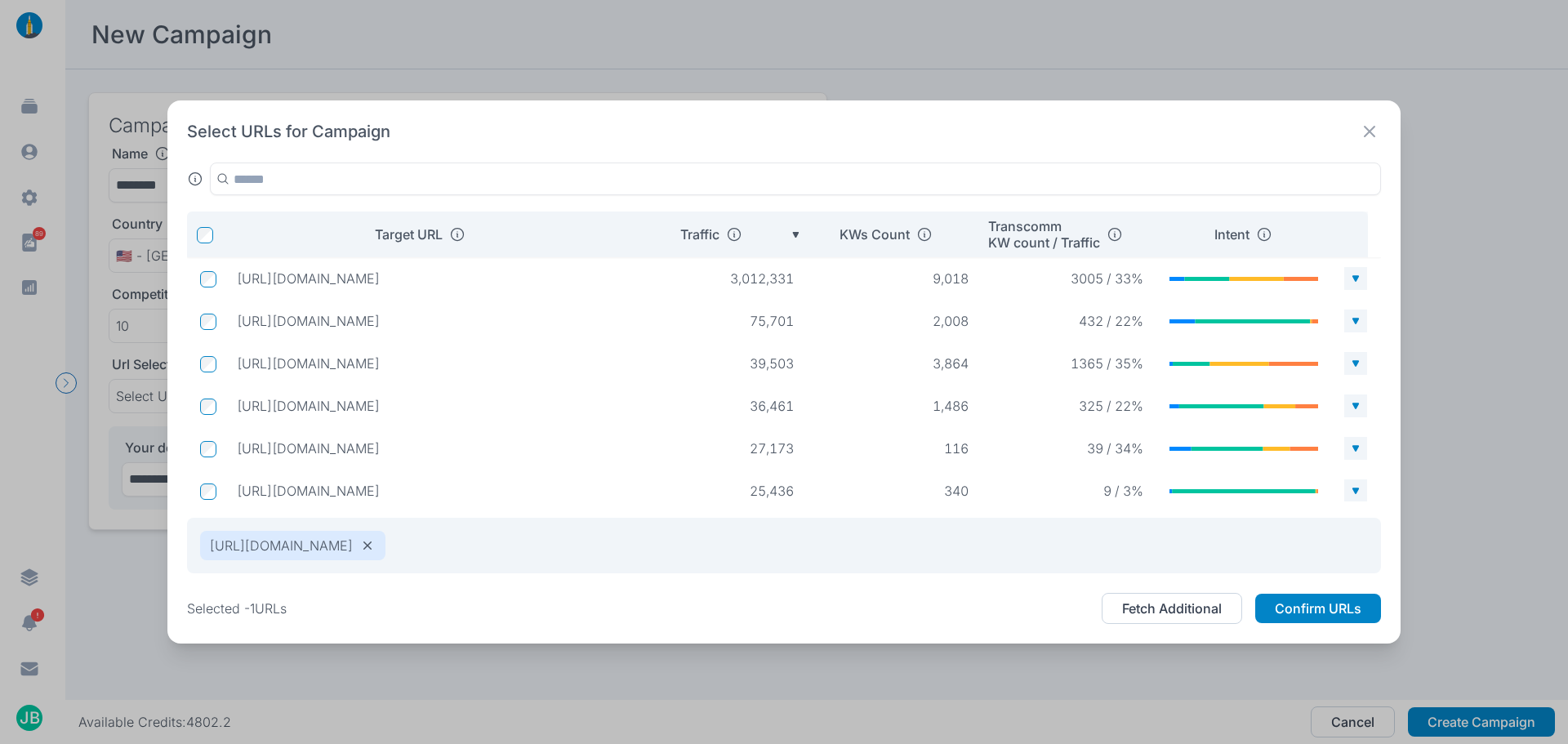
click at [570, 450] on p "https://www.zoom.com/en/blog/introducing-zoom-workplace/" at bounding box center [428, 448] width 383 height 16
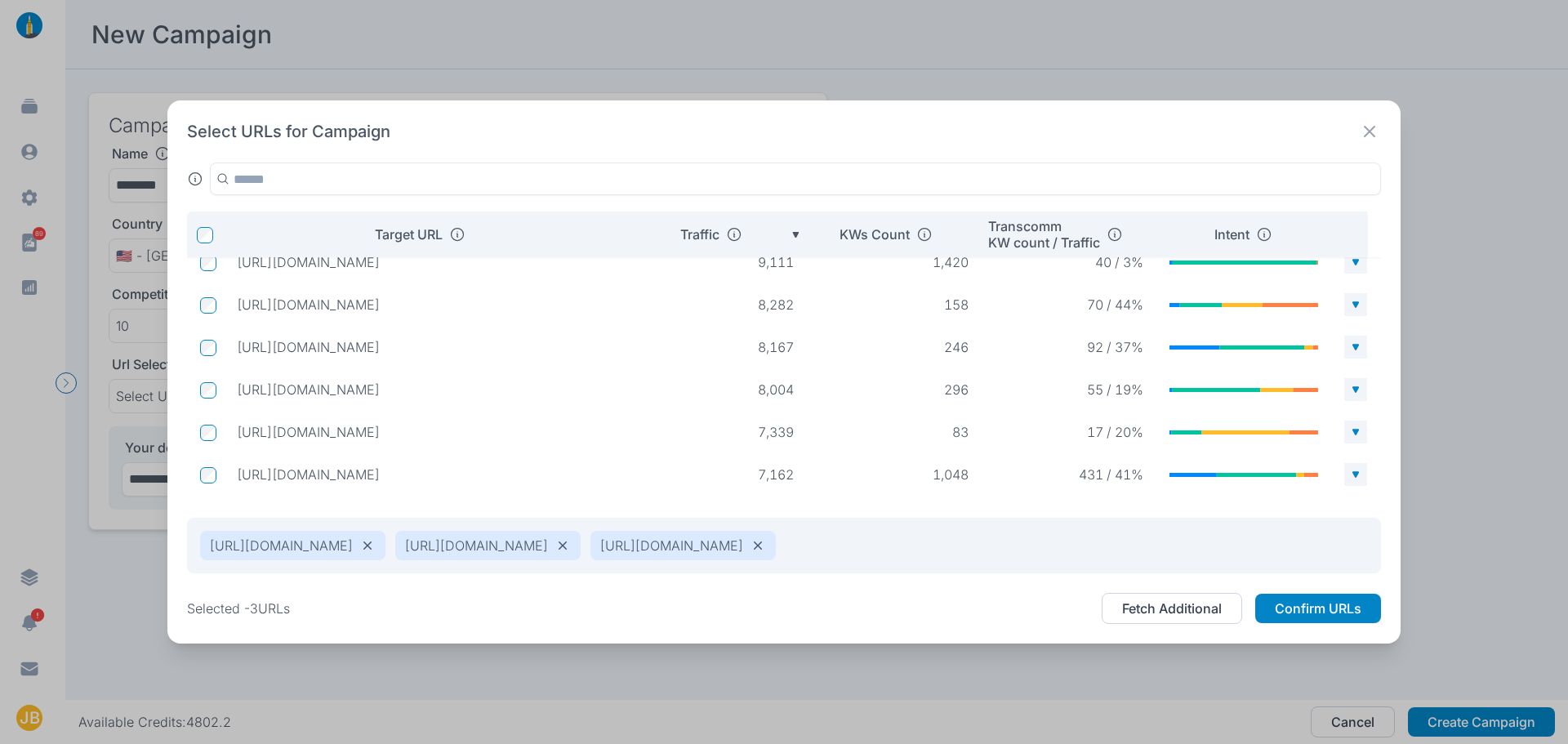
scroll to position [699, 0]
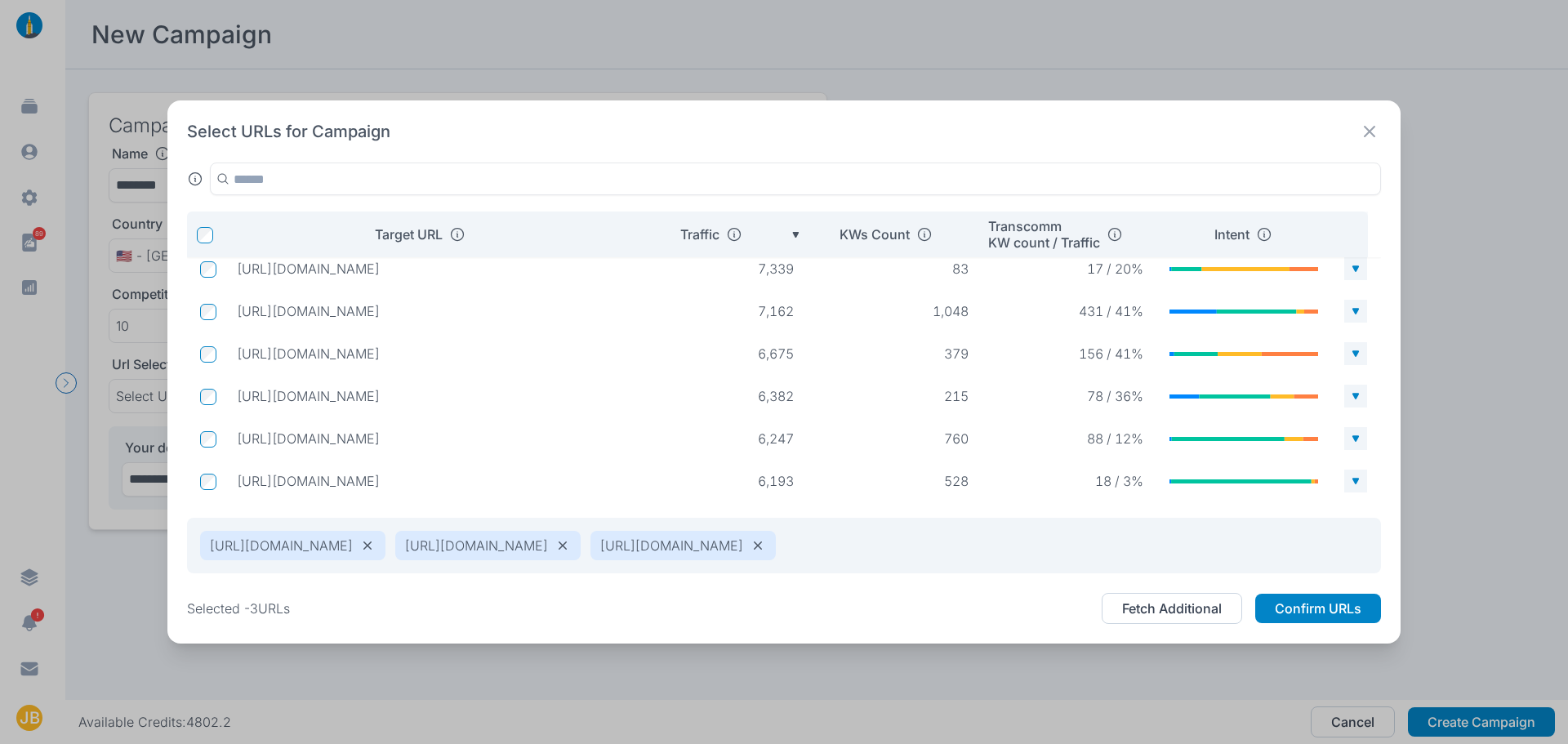
click at [219, 314] on td at bounding box center [205, 311] width 37 height 31
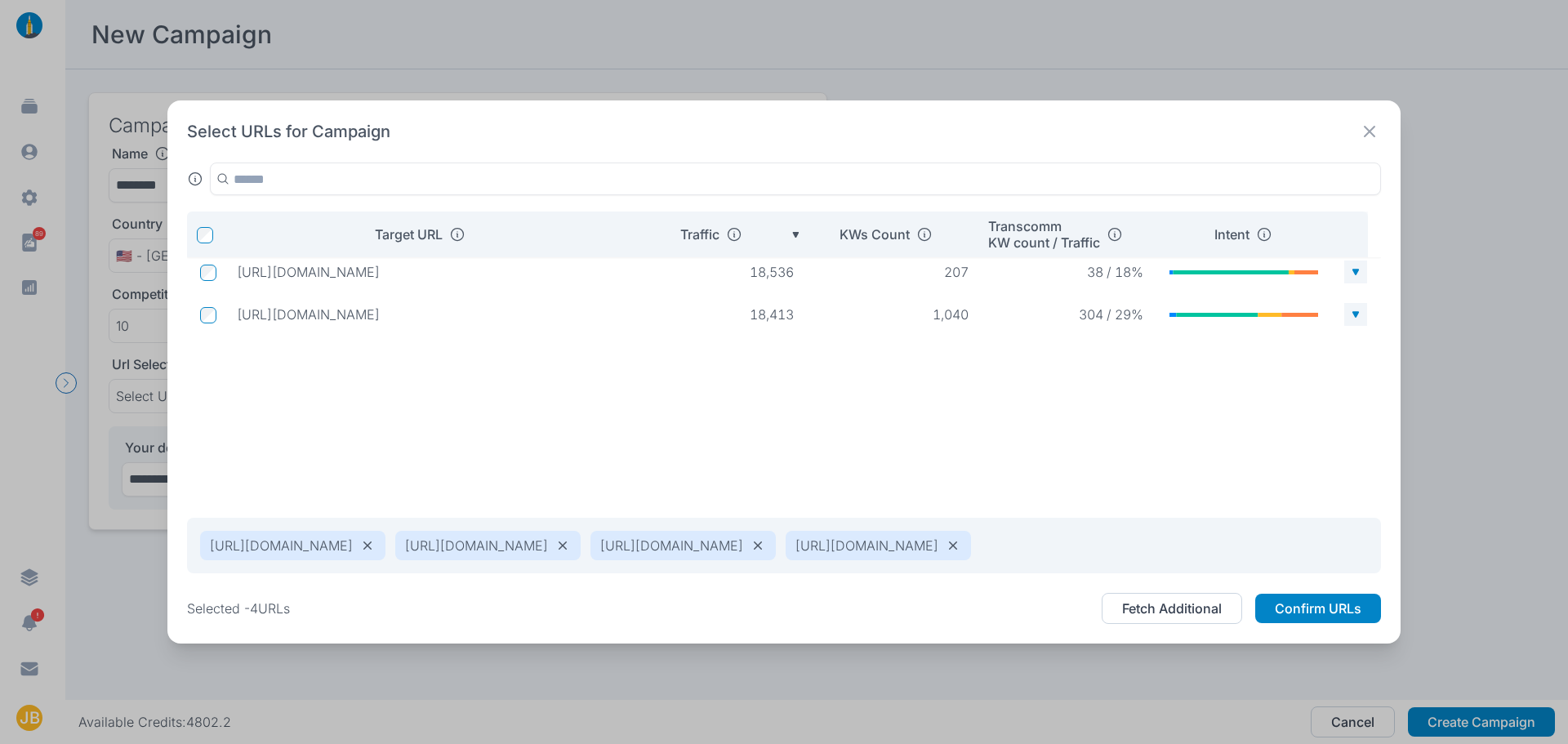
scroll to position [0, 0]
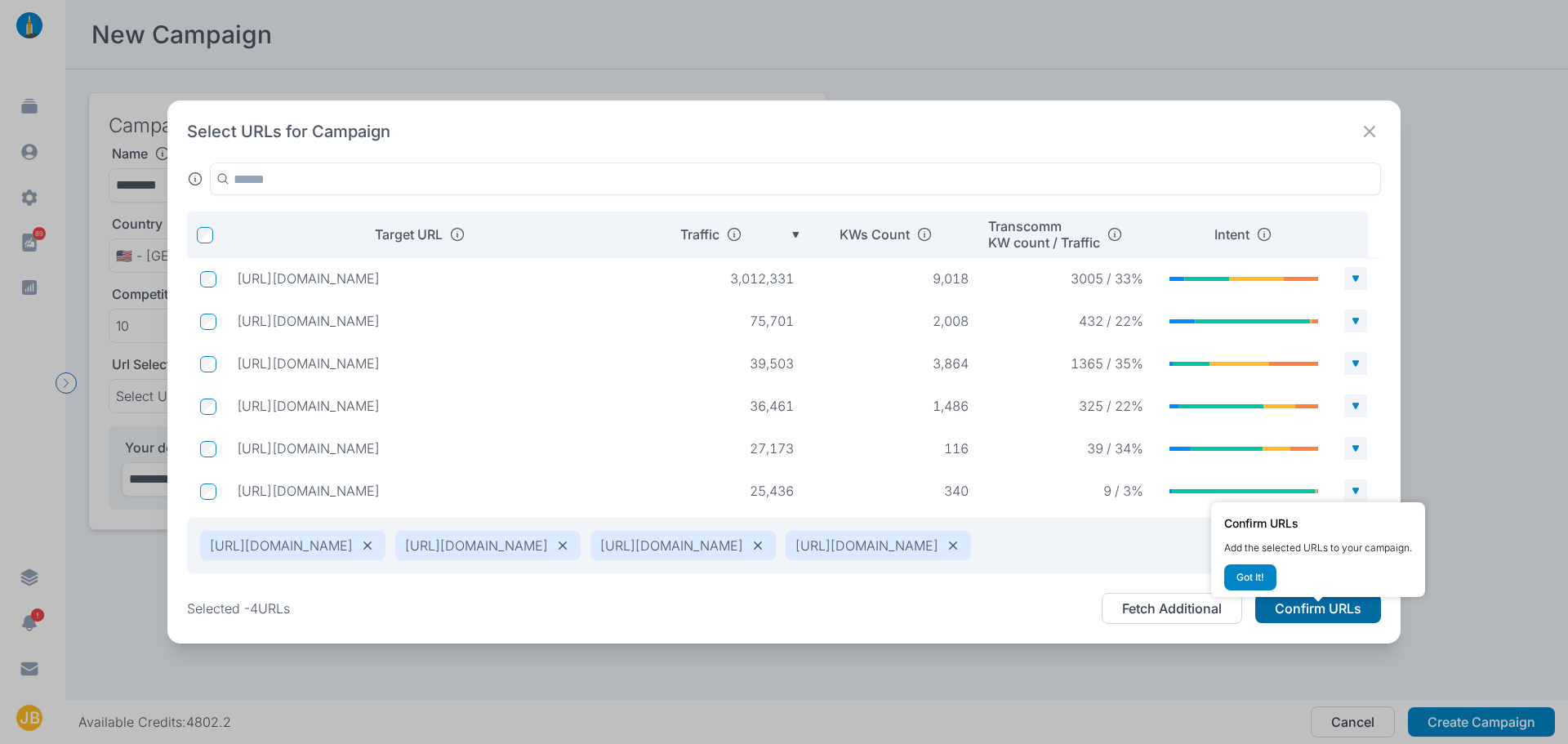
click at [1315, 618] on button "Confirm URLs" at bounding box center [1317, 608] width 126 height 30
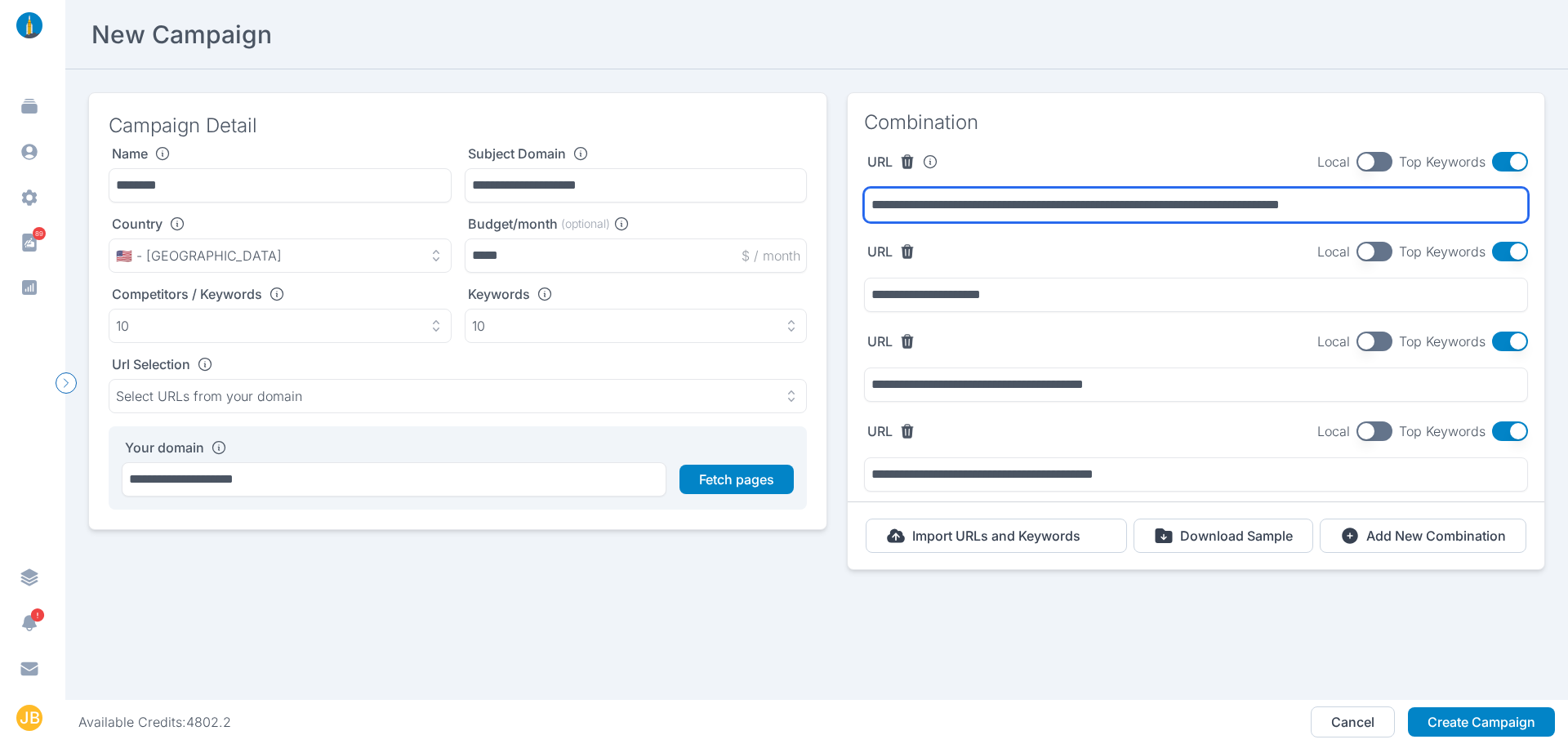
click at [1106, 212] on input "**********" at bounding box center [1196, 205] width 664 height 35
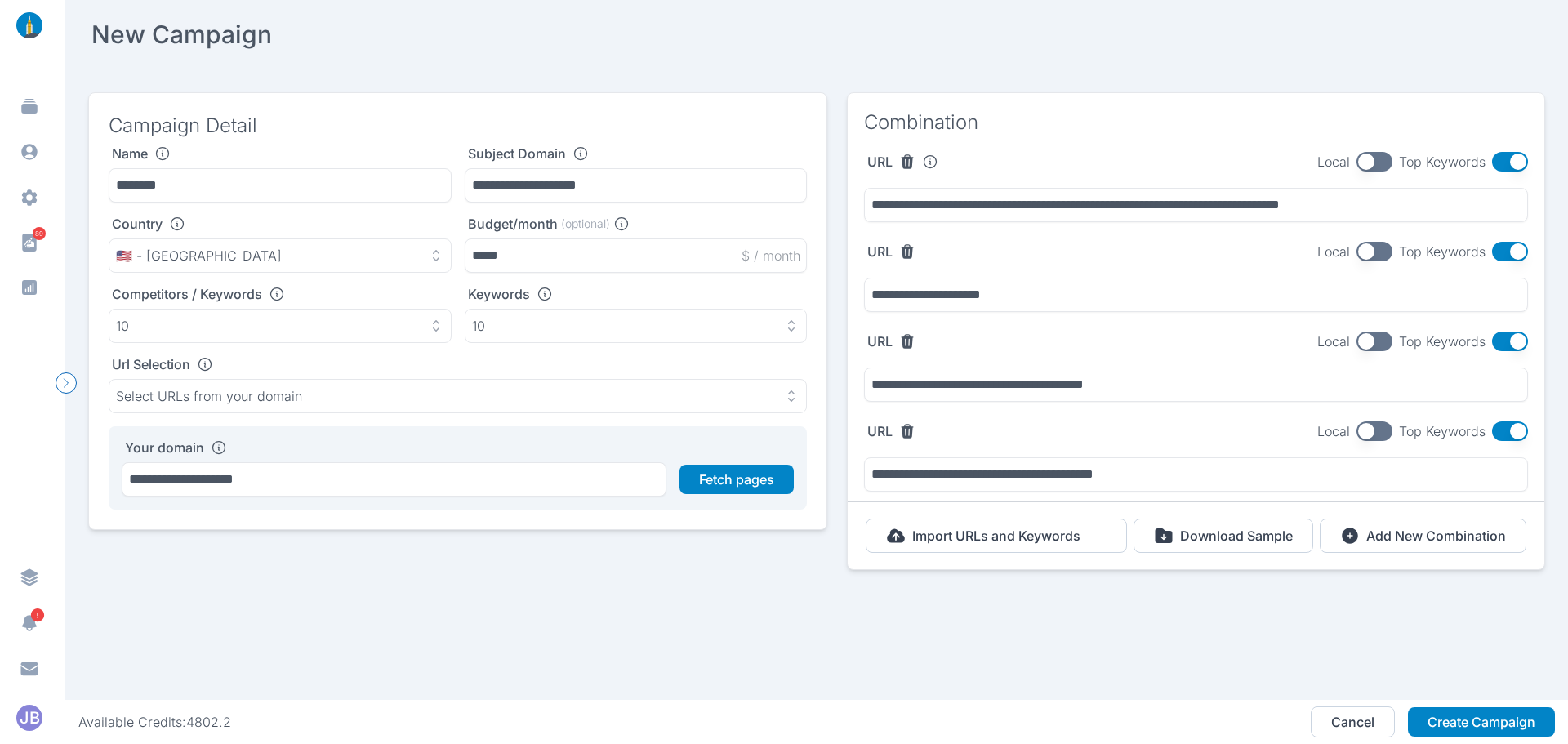
click at [1495, 158] on button "button" at bounding box center [1509, 162] width 36 height 19
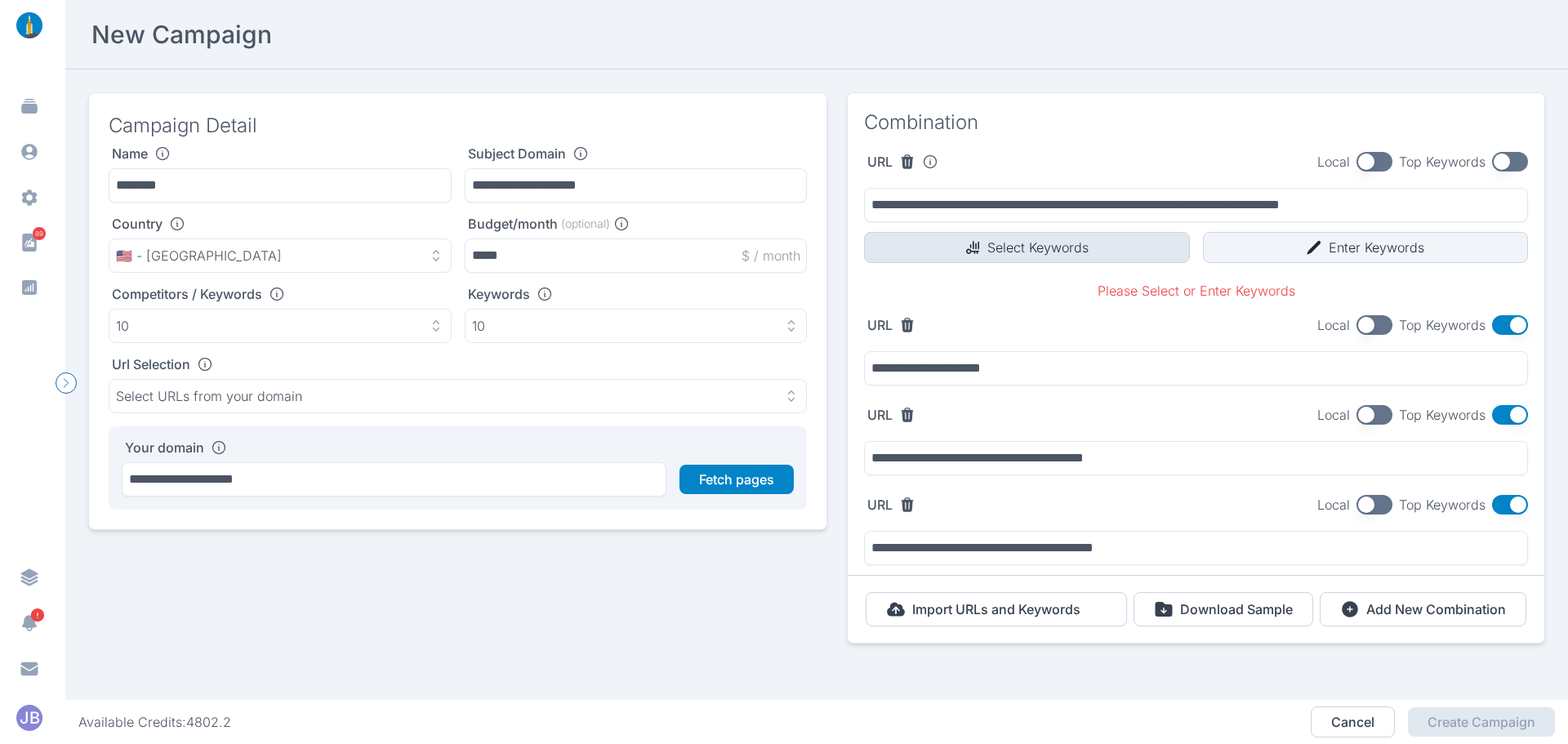
click at [1087, 253] on button "Select Keywords" at bounding box center [1027, 248] width 326 height 31
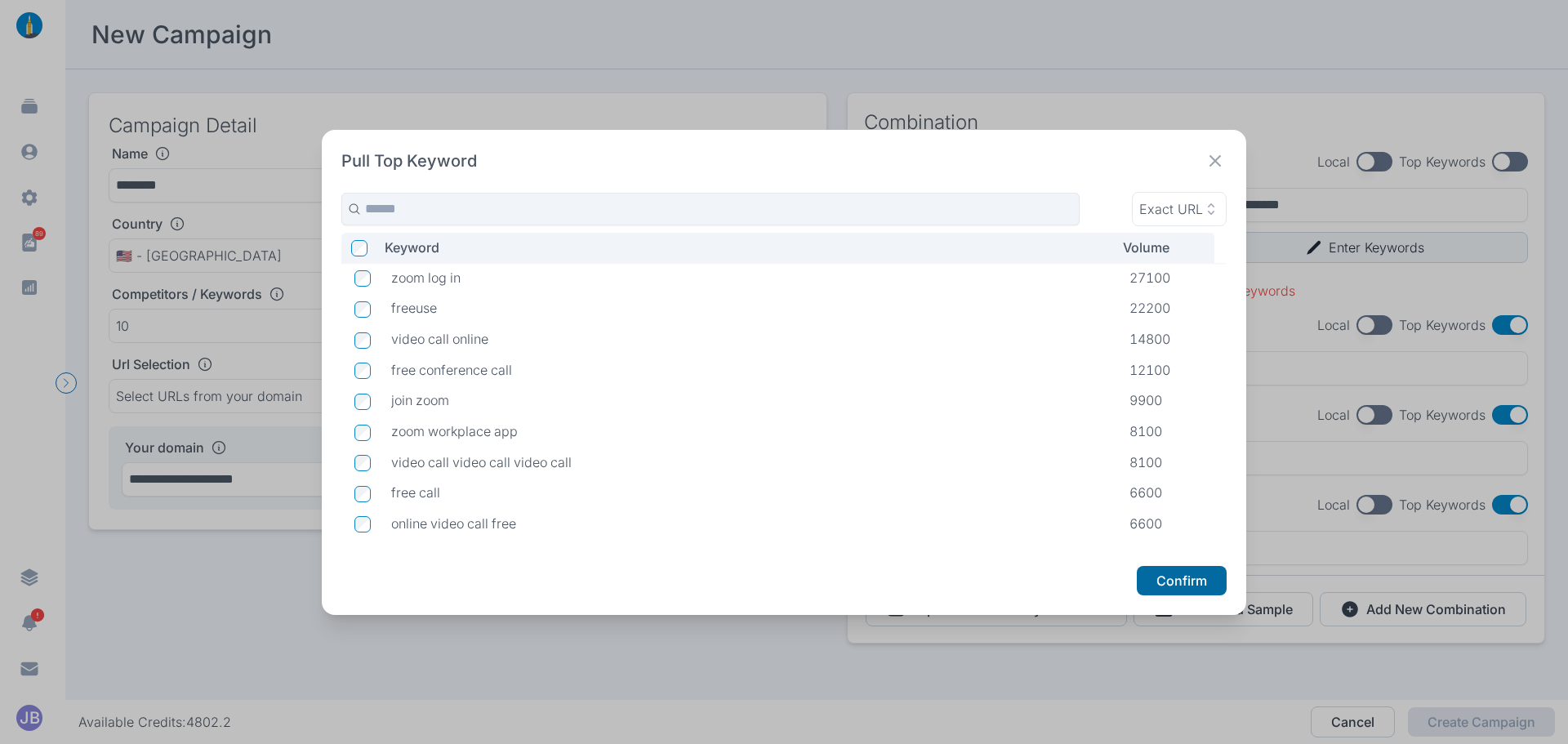
click at [1206, 586] on button "Confirm" at bounding box center [1182, 580] width 90 height 30
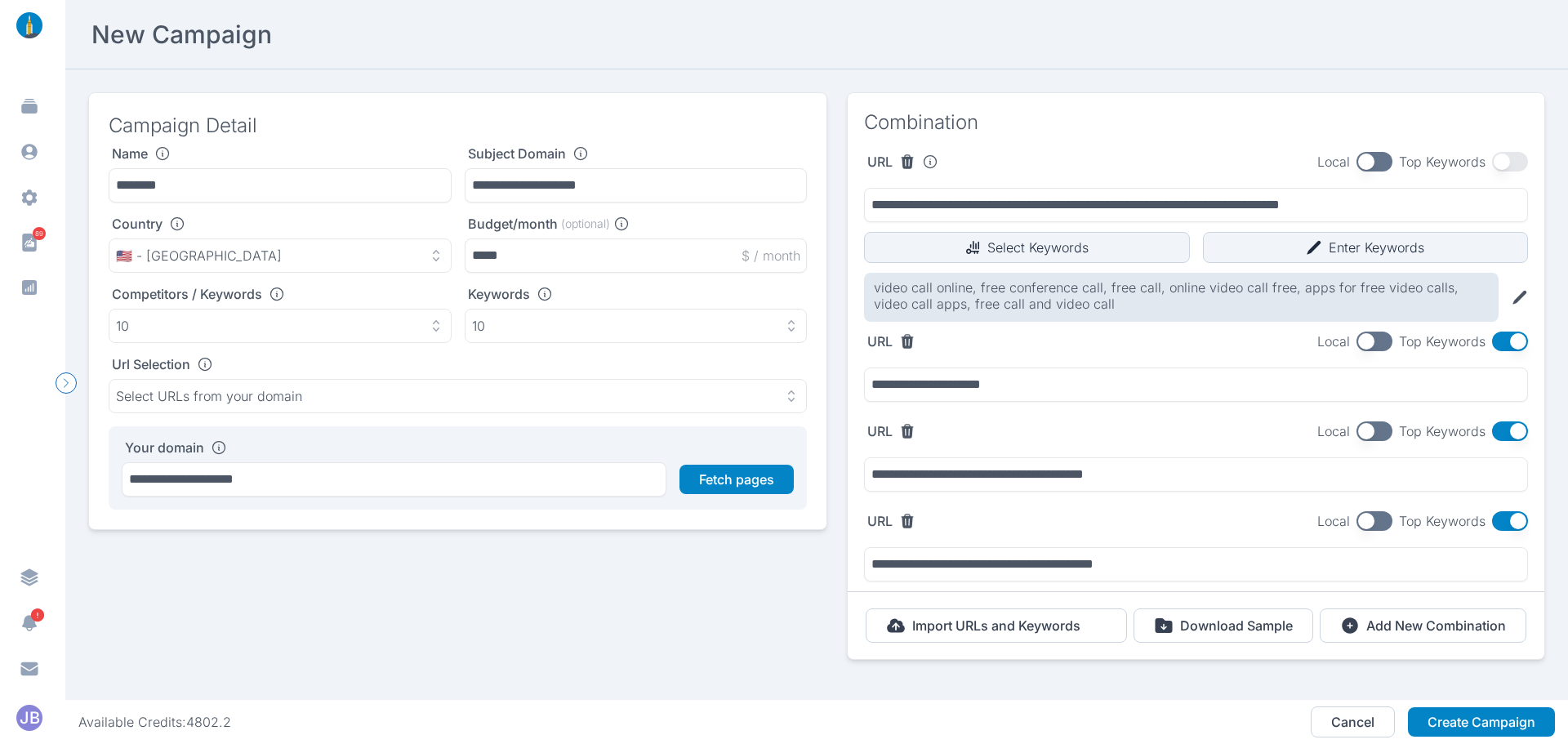
click at [1503, 345] on button "button" at bounding box center [1509, 341] width 36 height 19
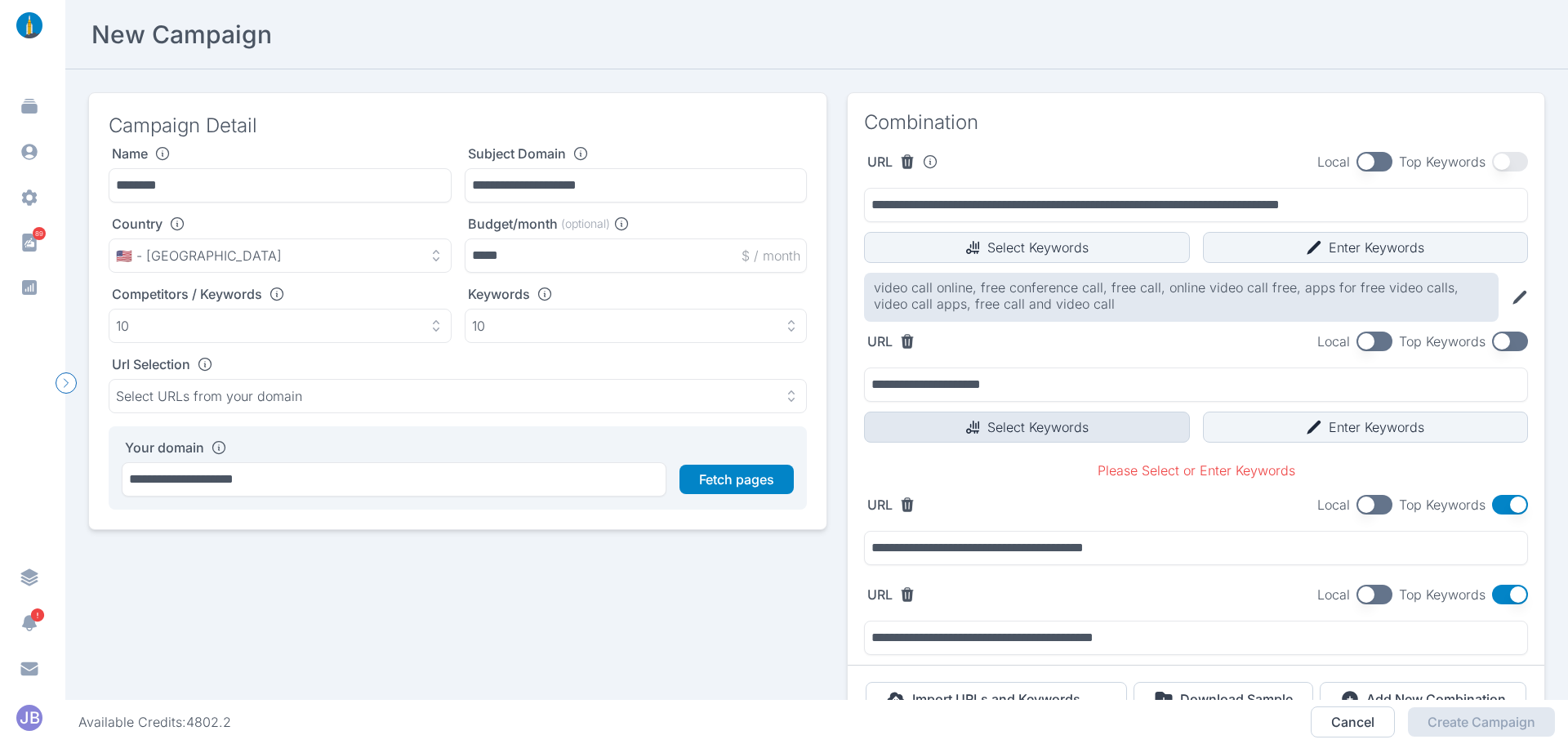
click at [1101, 428] on button "Select Keywords" at bounding box center [1027, 427] width 326 height 31
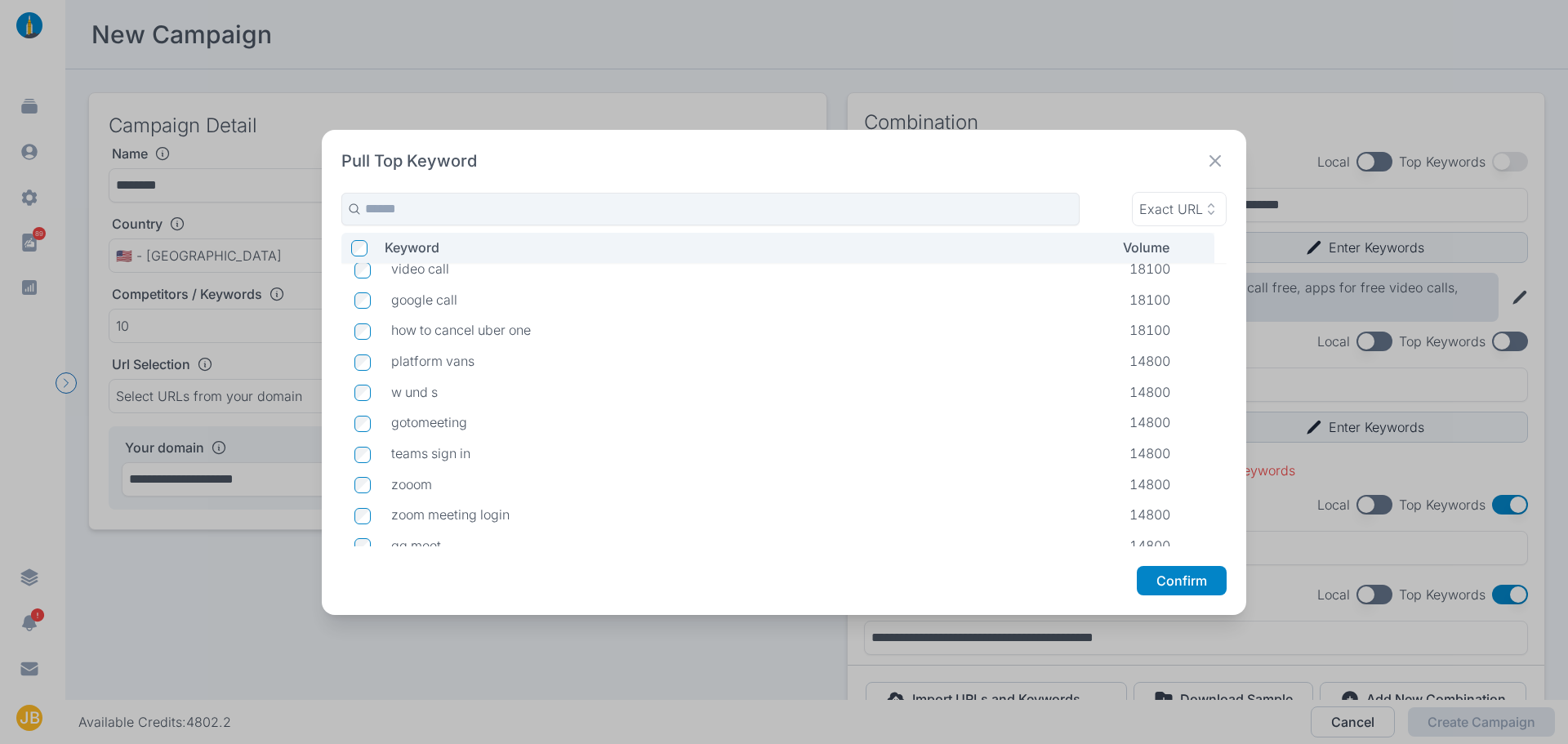
scroll to position [2829, 0]
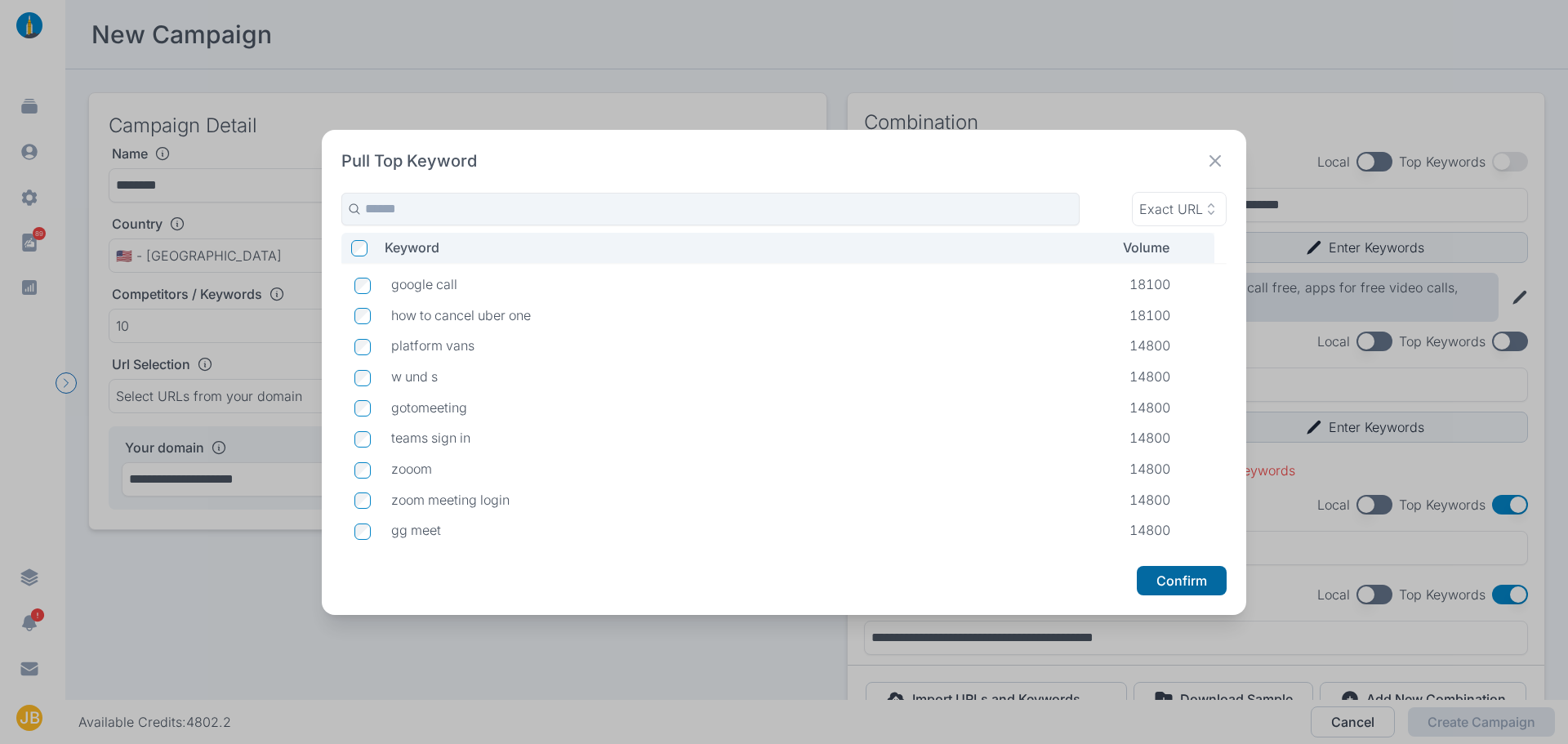
click at [1211, 583] on button "Confirm" at bounding box center [1182, 580] width 90 height 30
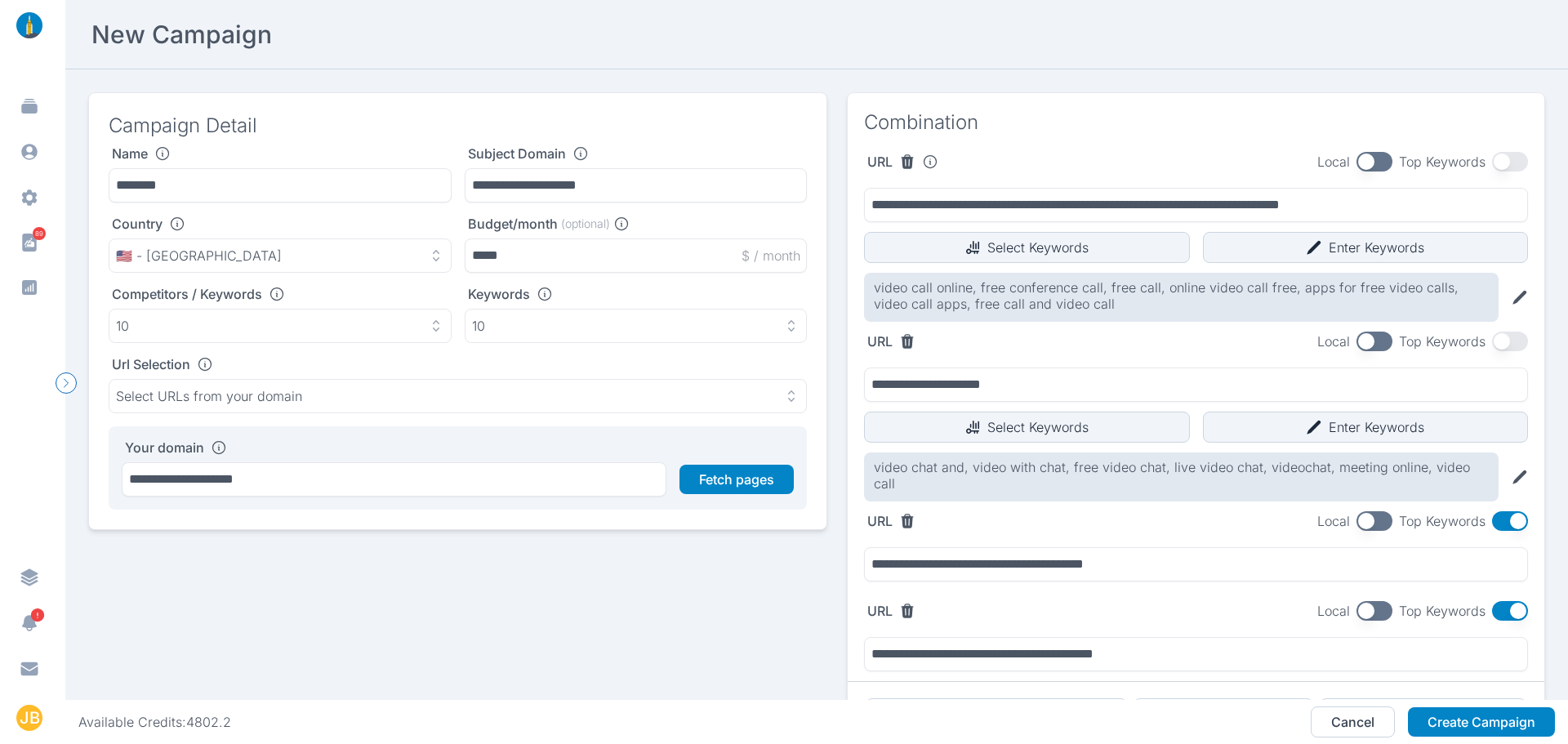
click at [1502, 511] on button "button" at bounding box center [1509, 520] width 36 height 19
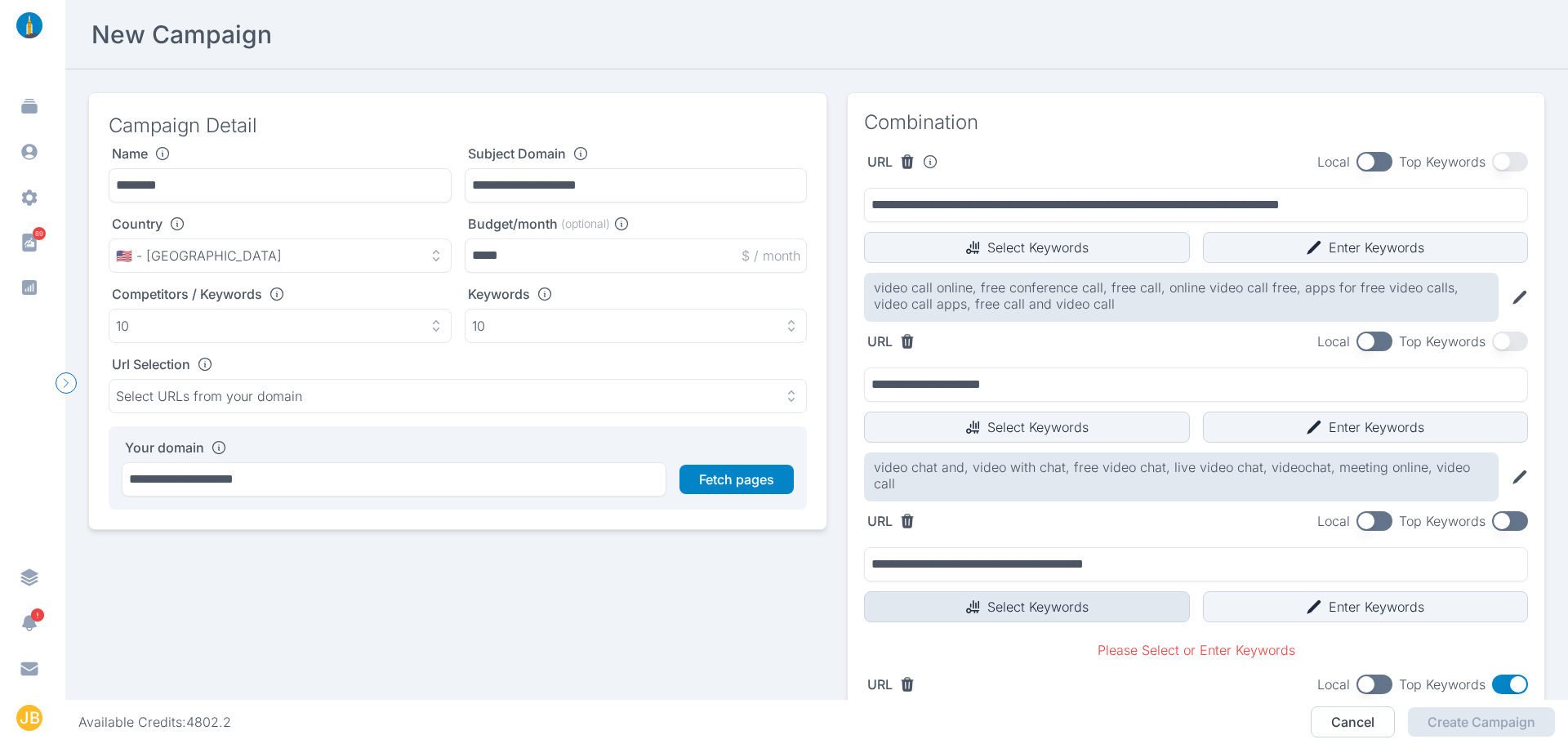
click at [1077, 592] on button "Select Keywords" at bounding box center [1027, 607] width 326 height 31
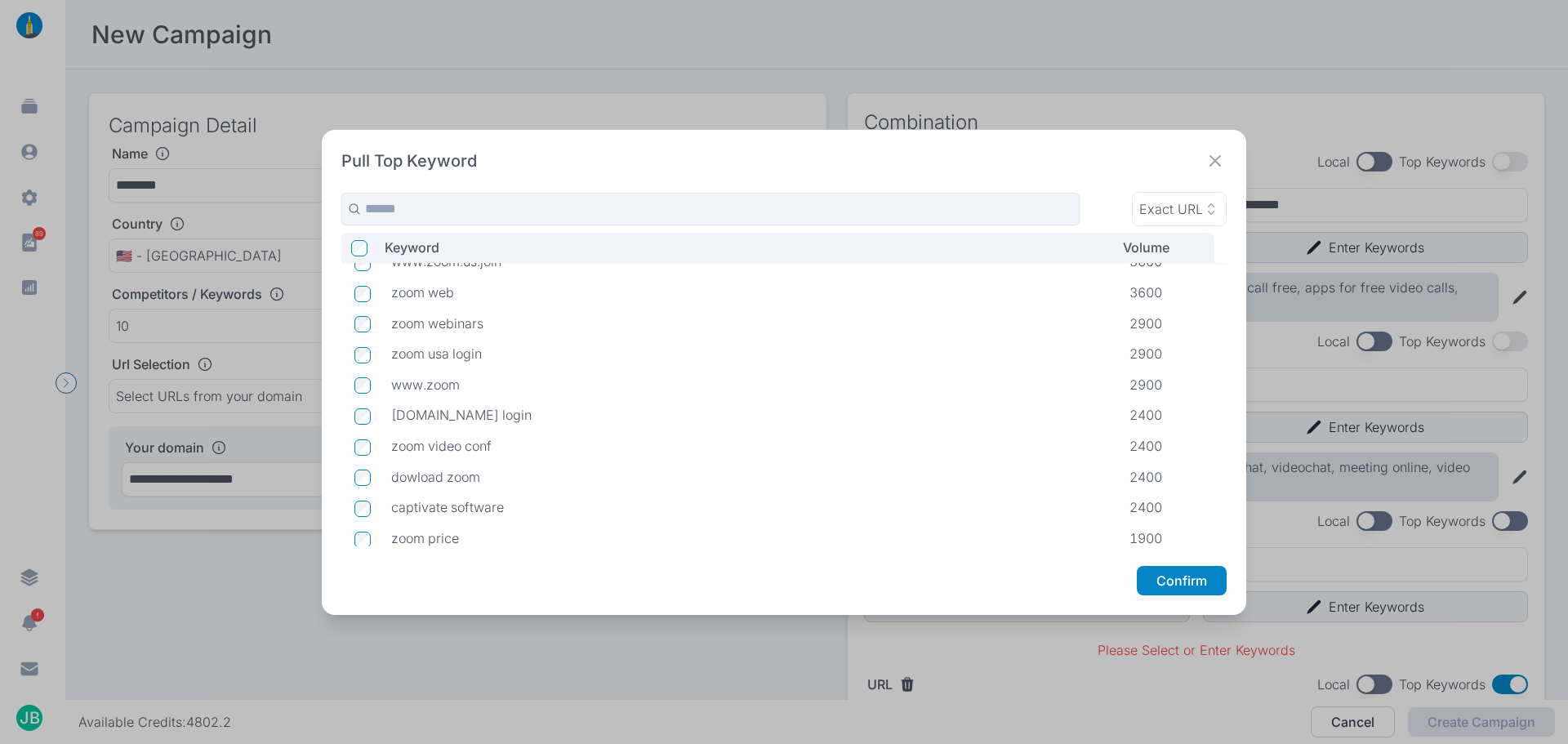
scroll to position [0, 0]
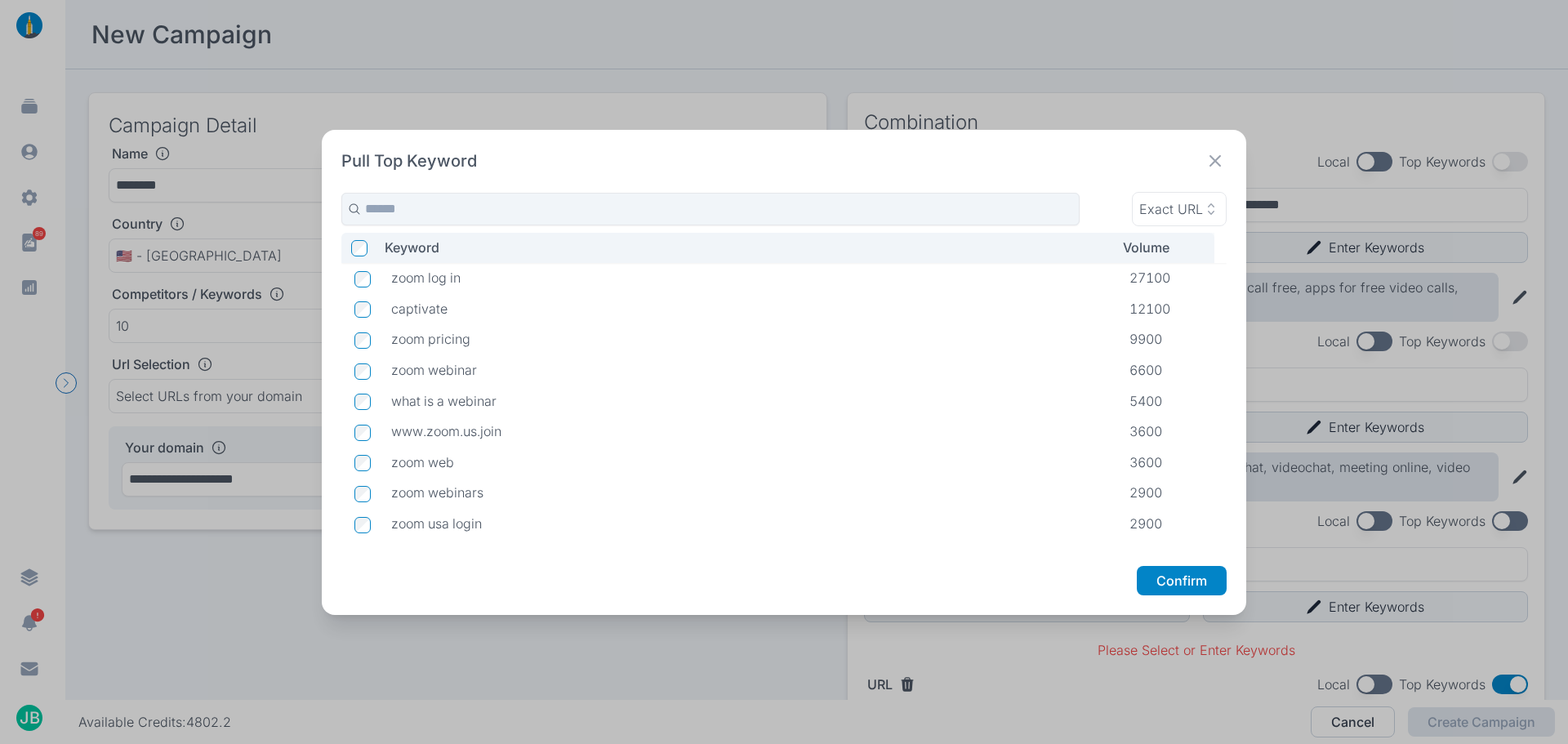
click at [1217, 158] on icon at bounding box center [1215, 161] width 12 height 12
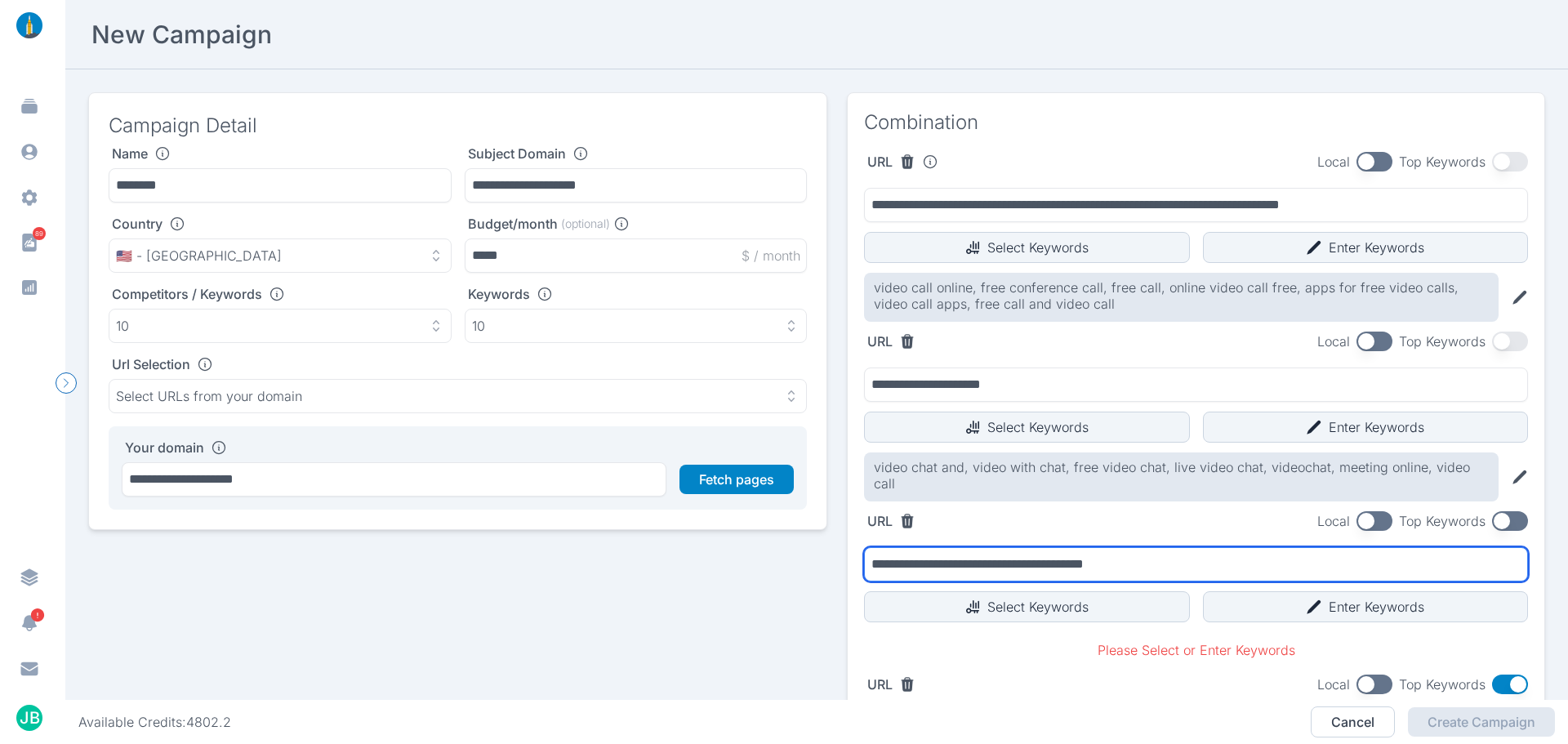
click at [1182, 547] on input "**********" at bounding box center [1196, 565] width 664 height 35
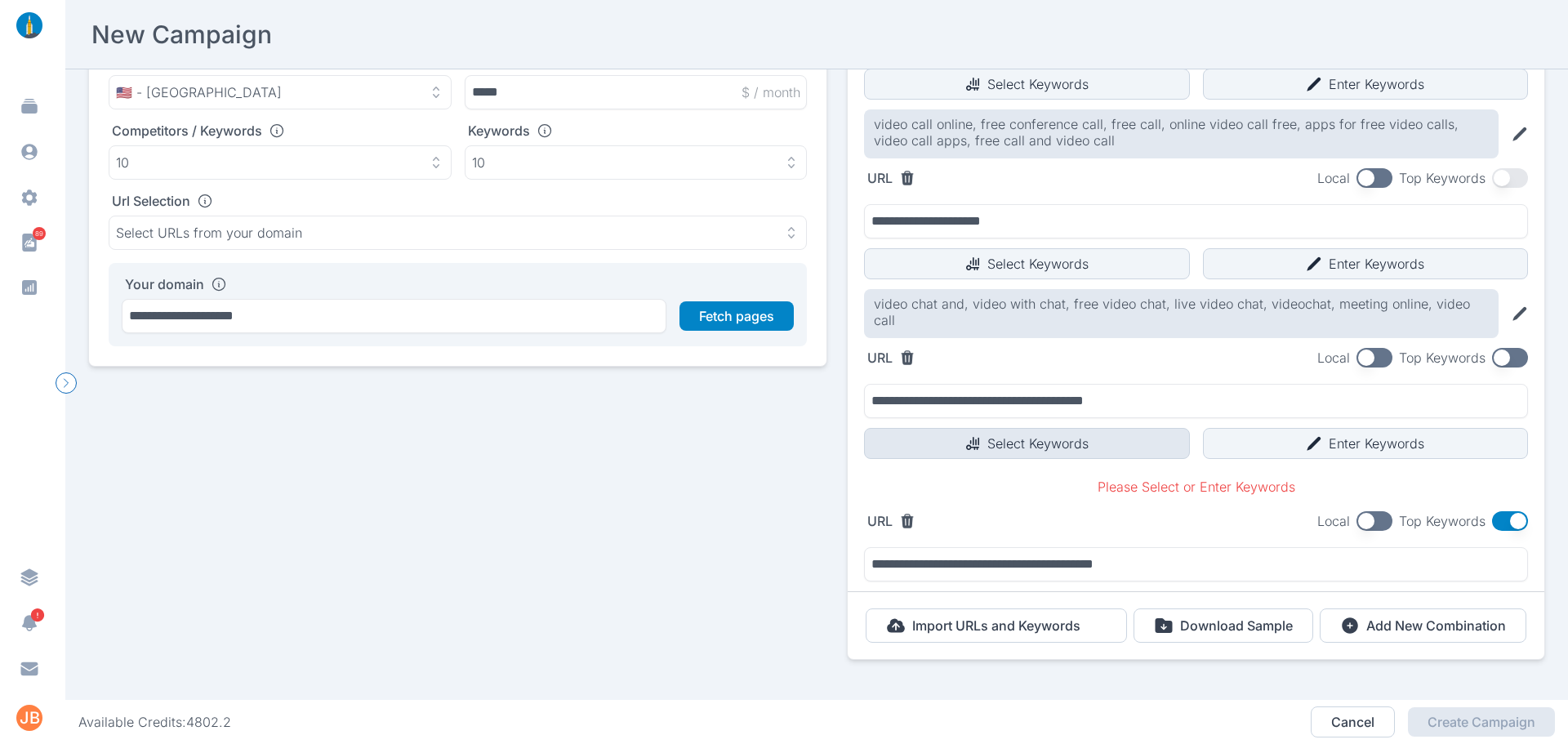
click at [1057, 437] on button "Select Keywords" at bounding box center [1027, 443] width 326 height 31
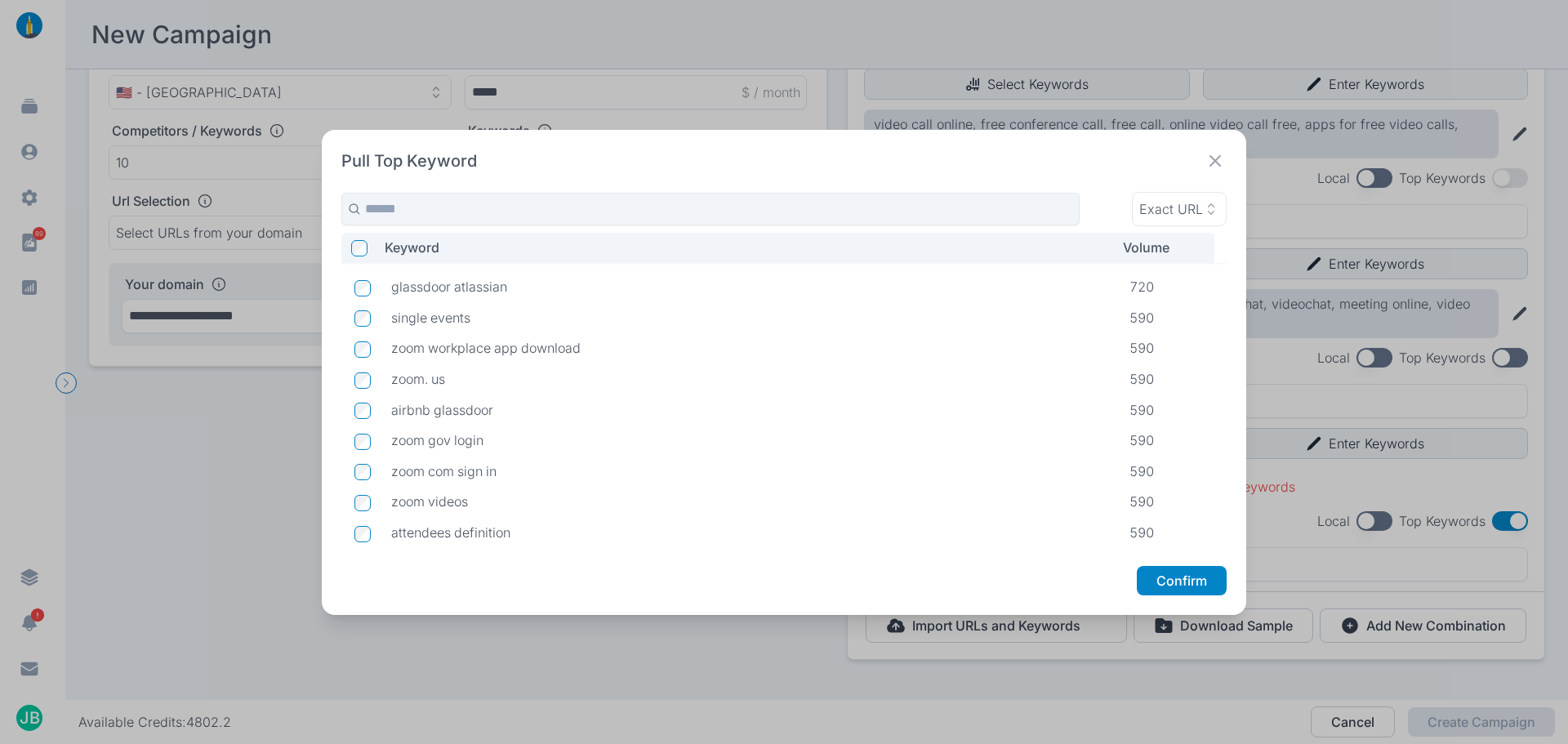
scroll to position [1563, 0]
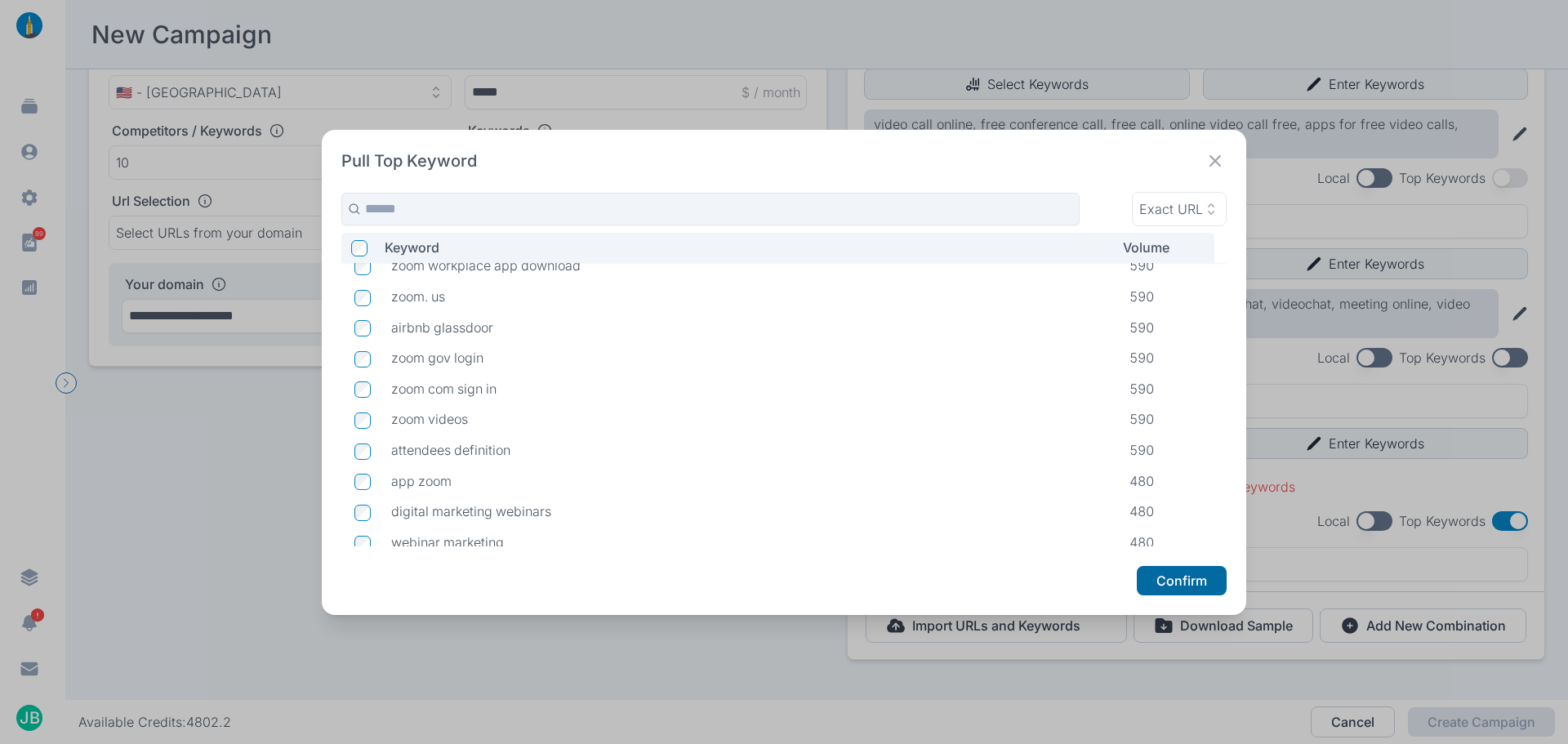
click at [1156, 579] on button "Confirm" at bounding box center [1182, 580] width 90 height 30
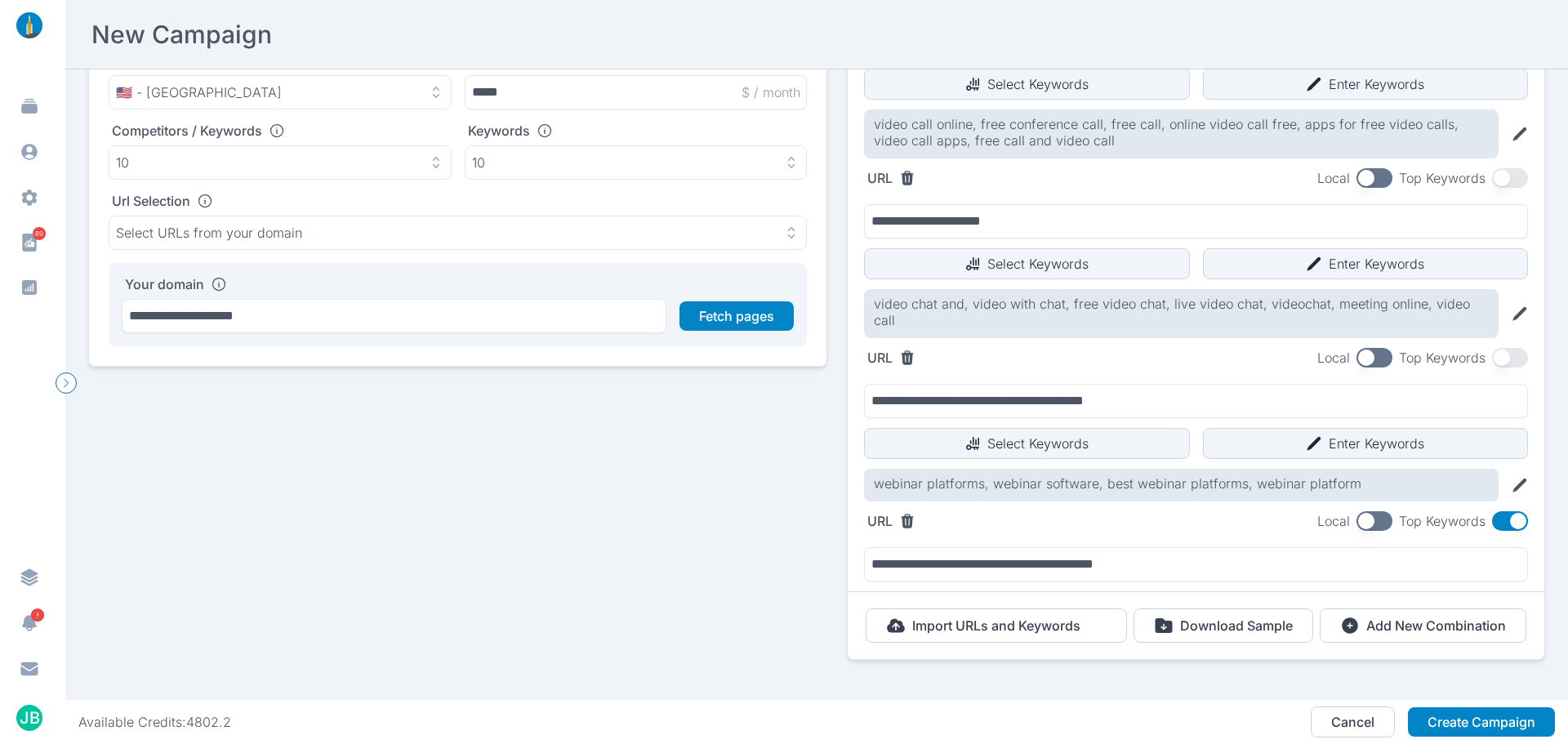
scroll to position [174, 0]
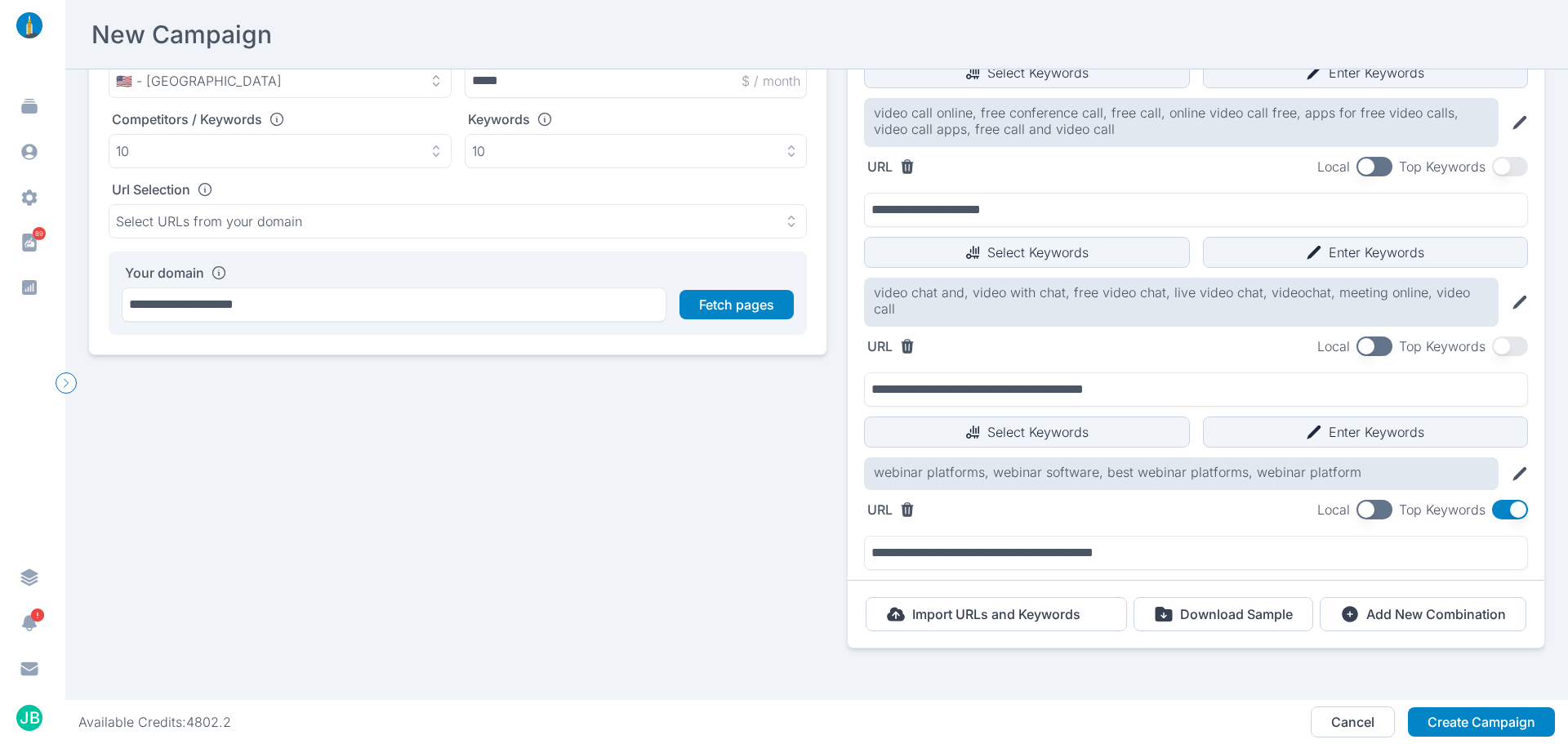
click at [1492, 500] on button "button" at bounding box center [1509, 510] width 36 height 19
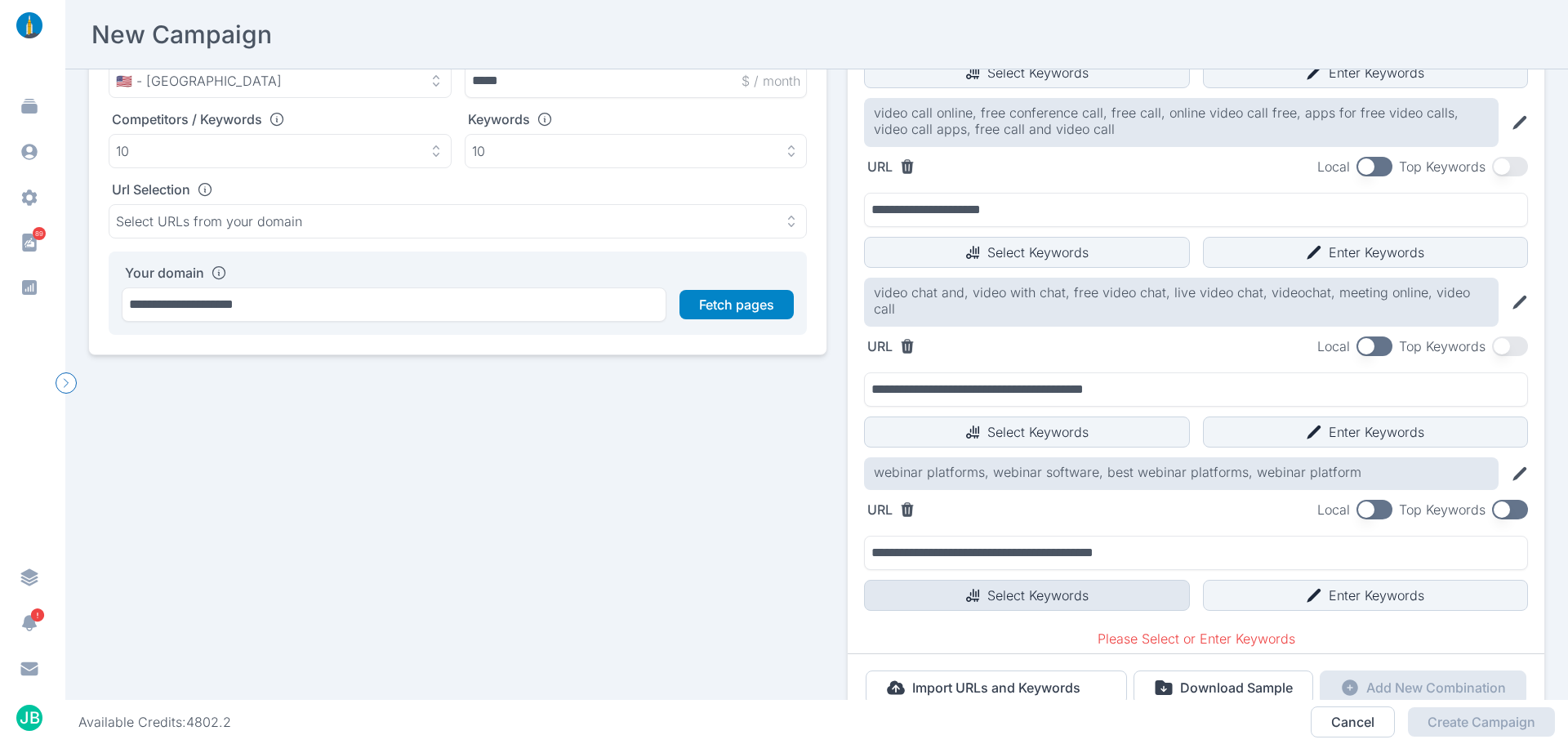
click at [1052, 588] on button "Select Keywords" at bounding box center [1027, 596] width 326 height 31
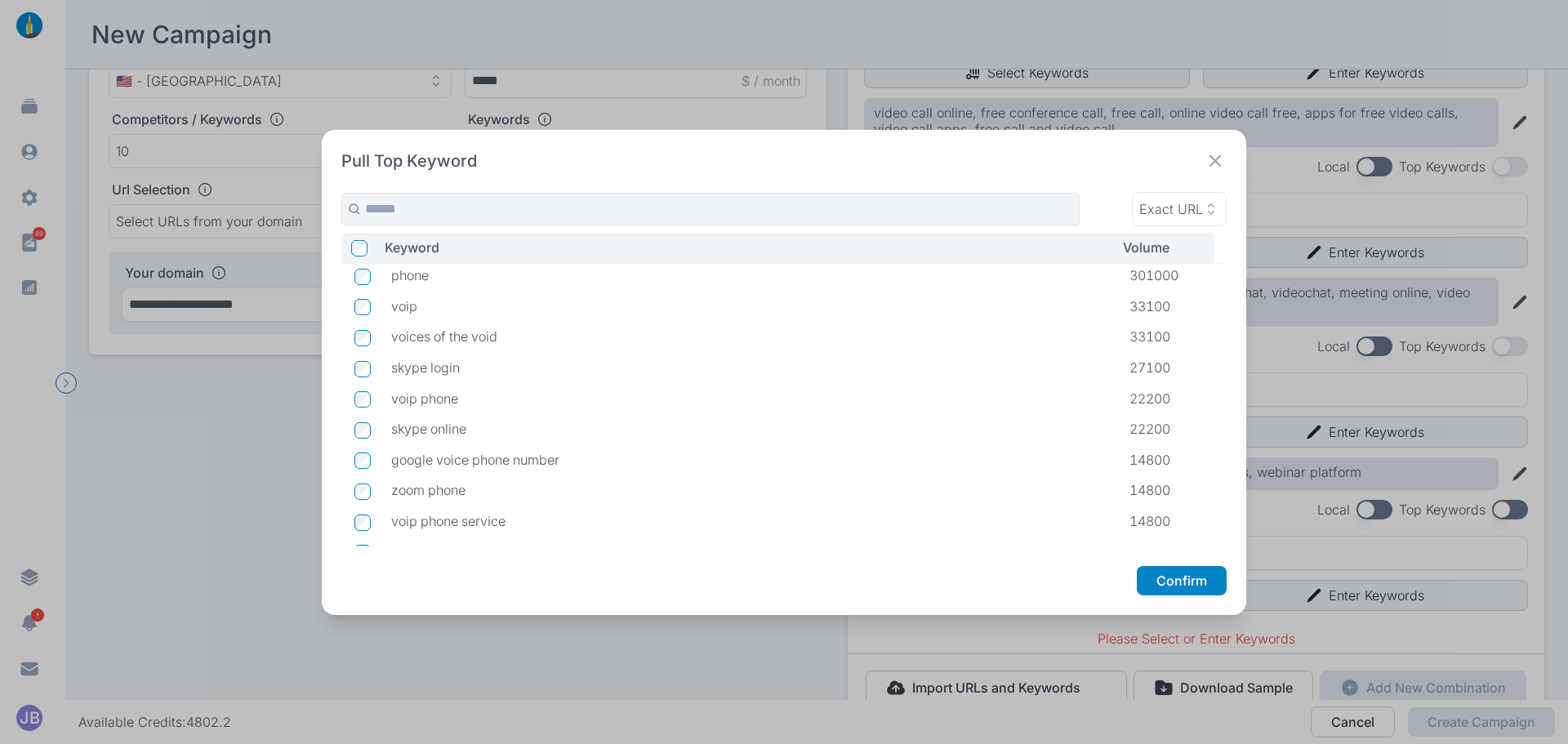
scroll to position [0, 0]
click at [1169, 583] on button "Confirm" at bounding box center [1182, 580] width 90 height 30
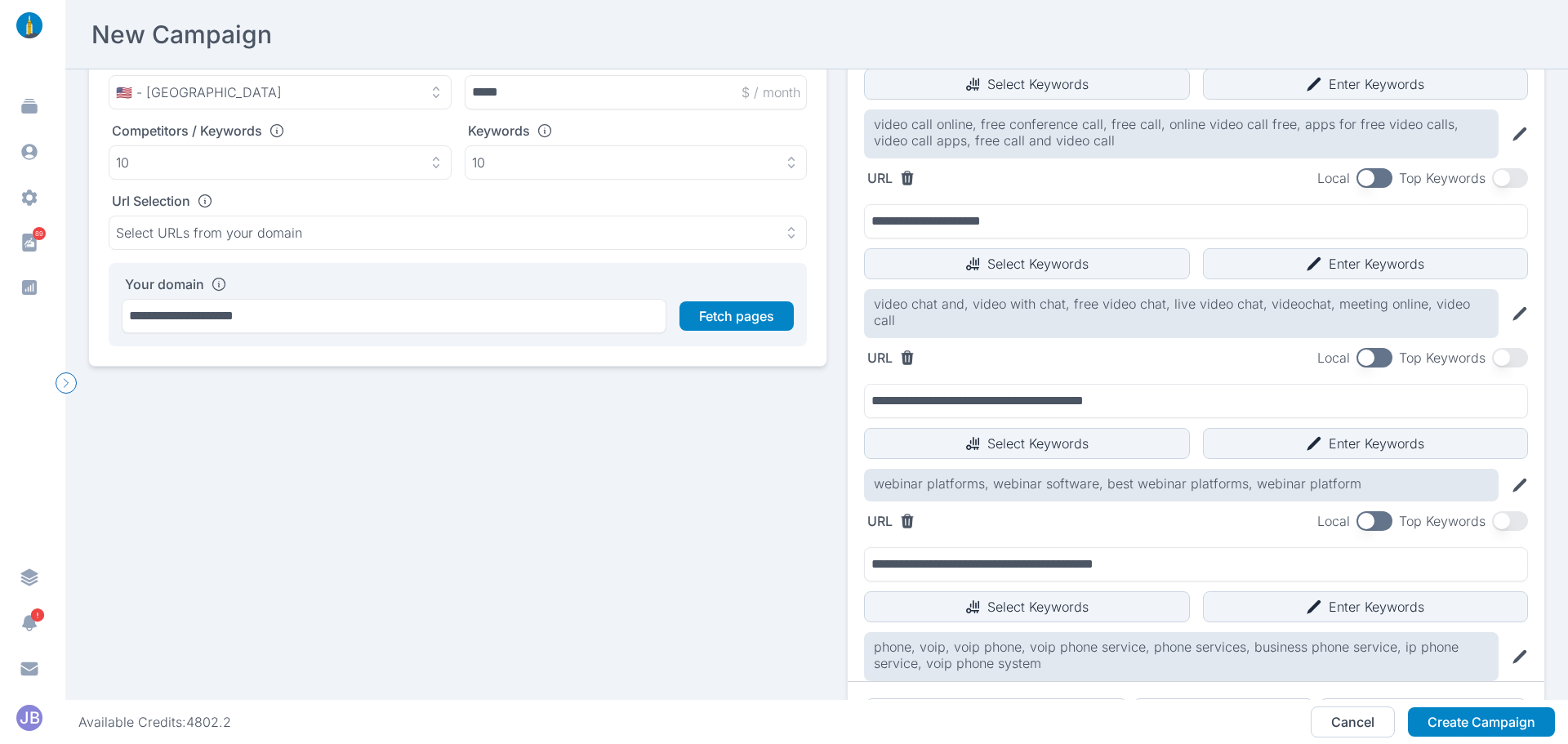
scroll to position [265, 0]
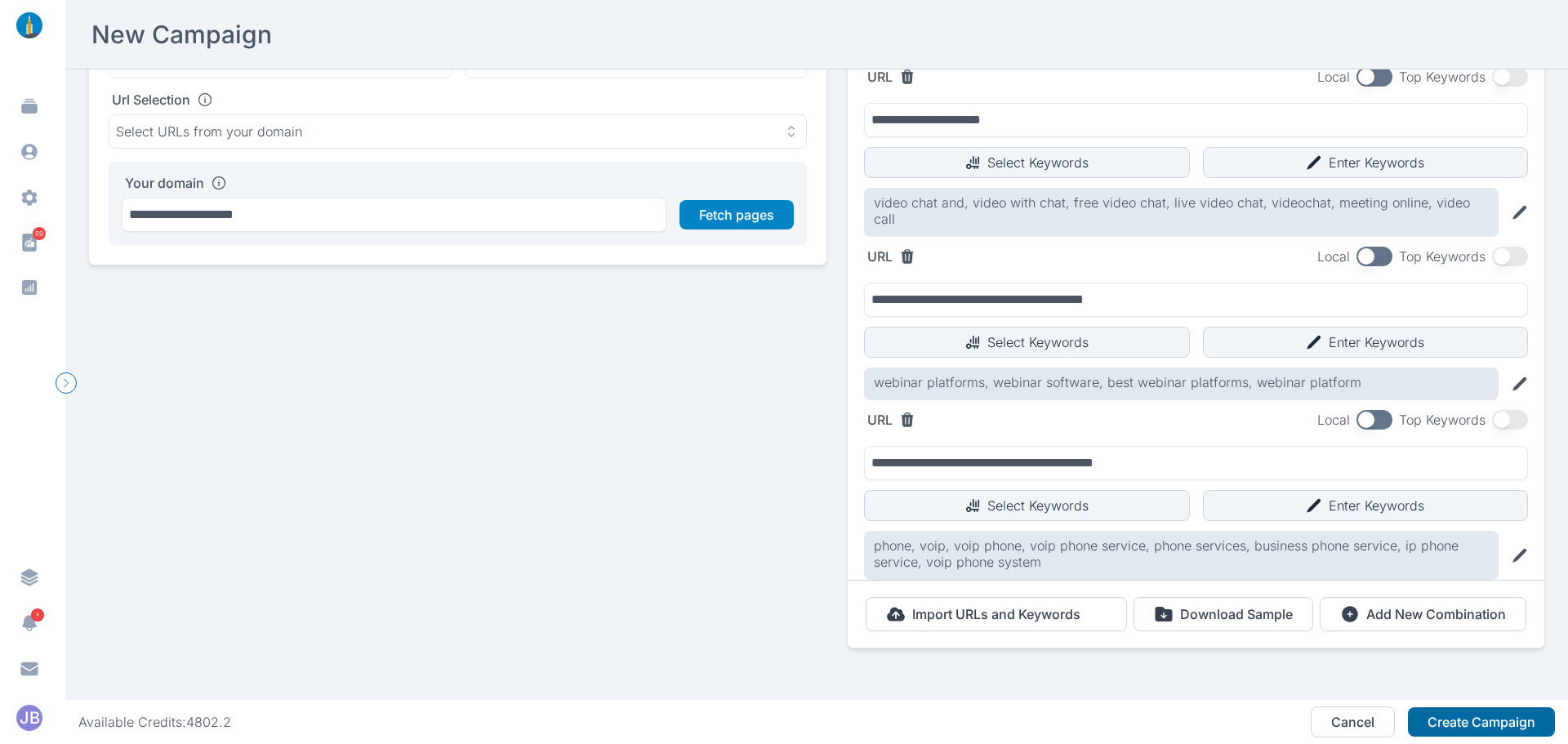
click at [1502, 731] on button "Create Campaign" at bounding box center [1481, 722] width 147 height 30
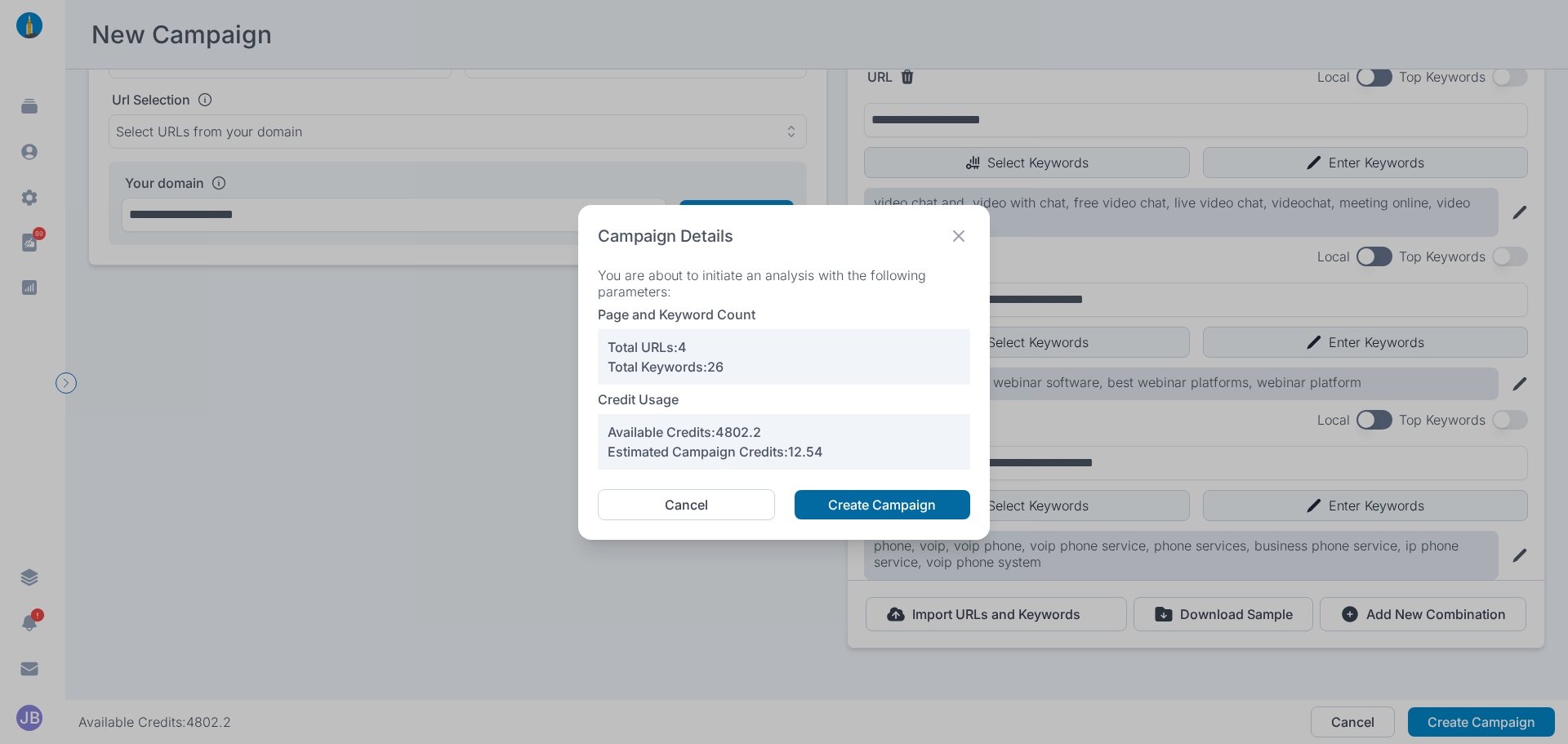
click at [837, 509] on button "Create Campaign" at bounding box center [883, 504] width 175 height 30
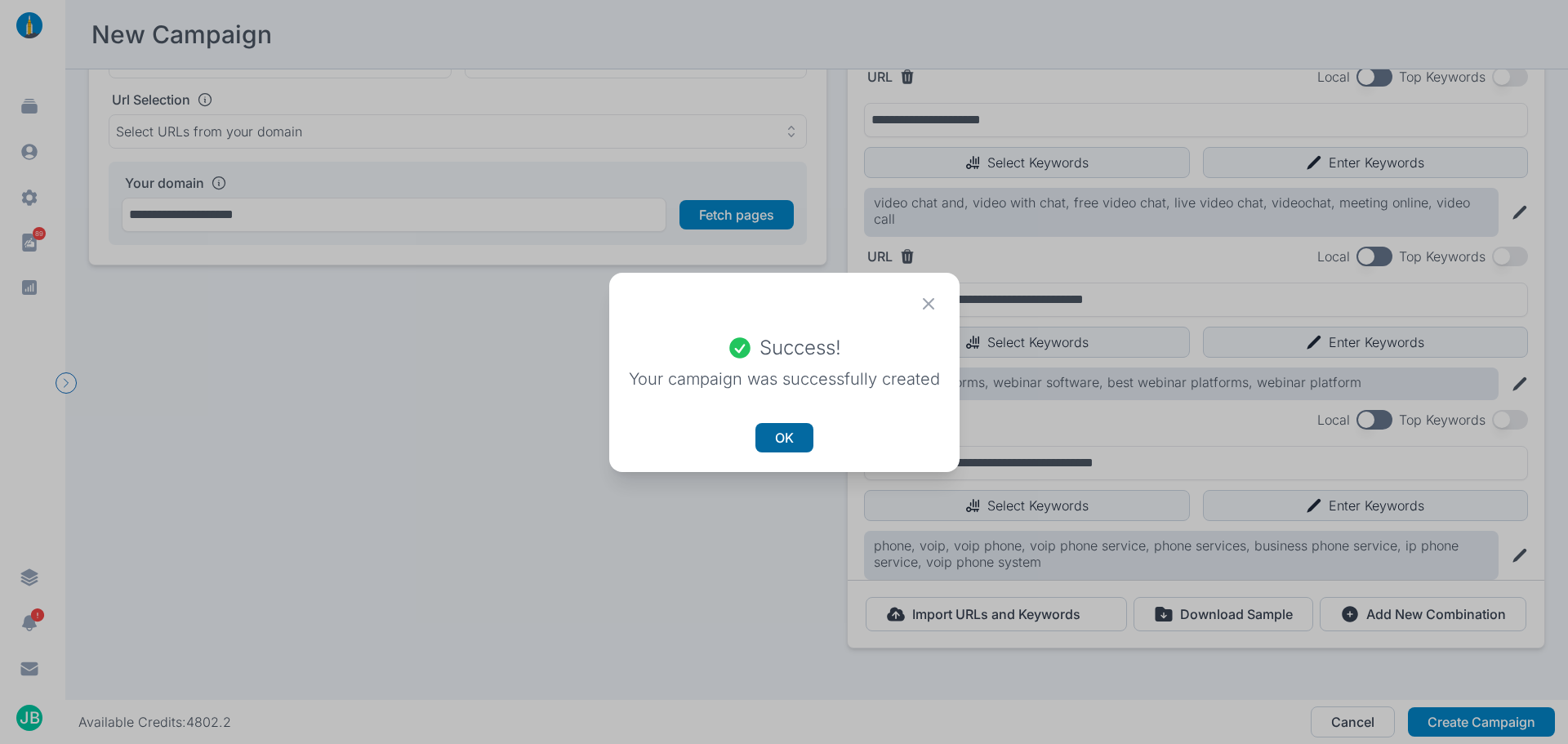
click at [787, 436] on button "OK" at bounding box center [784, 438] width 58 height 30
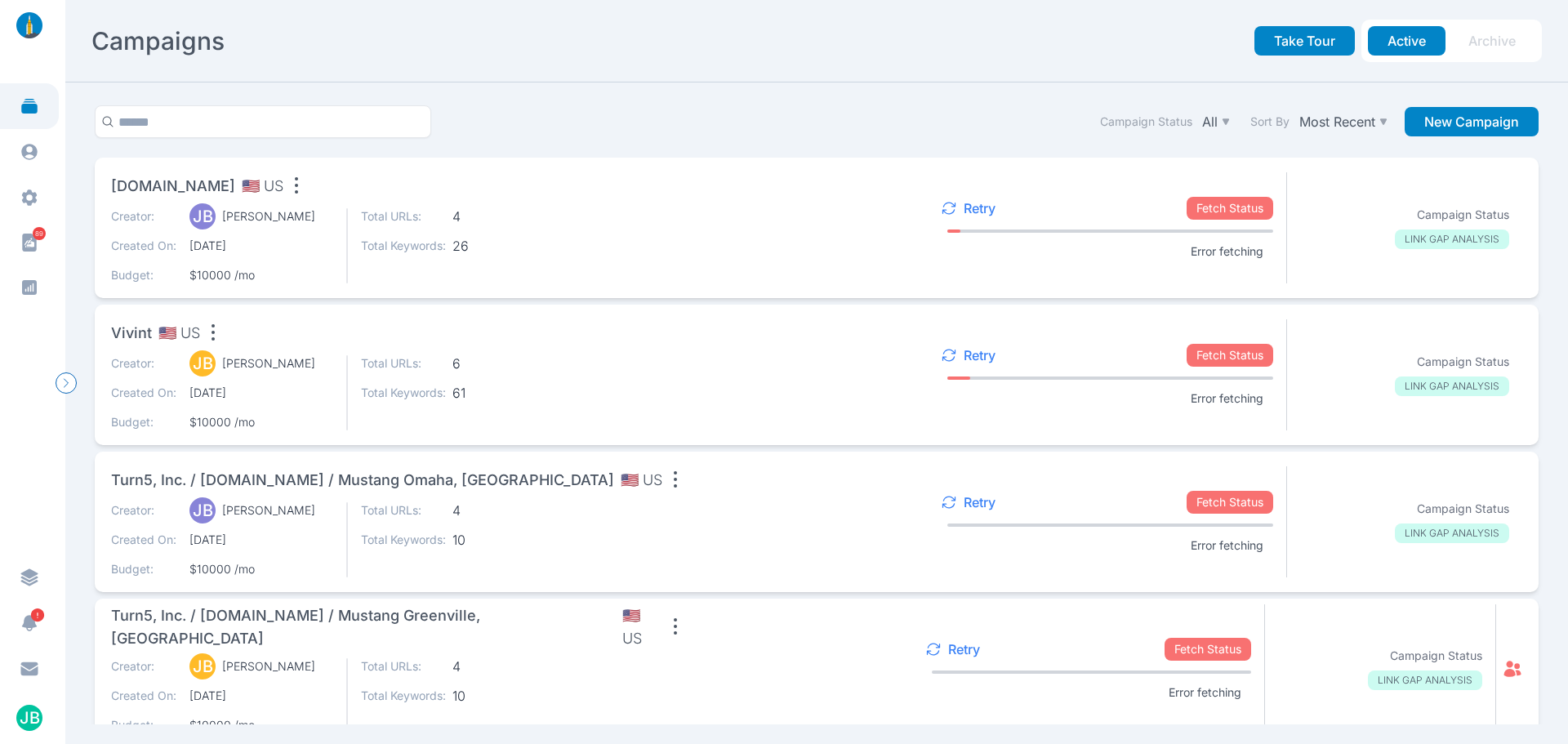
click at [666, 120] on div "Campaign Status All Sort By Most Recent New Campaign" at bounding box center [817, 131] width 1457 height 52
click at [594, 123] on div "Campaign Status All Sort By Most Recent New Campaign" at bounding box center [817, 131] width 1457 height 52
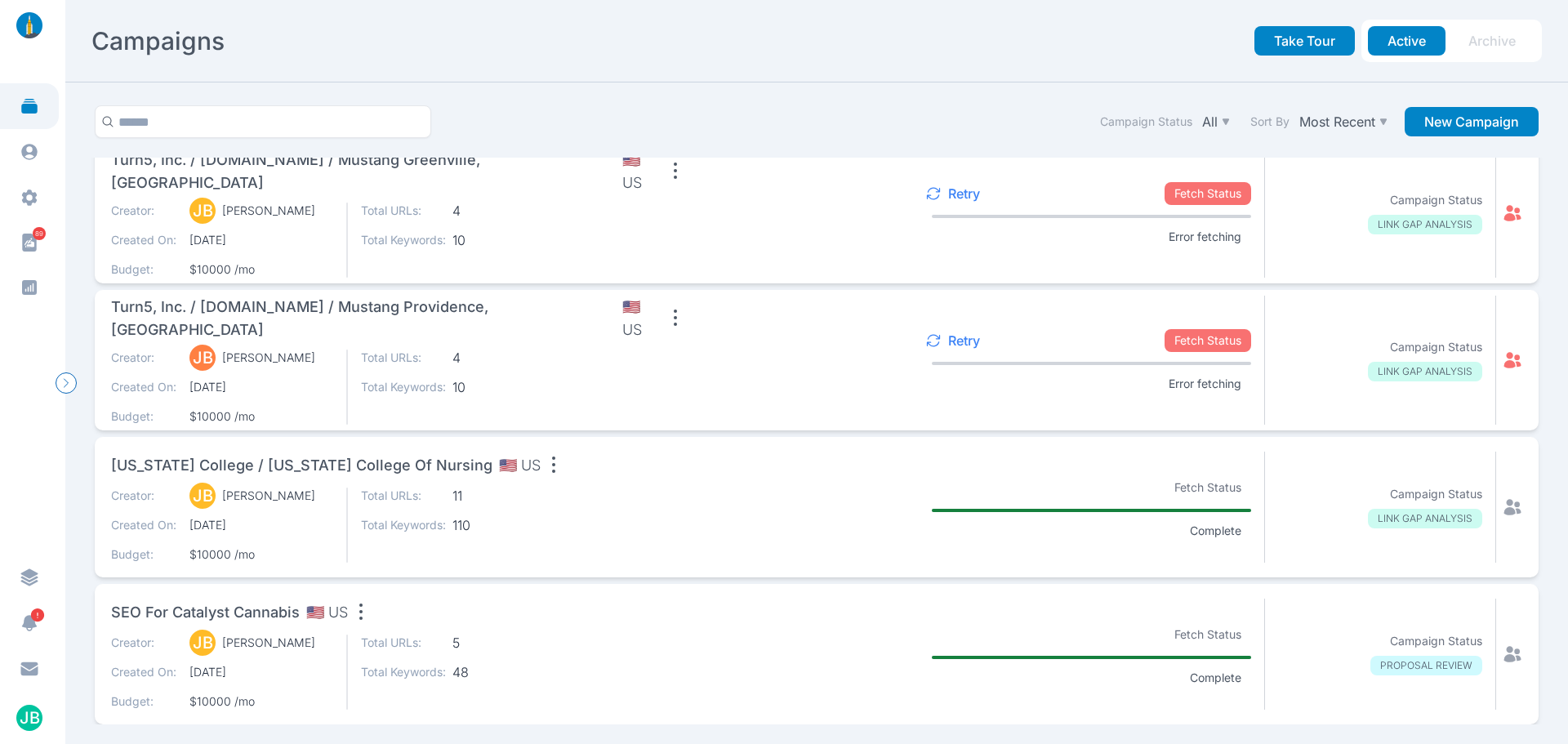
scroll to position [116, 0]
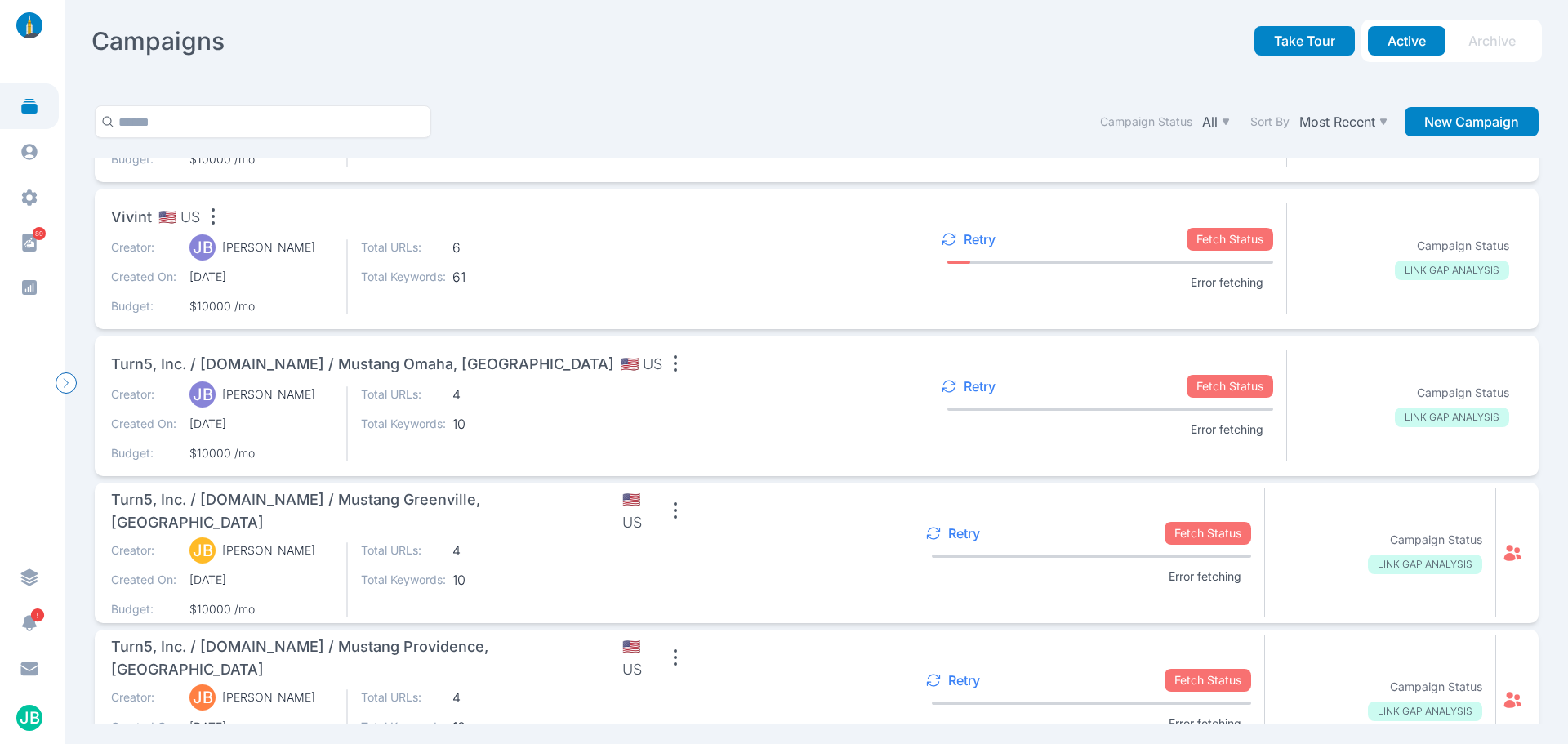
click at [662, 366] on icon "button" at bounding box center [675, 363] width 26 height 26
click at [454, 366] on span "Turn5, Inc. / [DOMAIN_NAME] / Mustang Omaha, [GEOGRAPHIC_DATA]" at bounding box center [362, 364] width 503 height 23
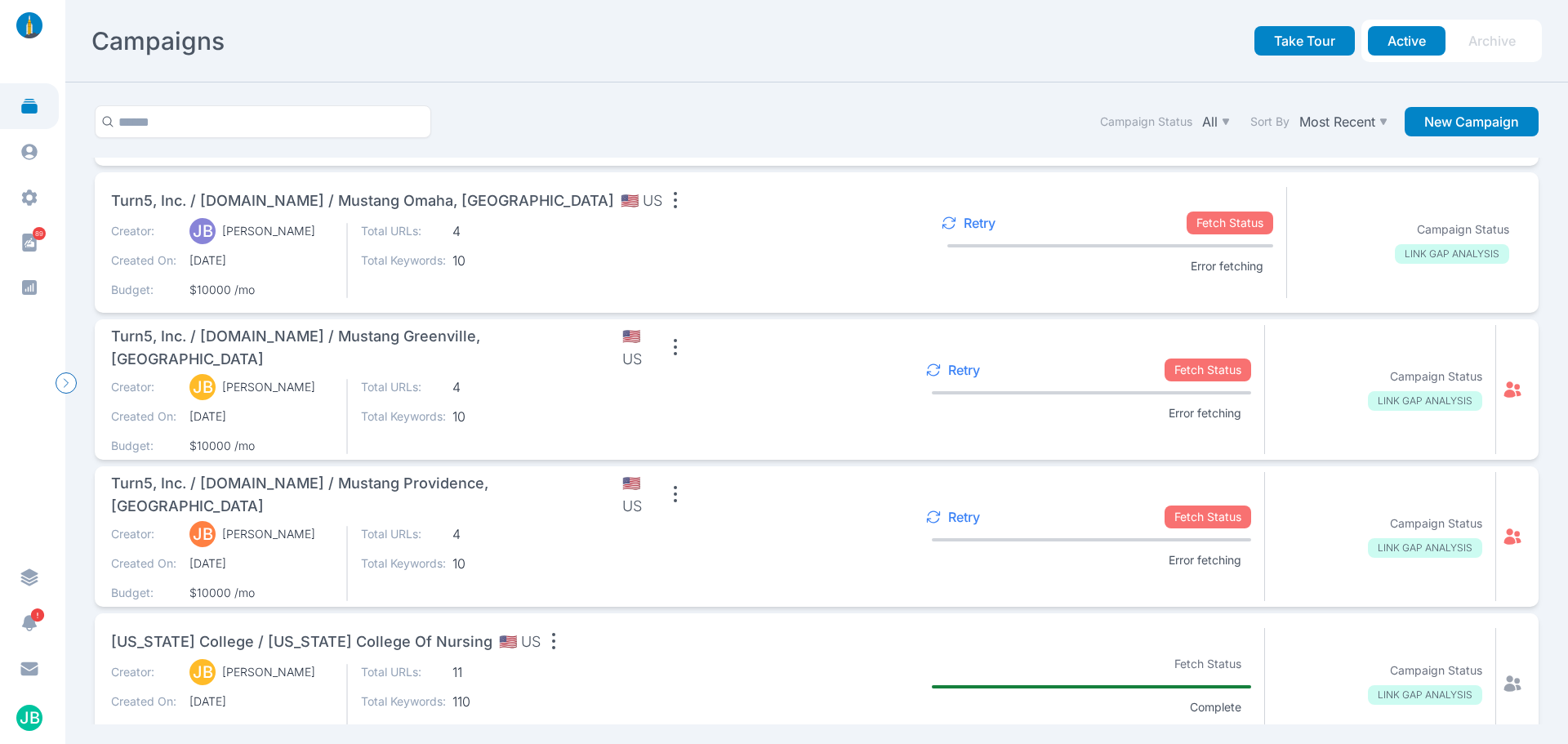
scroll to position [361, 0]
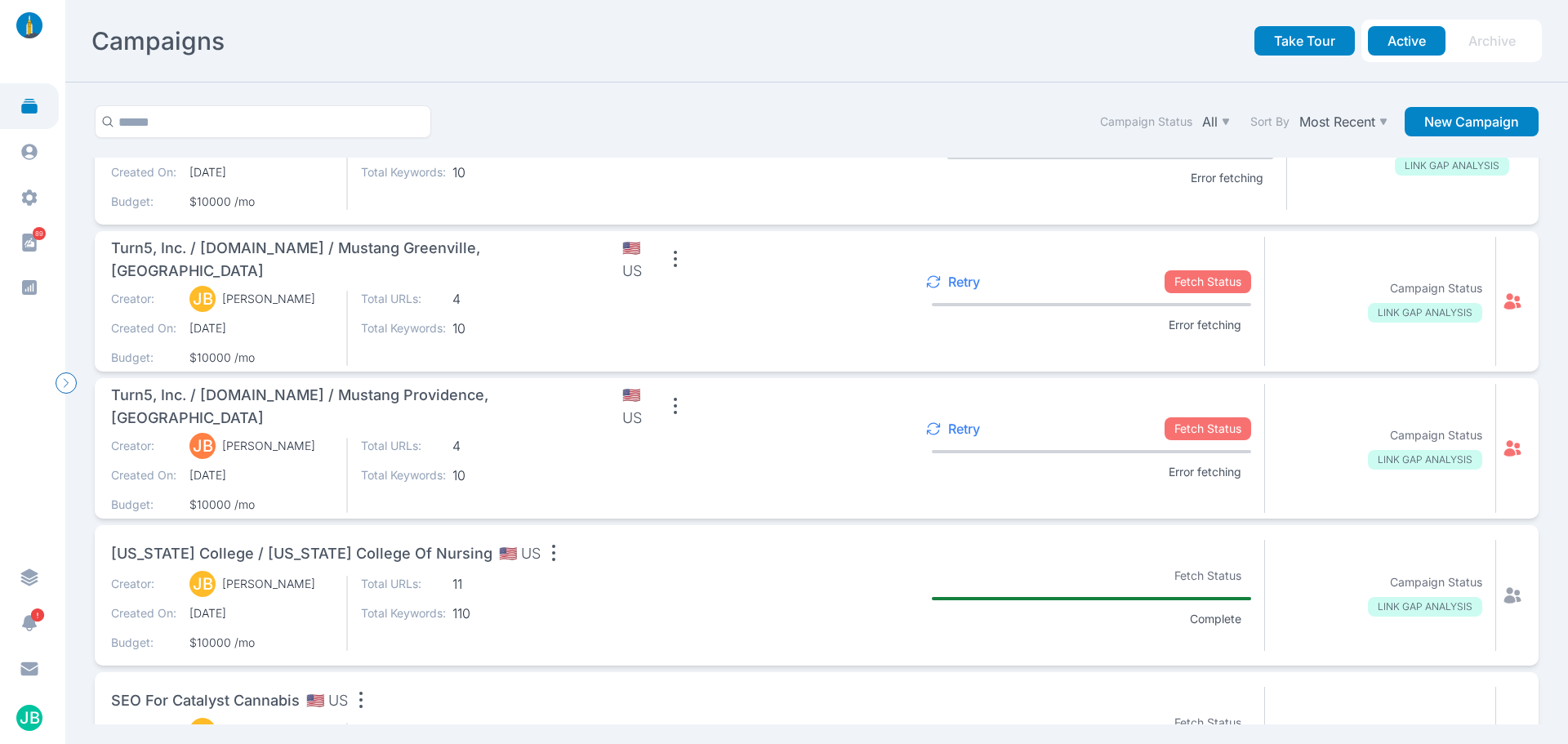
click at [955, 431] on p "Retry" at bounding box center [964, 428] width 32 height 16
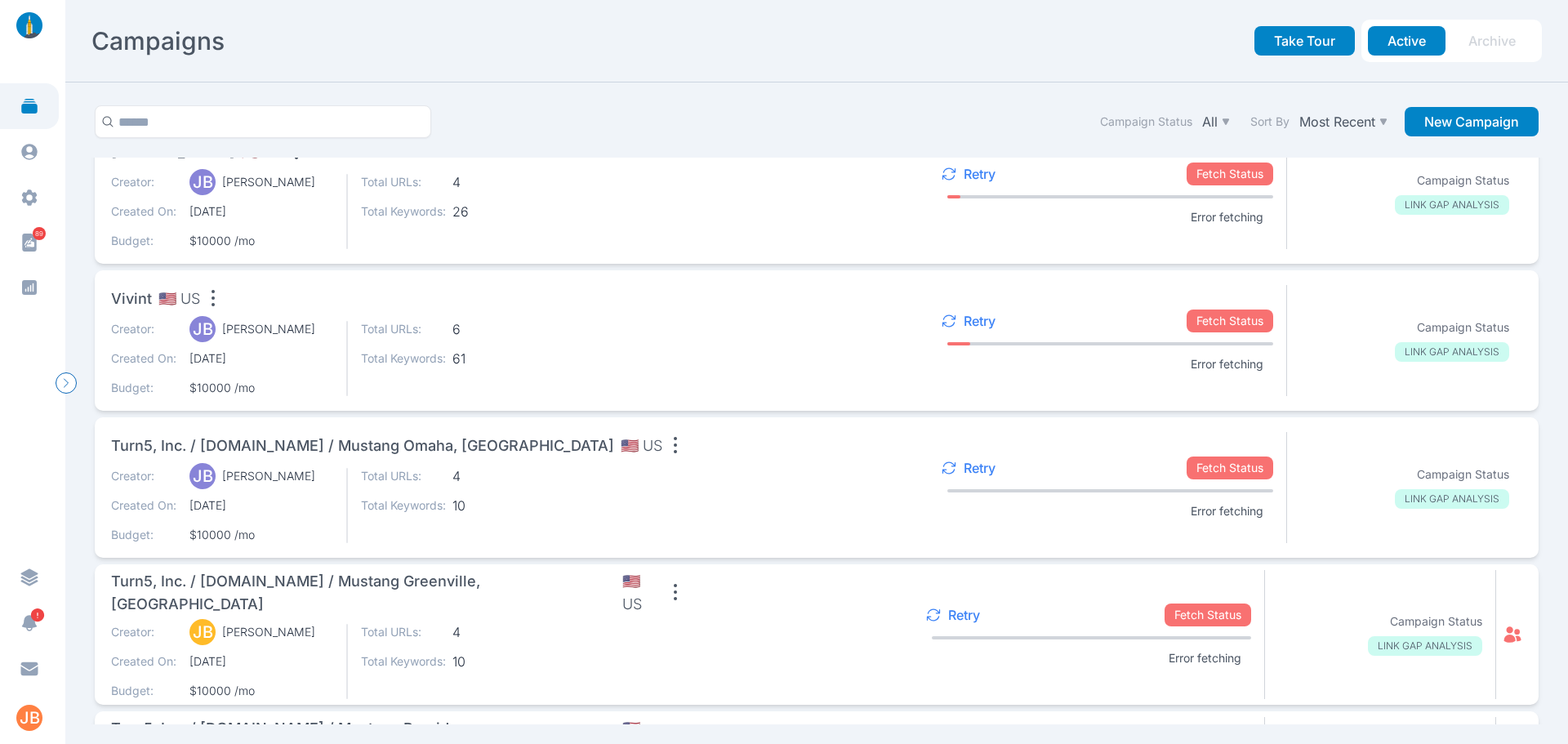
scroll to position [0, 0]
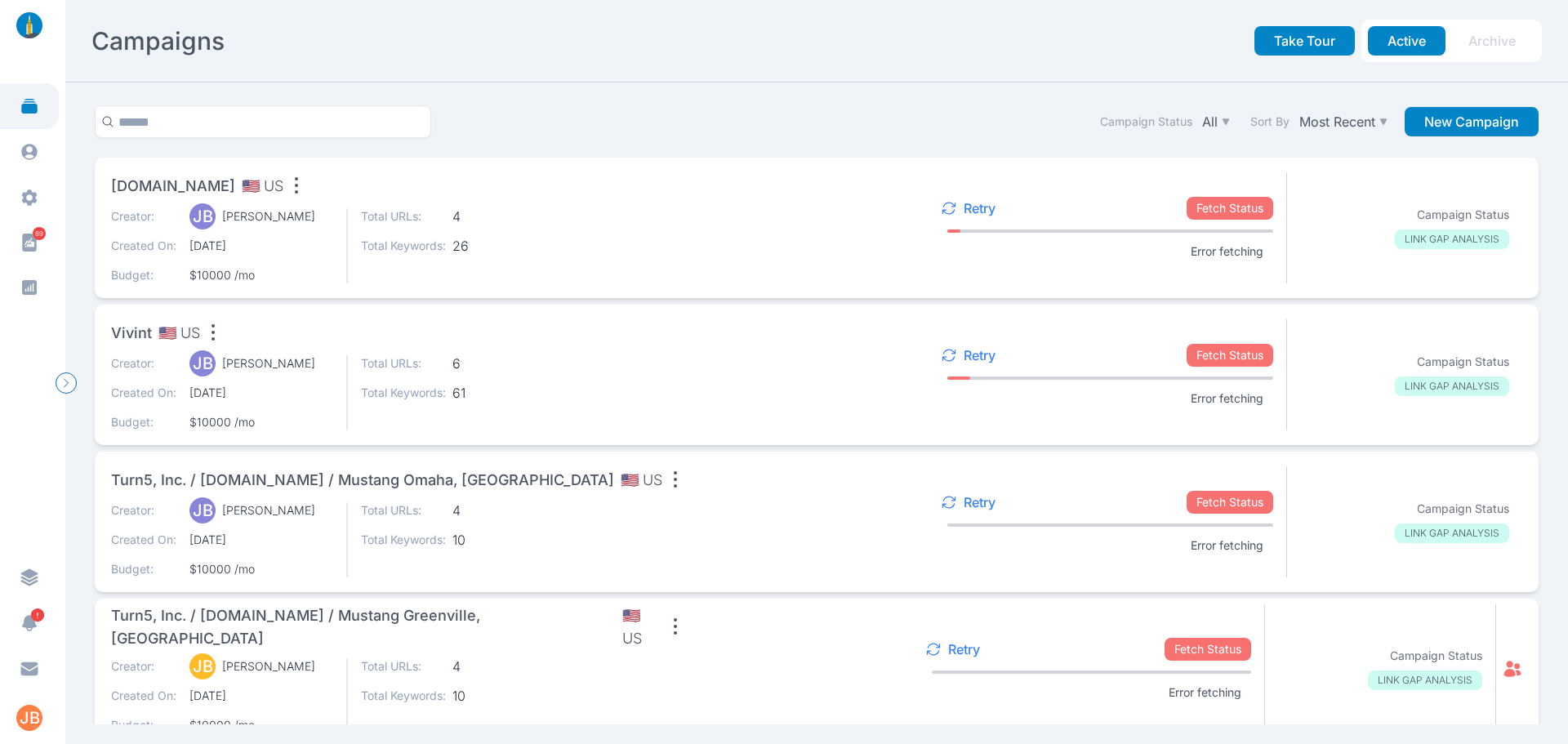
click at [502, 212] on span "4" at bounding box center [494, 216] width 85 height 16
click at [525, 92] on section "Campaign Status All Sort By Most Recent New Campaign zoom.com 🇺🇸 US Creator: JB…" at bounding box center [816, 413] width 1502 height 661
click at [551, 26] on div "Campaigns" at bounding box center [333, 40] width 484 height 30
click at [950, 207] on icon at bounding box center [948, 208] width 16 height 16
